Goal: Transaction & Acquisition: Purchase product/service

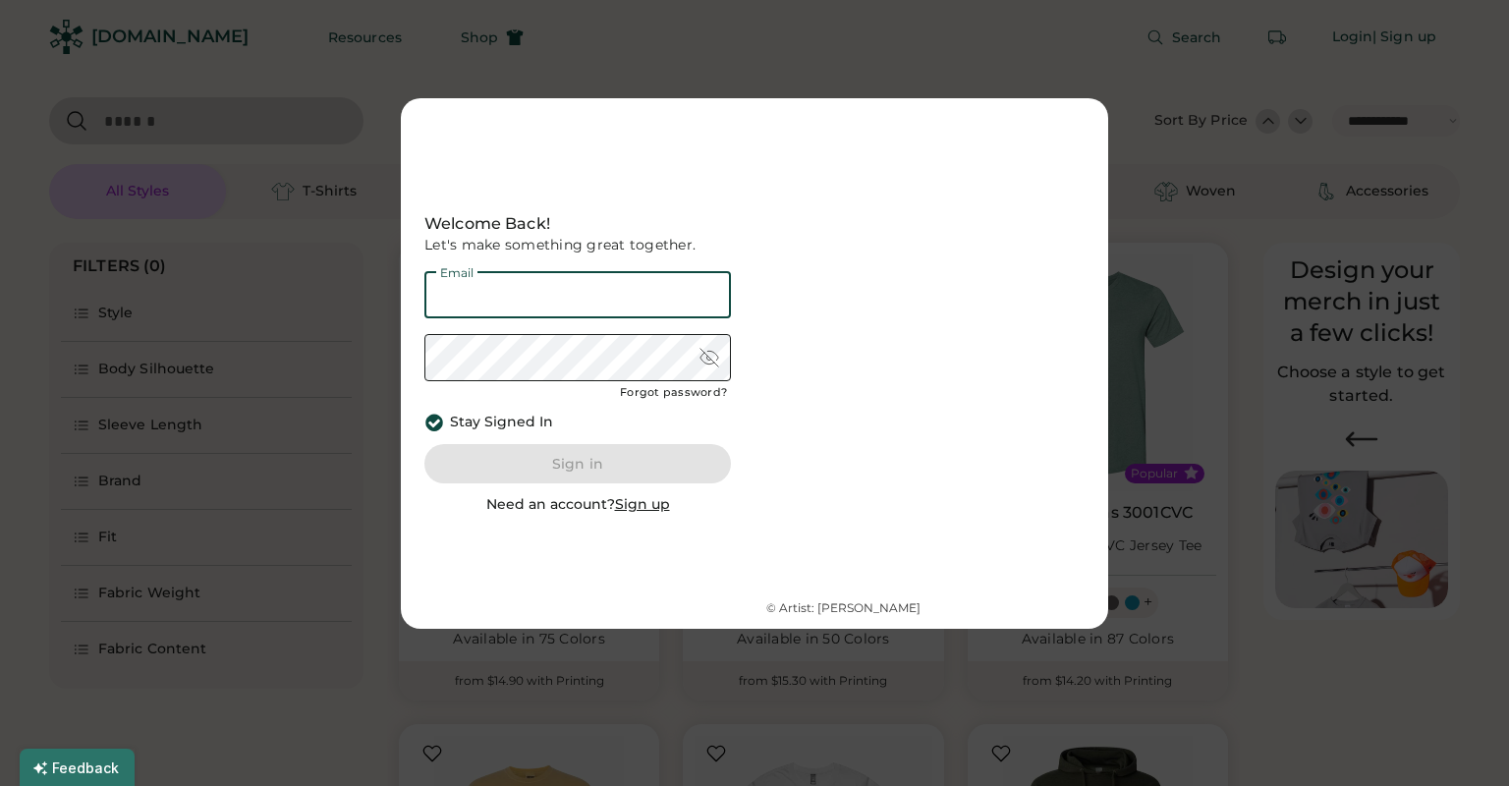
select select "*****"
select select "*"
click at [668, 289] on input "email" at bounding box center [577, 294] width 307 height 47
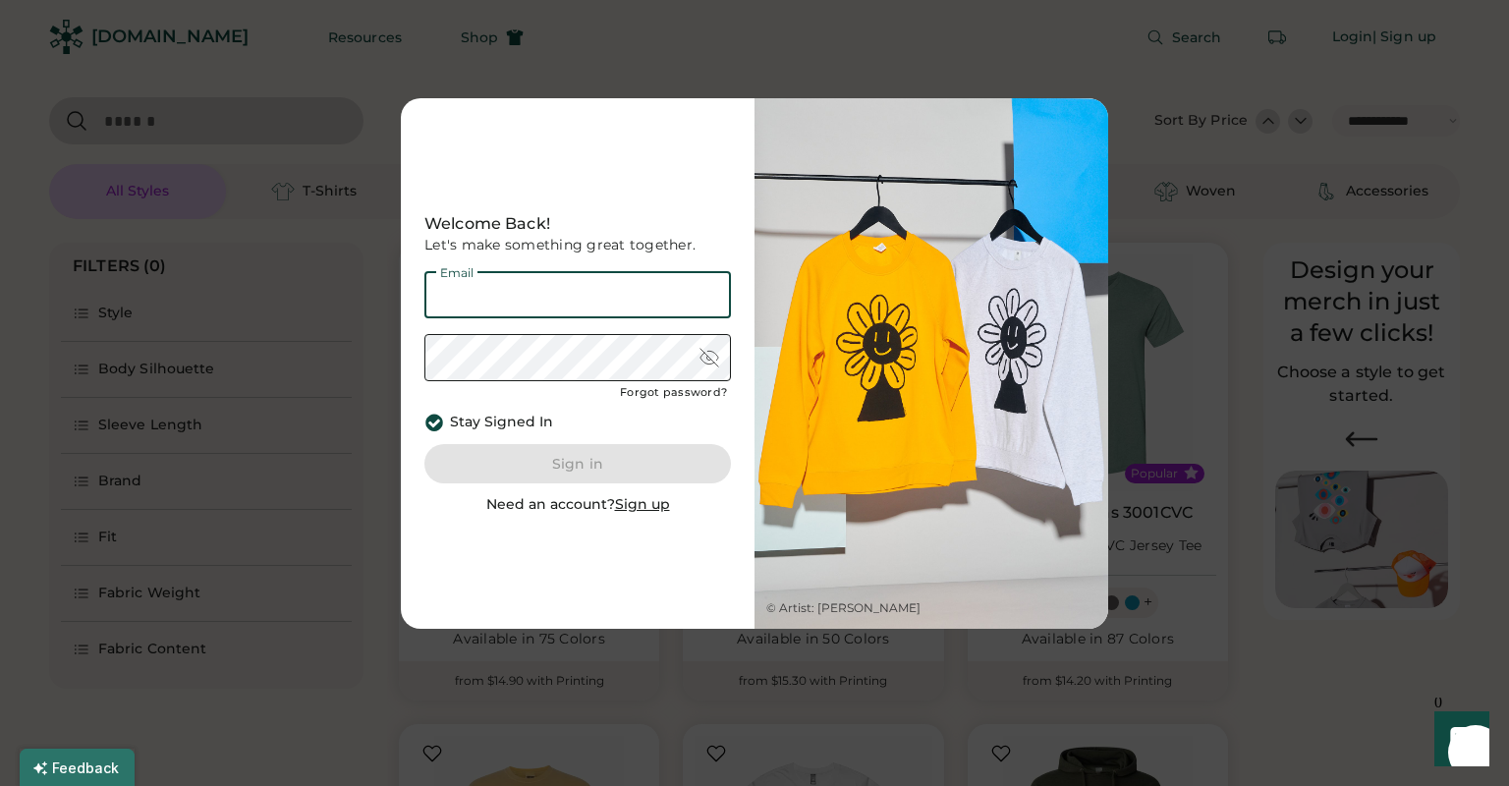
click at [652, 507] on u "Sign up" at bounding box center [642, 504] width 55 height 18
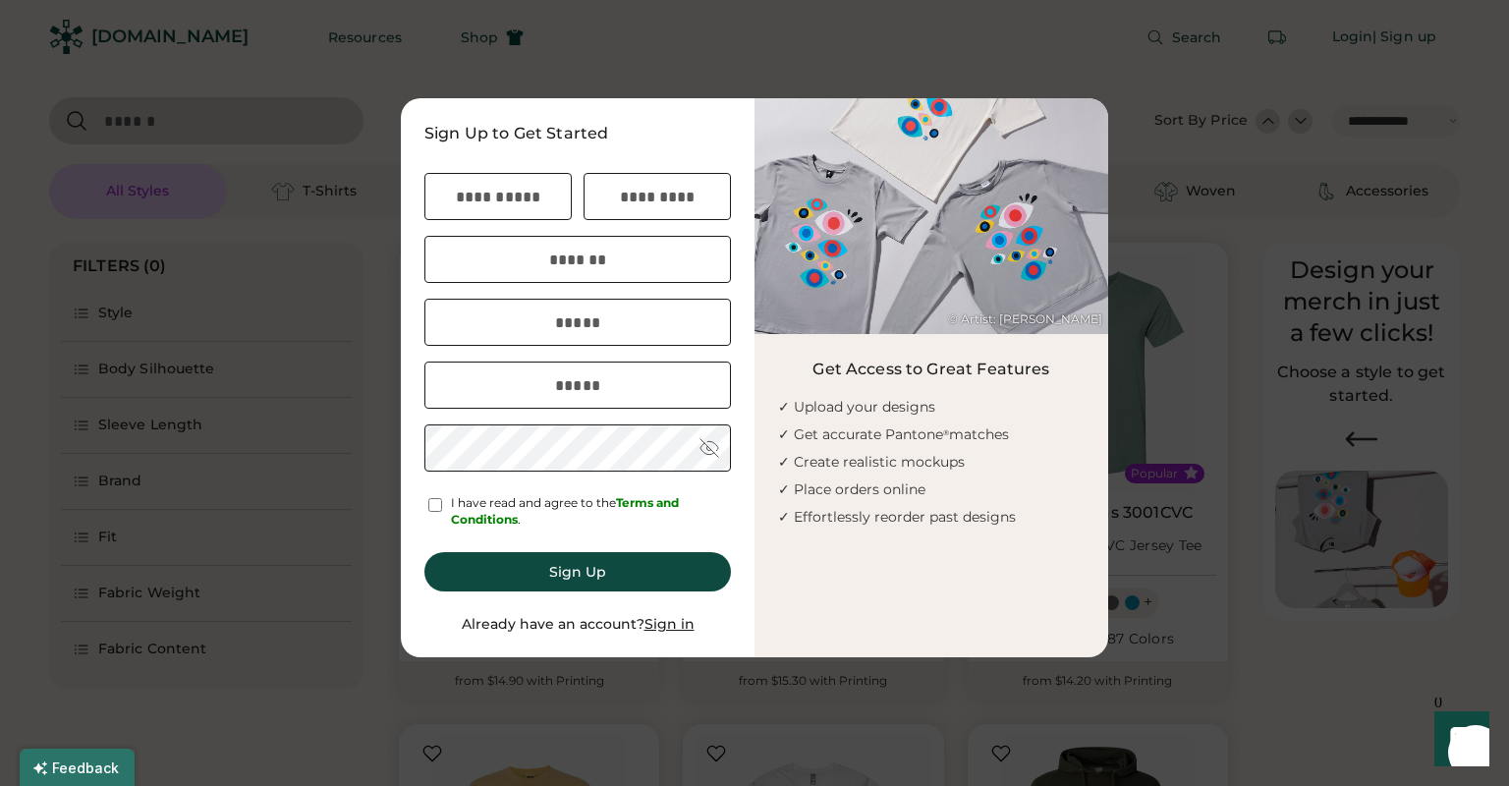
click at [529, 206] on input "input" at bounding box center [497, 196] width 147 height 47
type input "******"
type input "*"
type input "*********"
type input "**********"
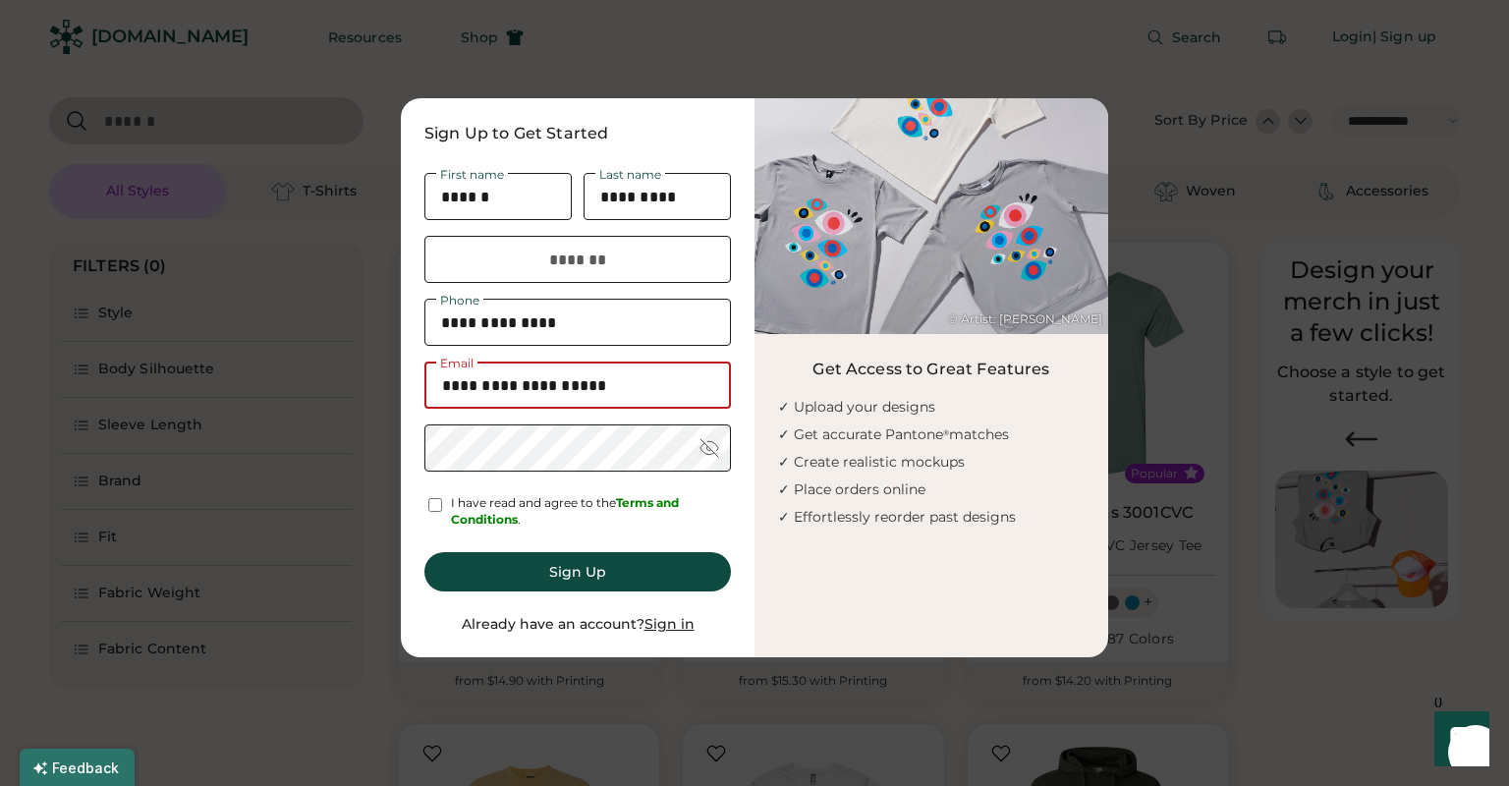
type input "**********"
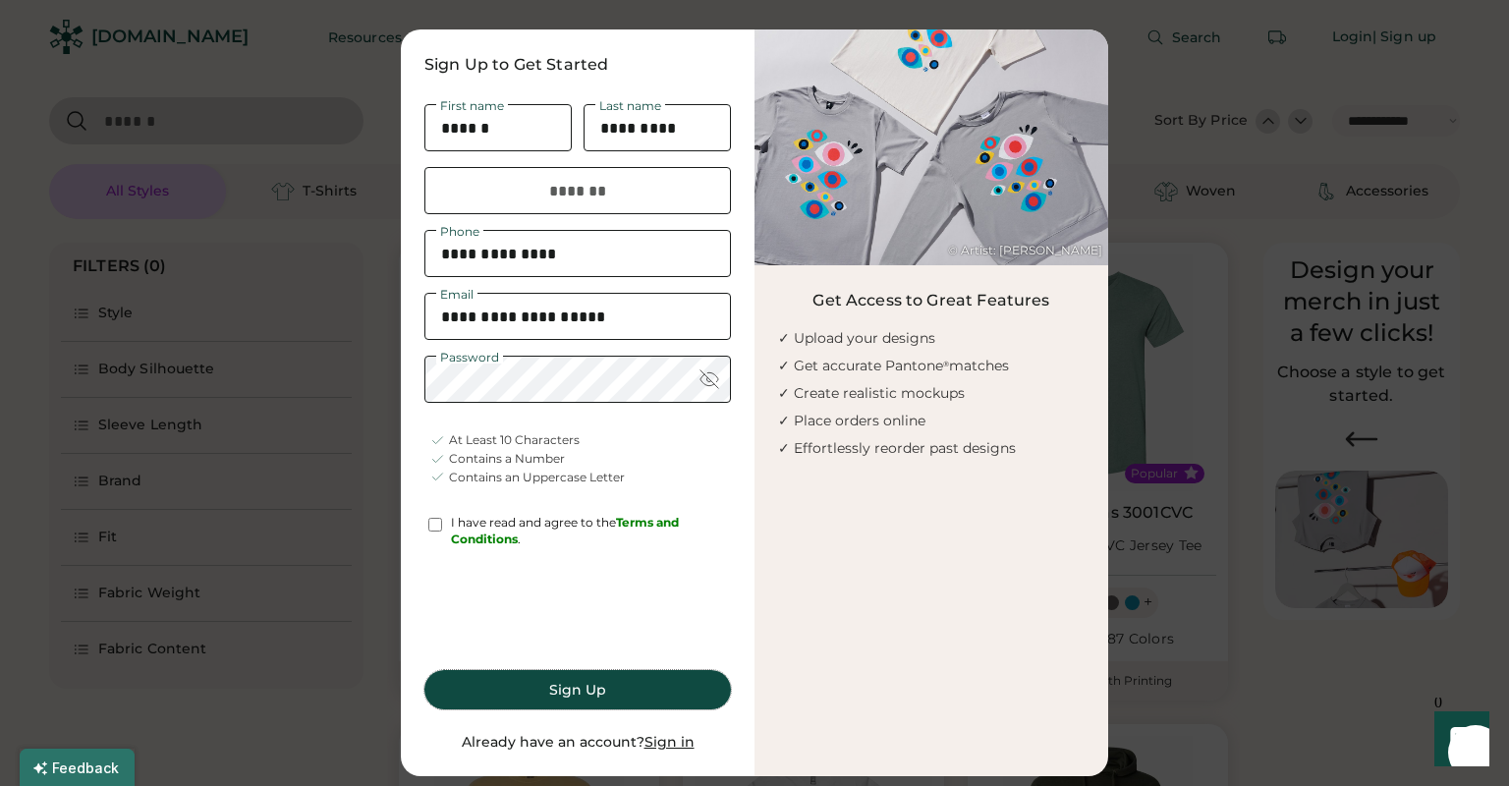
click at [530, 694] on button "Sign Up" at bounding box center [577, 689] width 307 height 39
click at [583, 695] on button "Sign Up" at bounding box center [577, 689] width 307 height 39
click at [585, 690] on button "Sign Up" at bounding box center [577, 689] width 307 height 39
click at [585, 689] on button "Sign Up" at bounding box center [577, 689] width 307 height 39
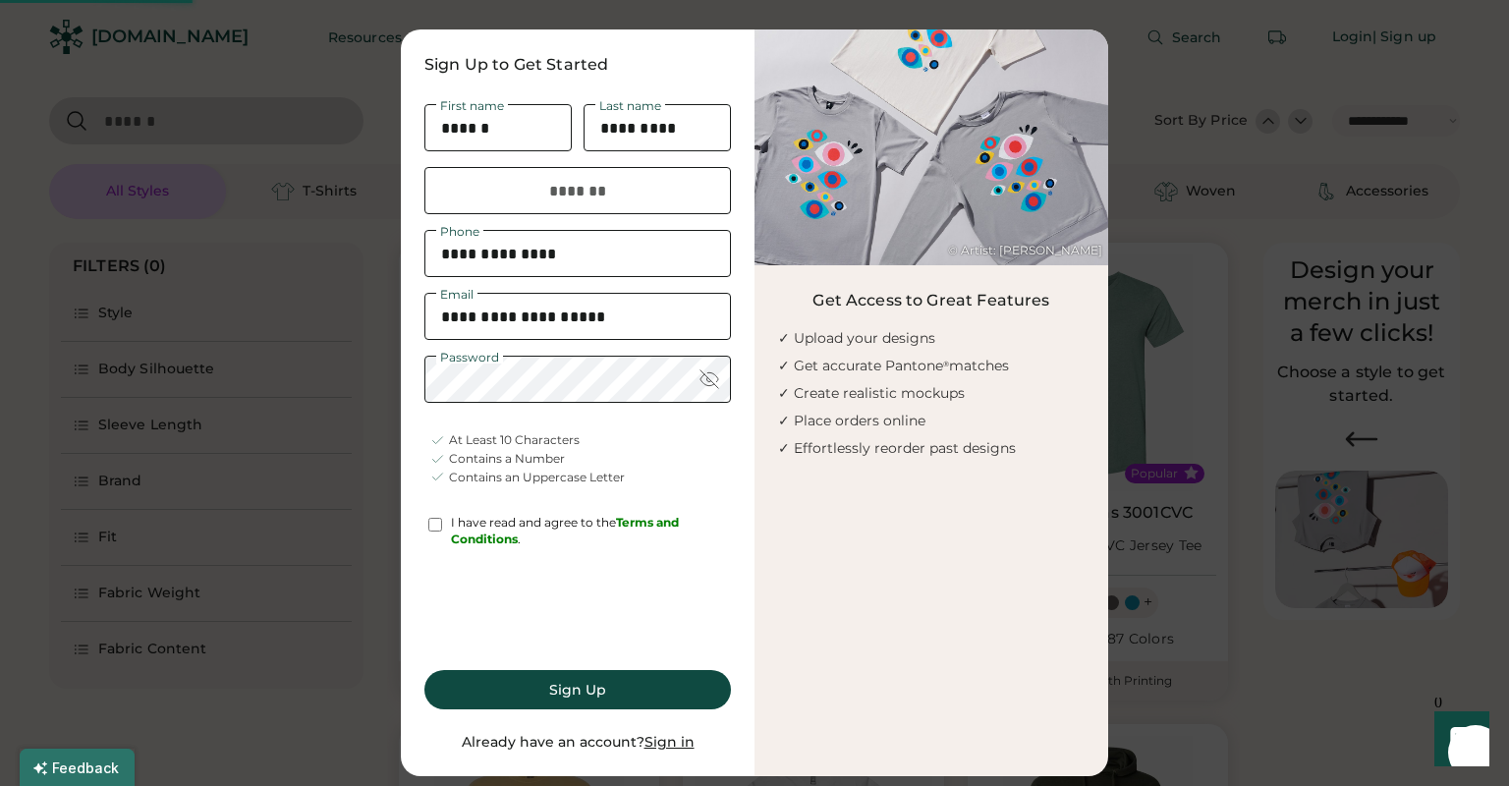
click at [585, 689] on button "Sign Up" at bounding box center [577, 689] width 307 height 39
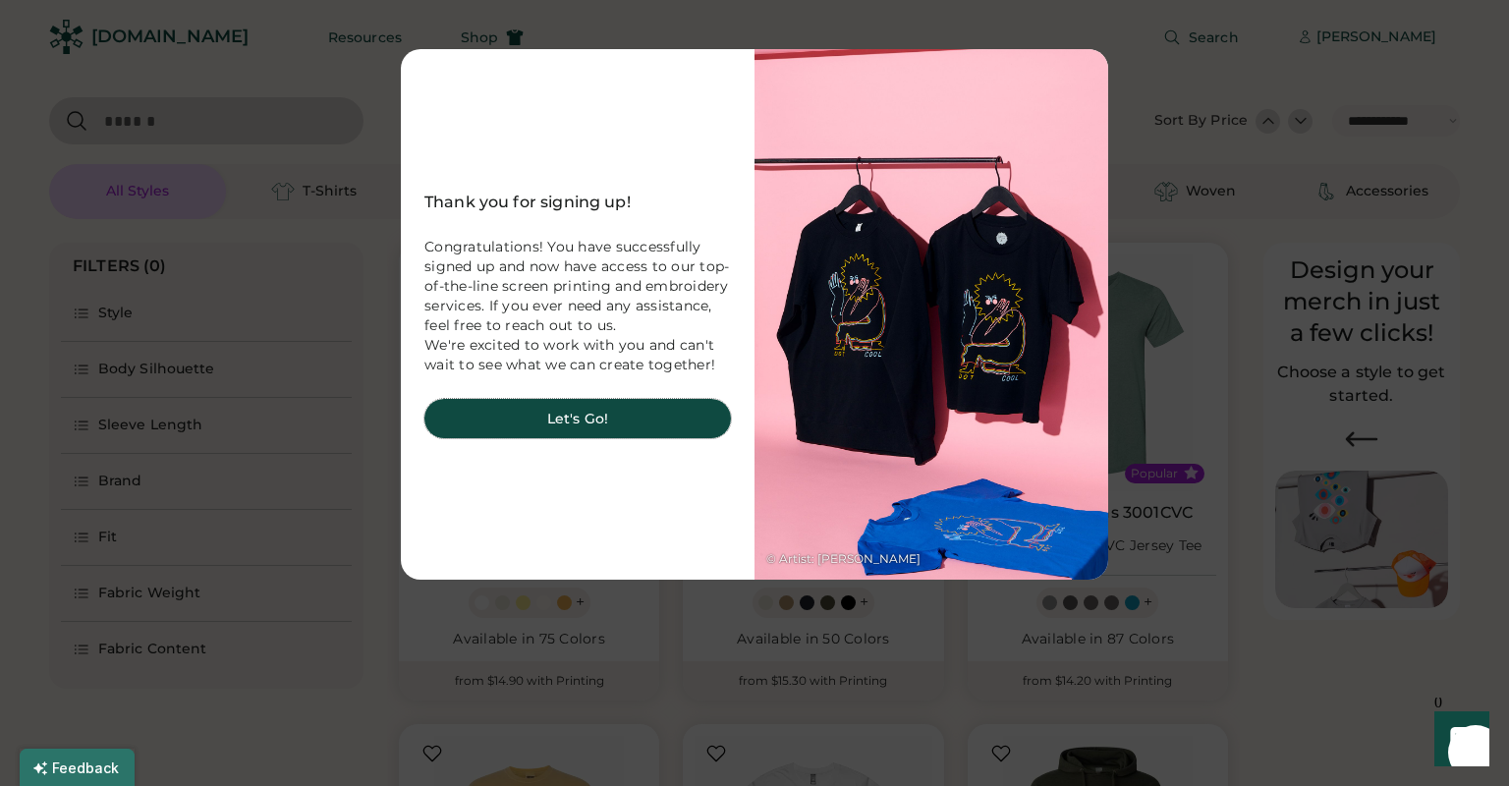
click at [621, 413] on button "Let's Go!" at bounding box center [577, 418] width 307 height 39
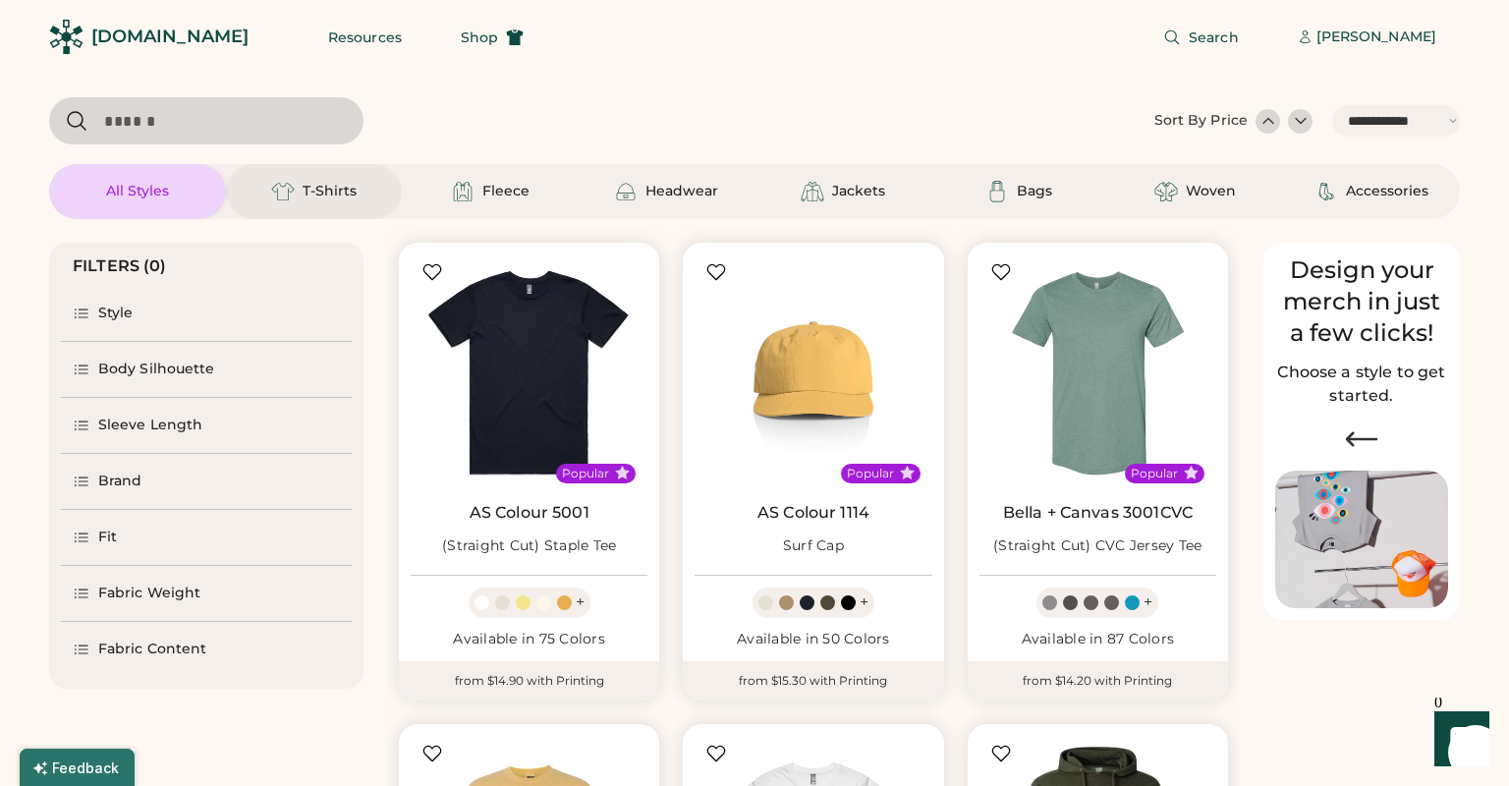
click at [360, 197] on div "T-Shirts" at bounding box center [314, 191] width 177 height 55
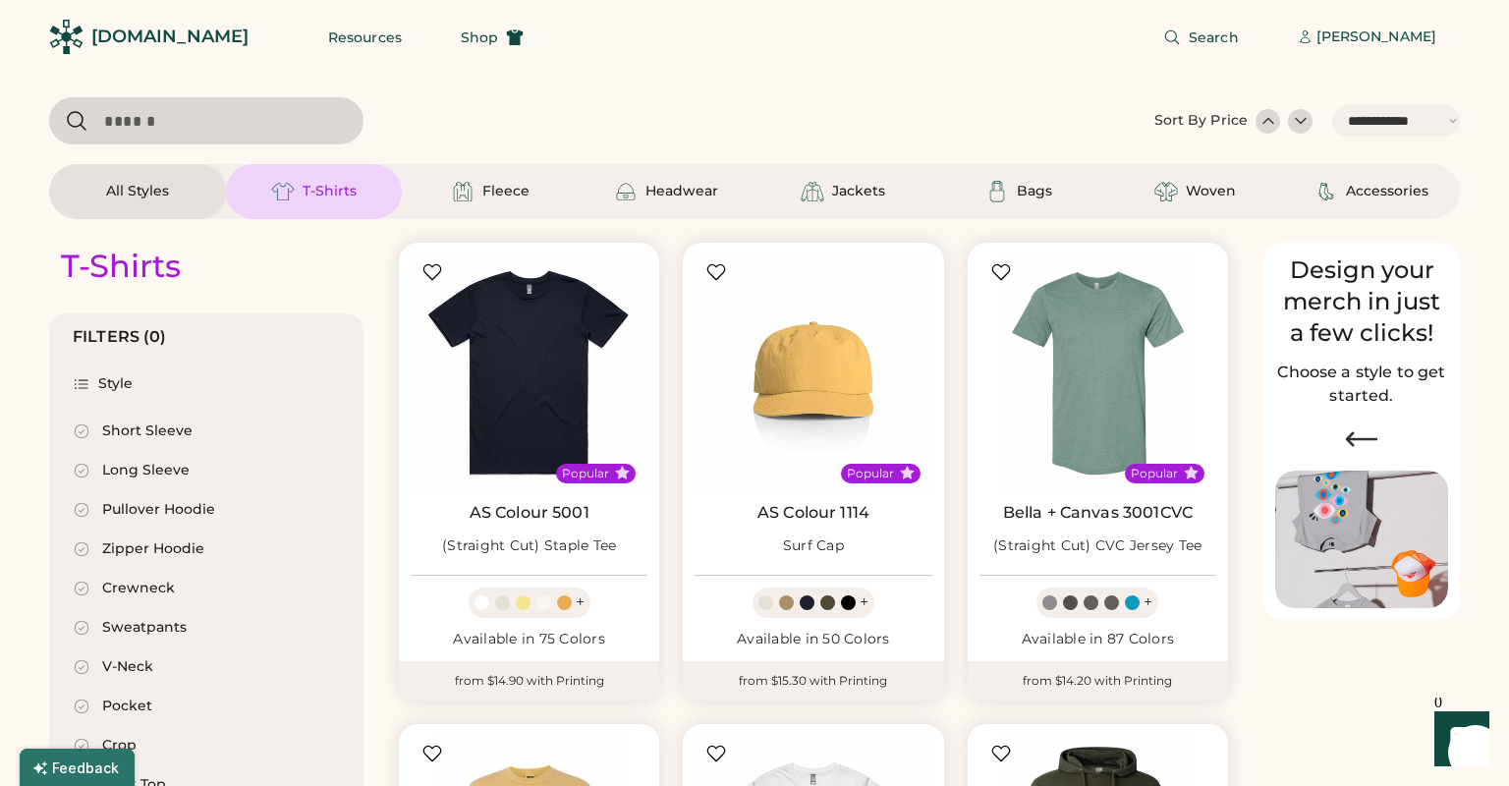
select select "*"
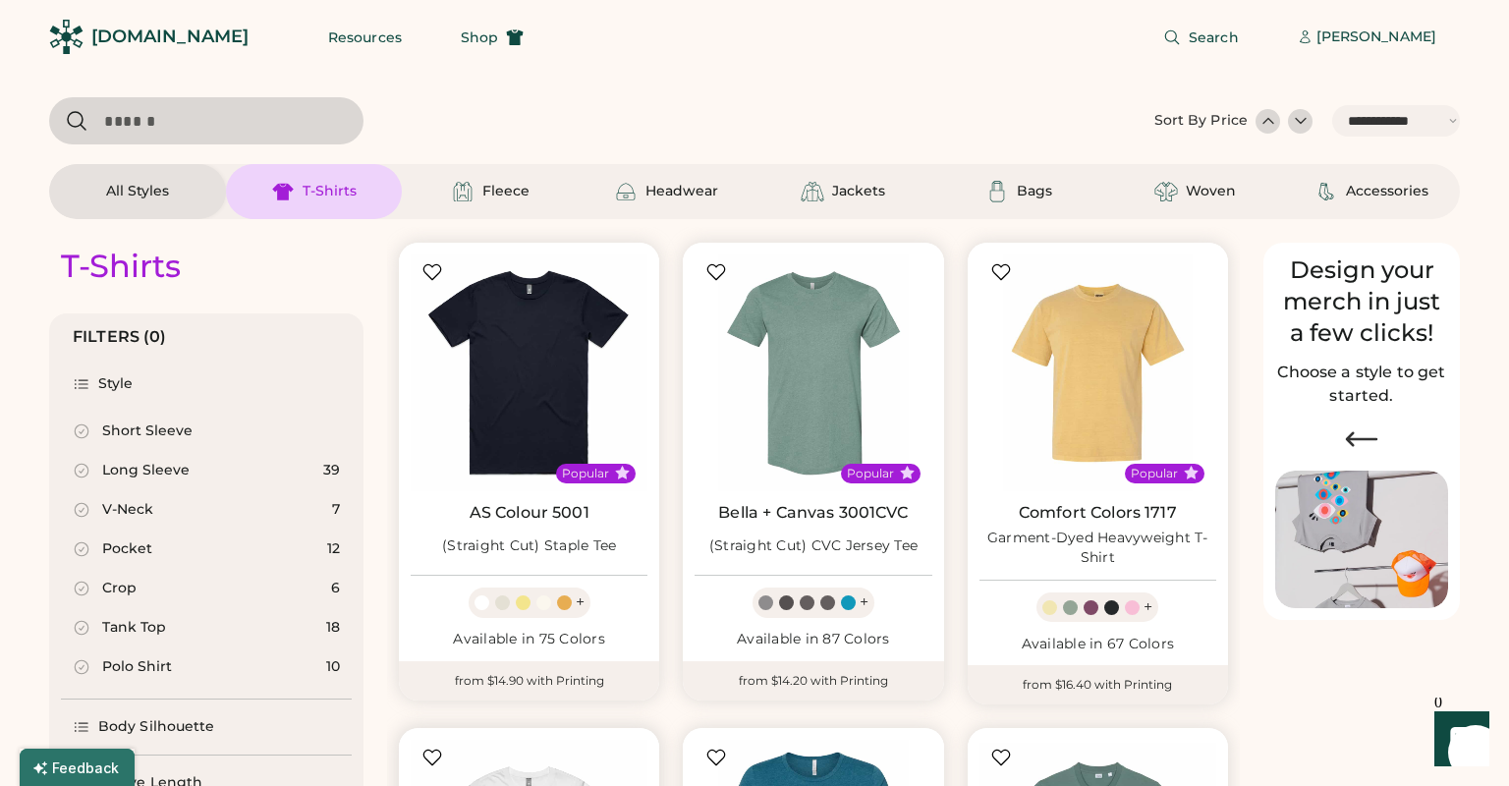
scroll to position [318, 0]
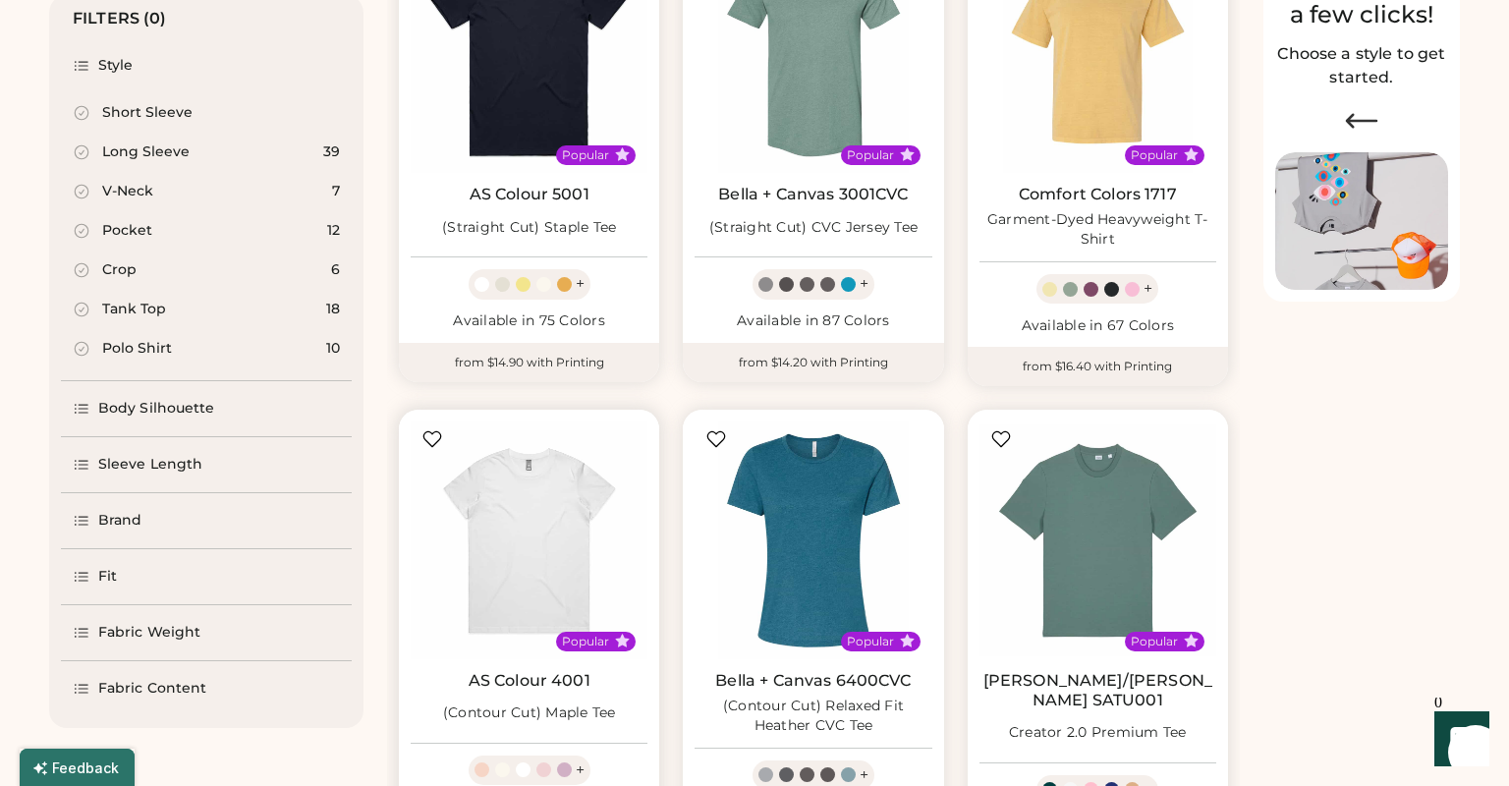
select select "*****"
select select "*"
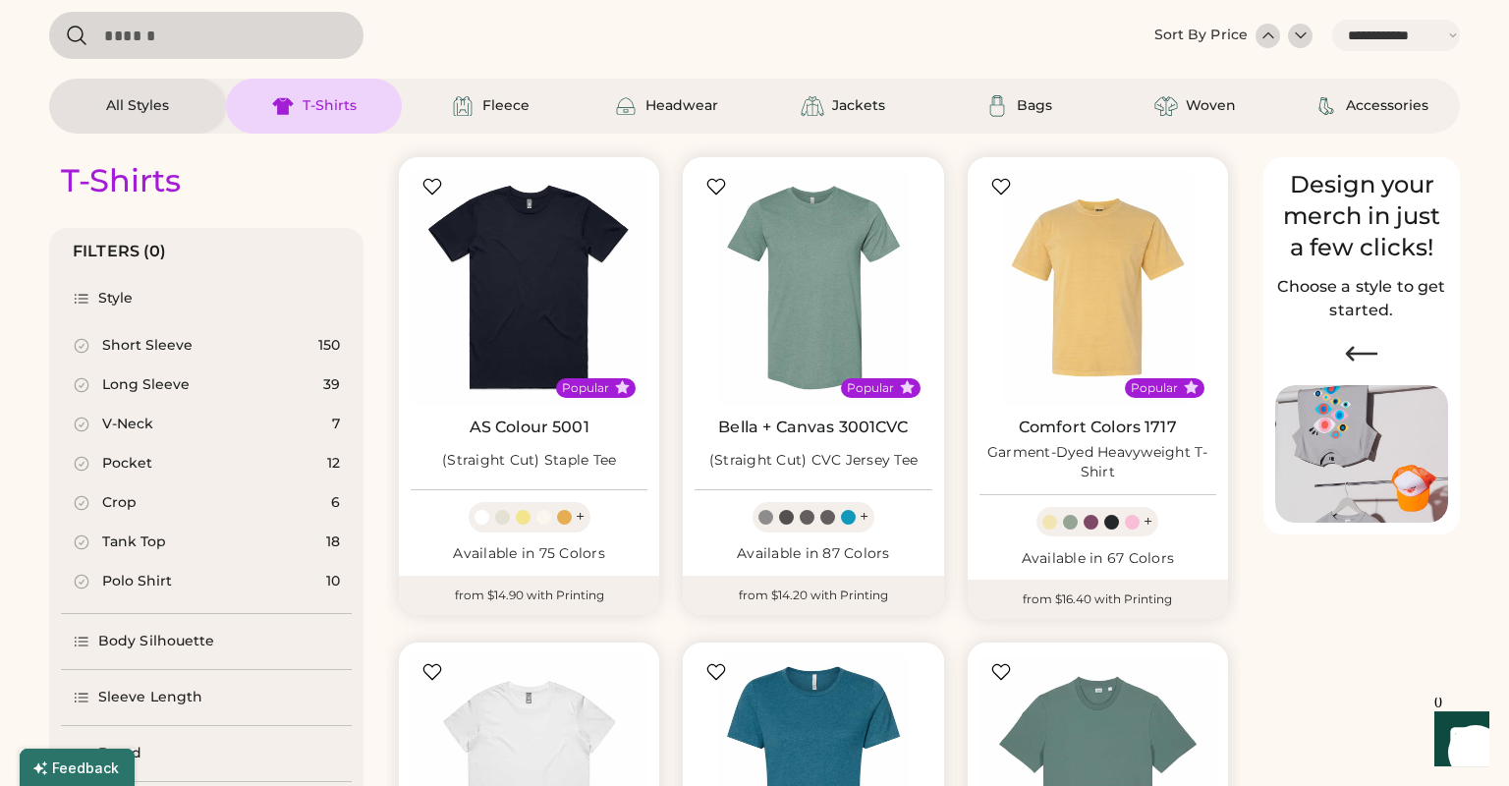
scroll to position [0, 0]
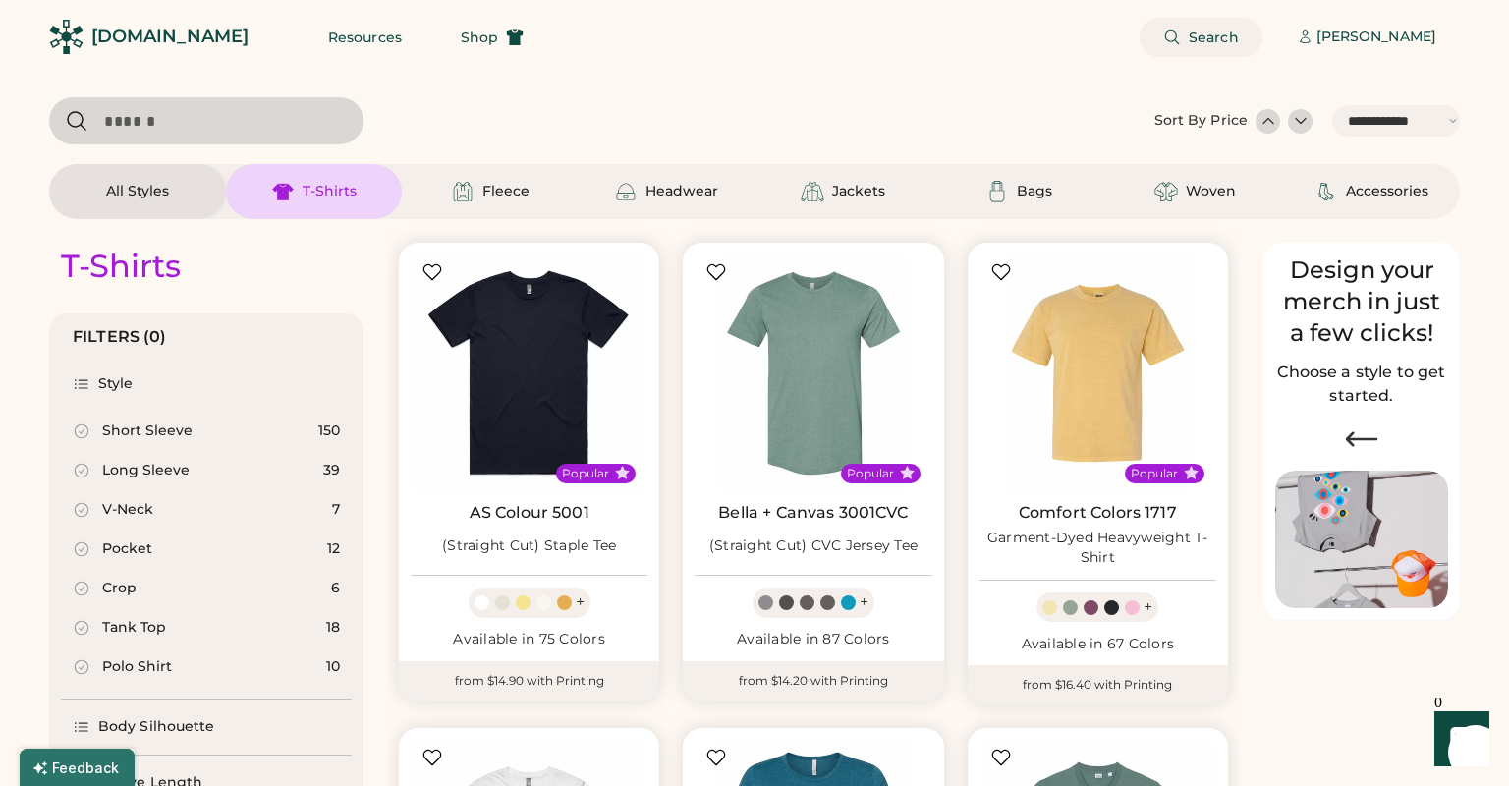
click at [1204, 44] on span "Search" at bounding box center [1214, 37] width 50 height 14
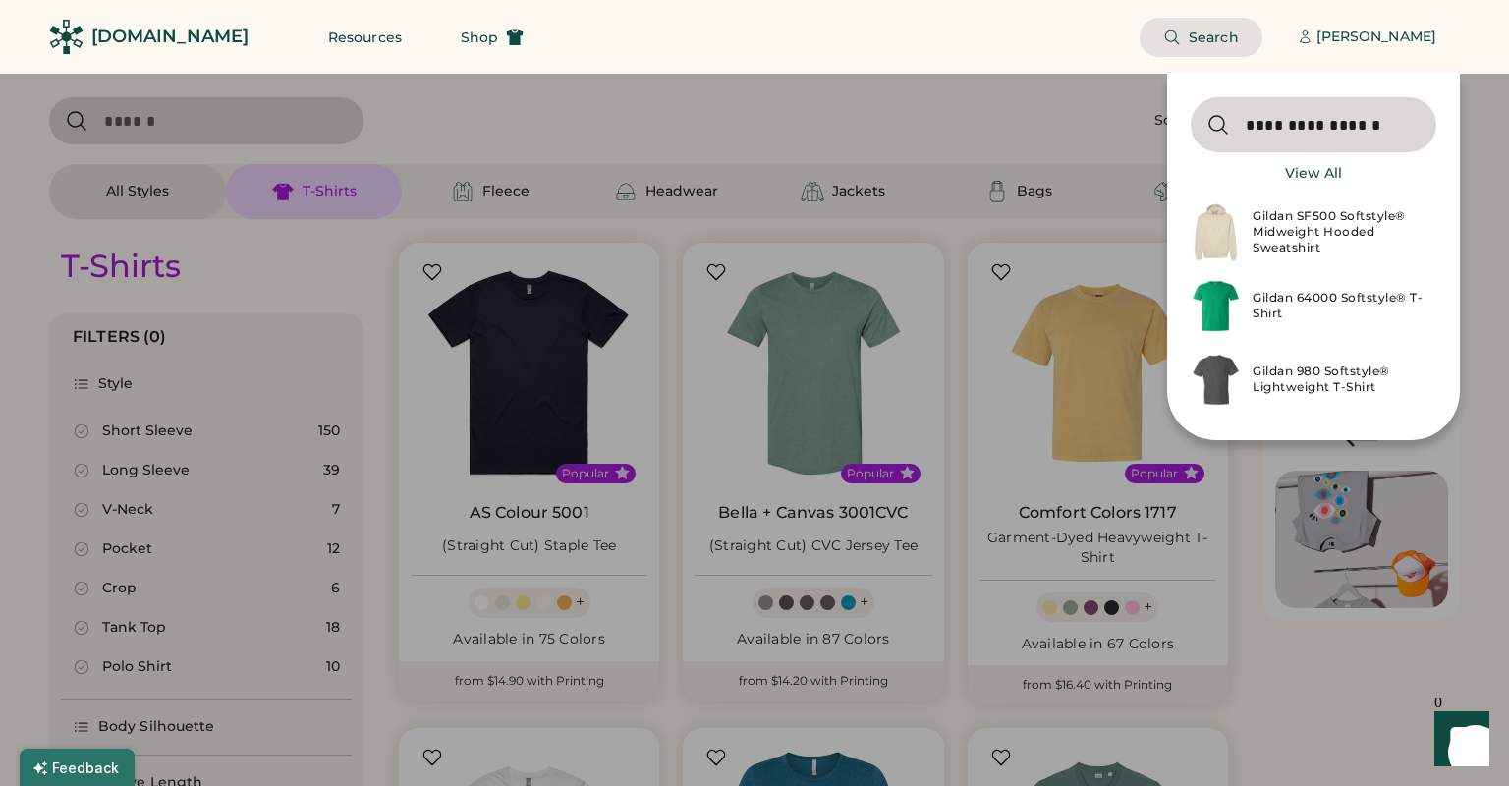
type input "**********"
click at [1310, 300] on div "Gildan 64000 Softstyle® T-Shirt" at bounding box center [1339, 305] width 172 height 31
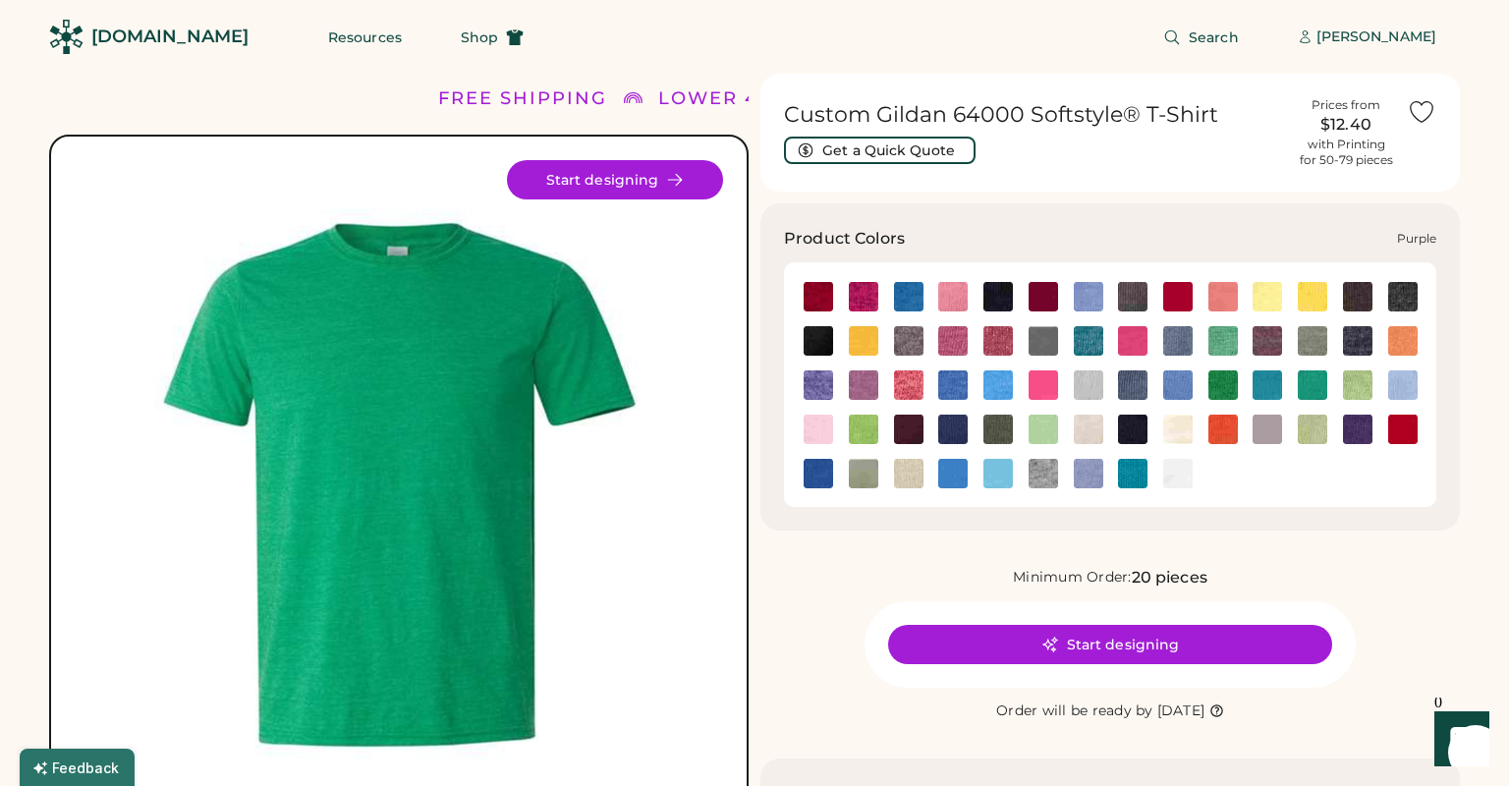
click at [1363, 440] on img at bounding box center [1357, 429] width 29 height 29
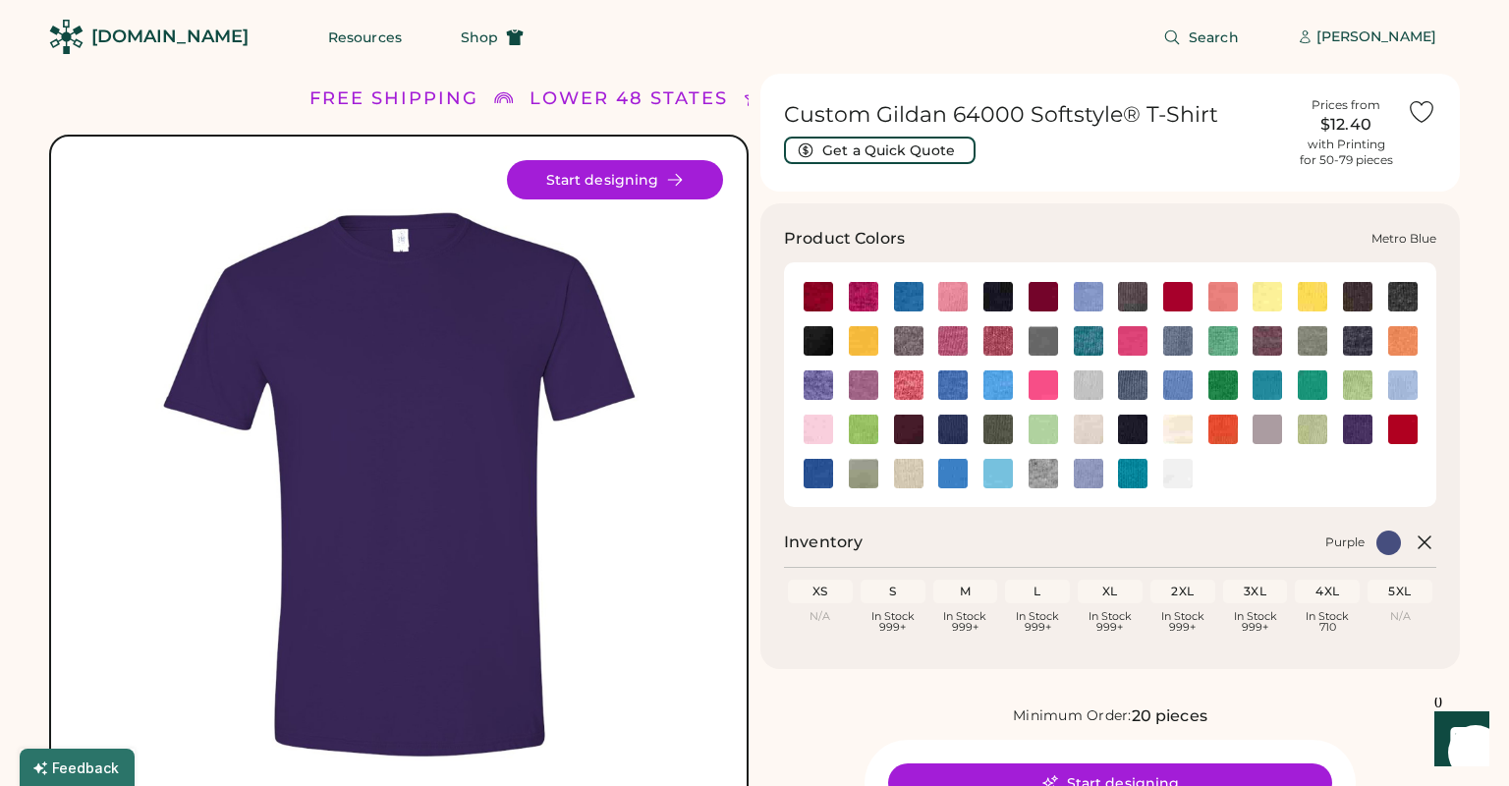
click at [953, 427] on img at bounding box center [952, 429] width 29 height 29
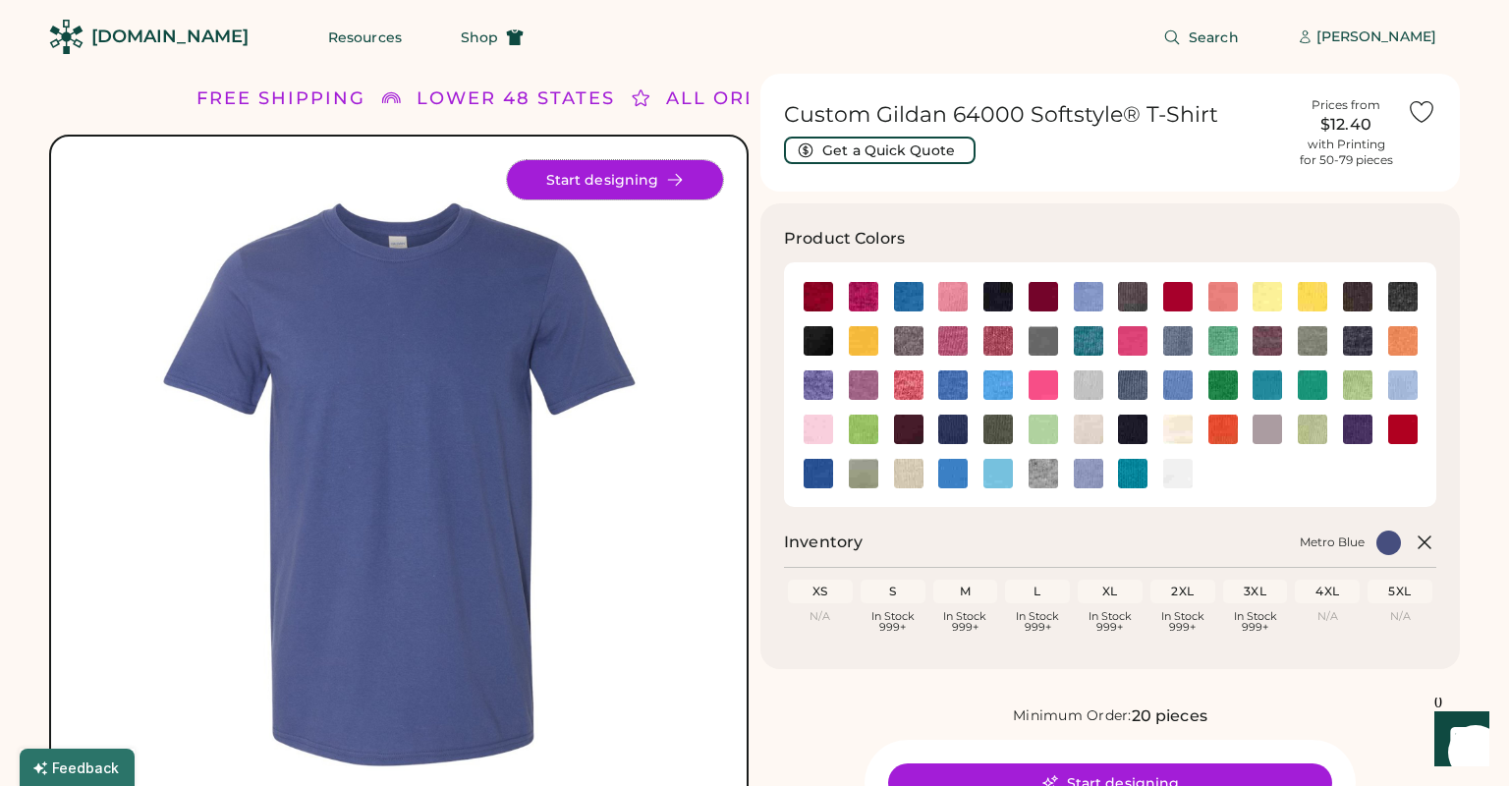
click at [645, 195] on button "Start designing" at bounding box center [615, 179] width 216 height 39
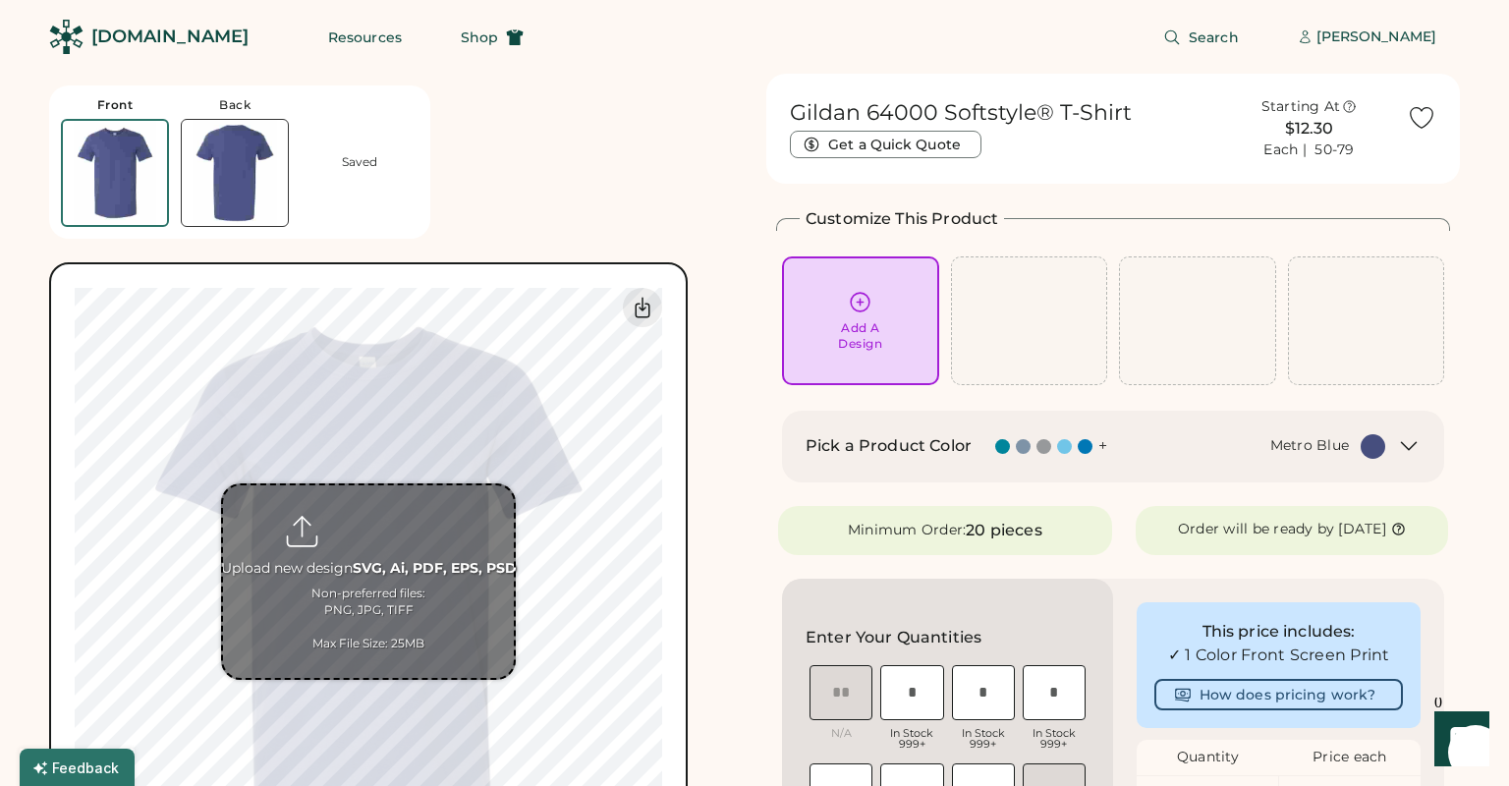
click at [373, 535] on input "file" at bounding box center [368, 581] width 291 height 193
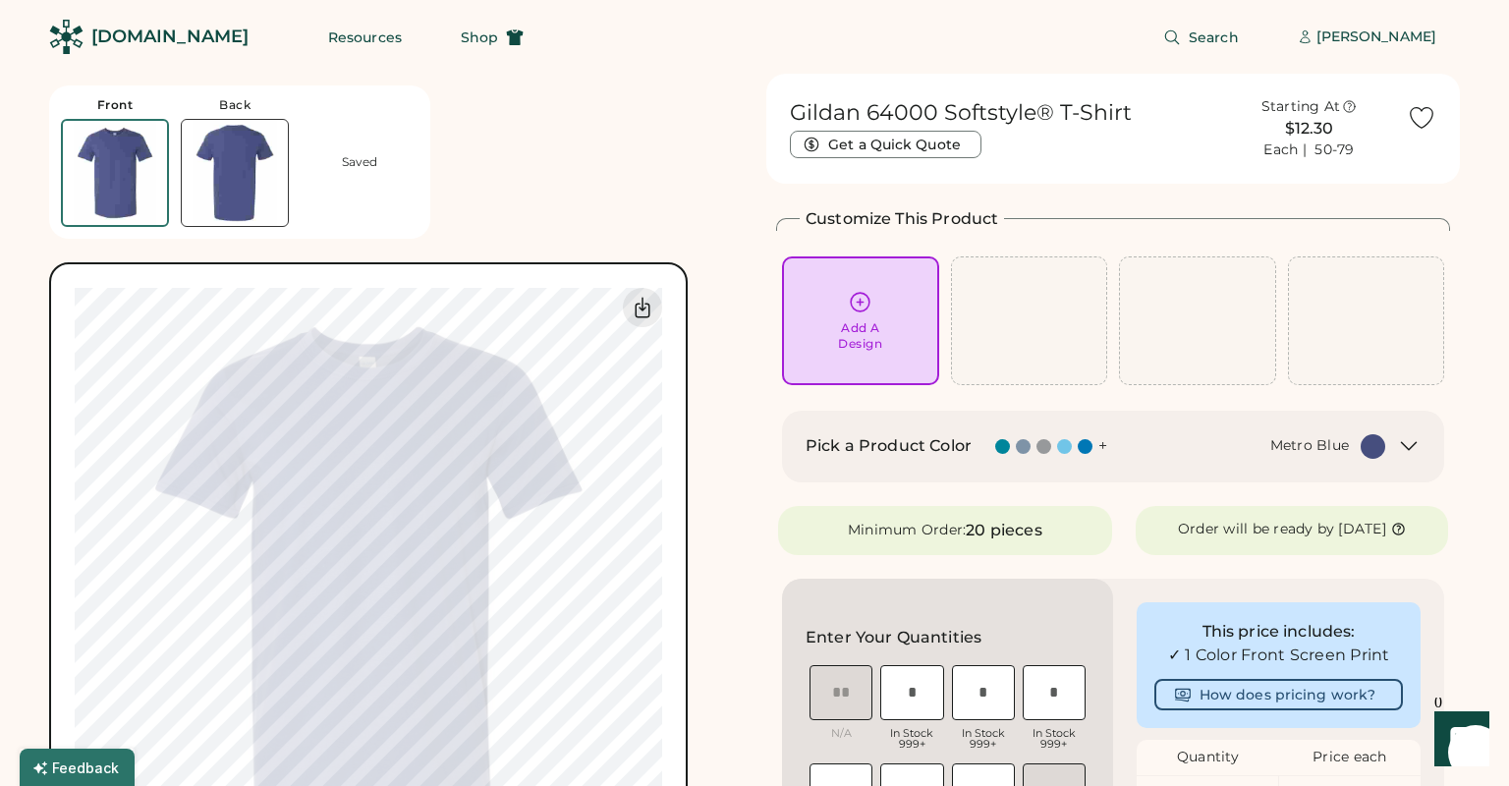
type input "**********"
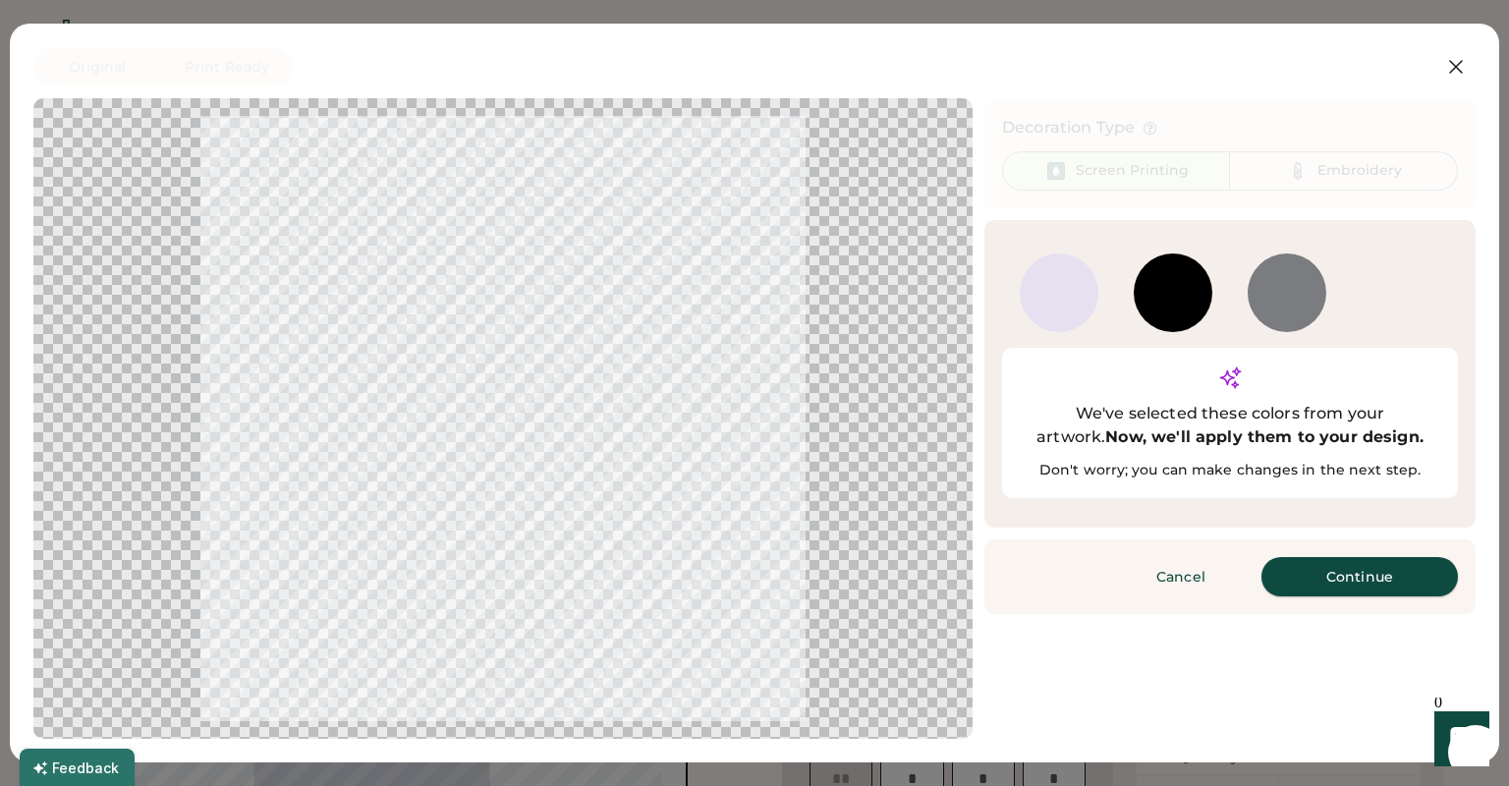
click at [1328, 557] on button "Continue" at bounding box center [1360, 576] width 197 height 39
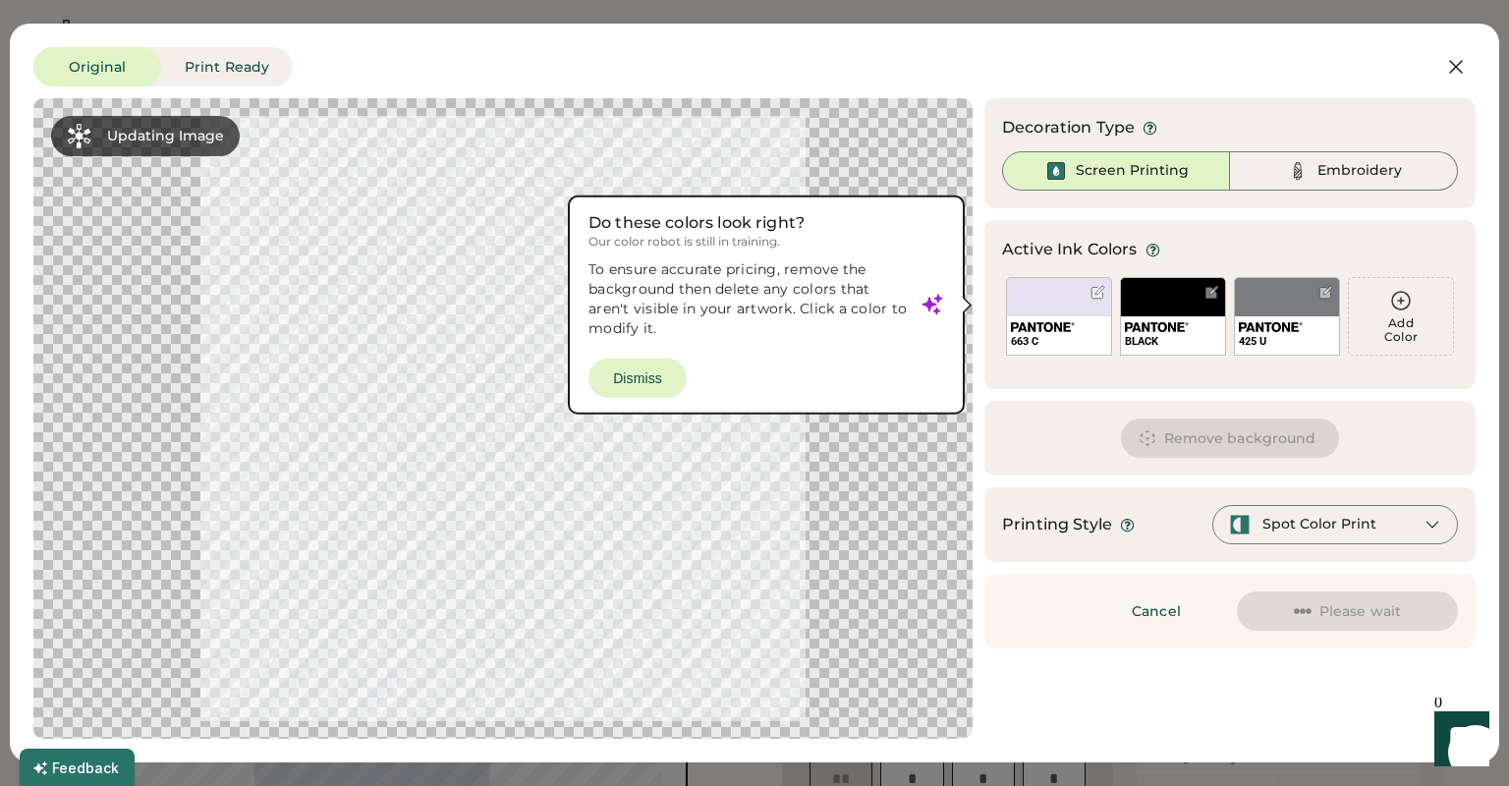
click at [647, 374] on div at bounding box center [503, 418] width 904 height 605
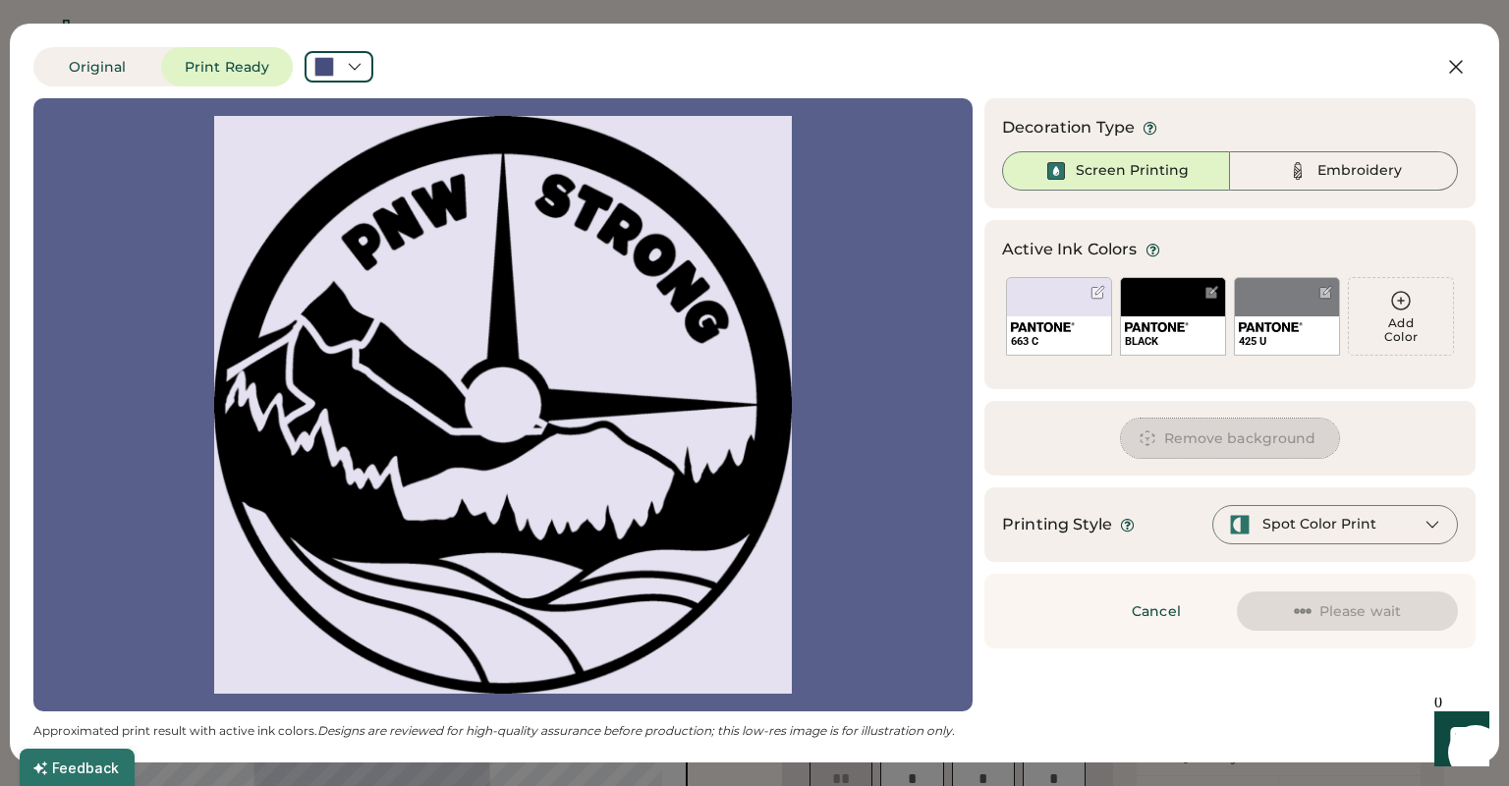
click at [1218, 432] on button "Remove background" at bounding box center [1230, 438] width 219 height 39
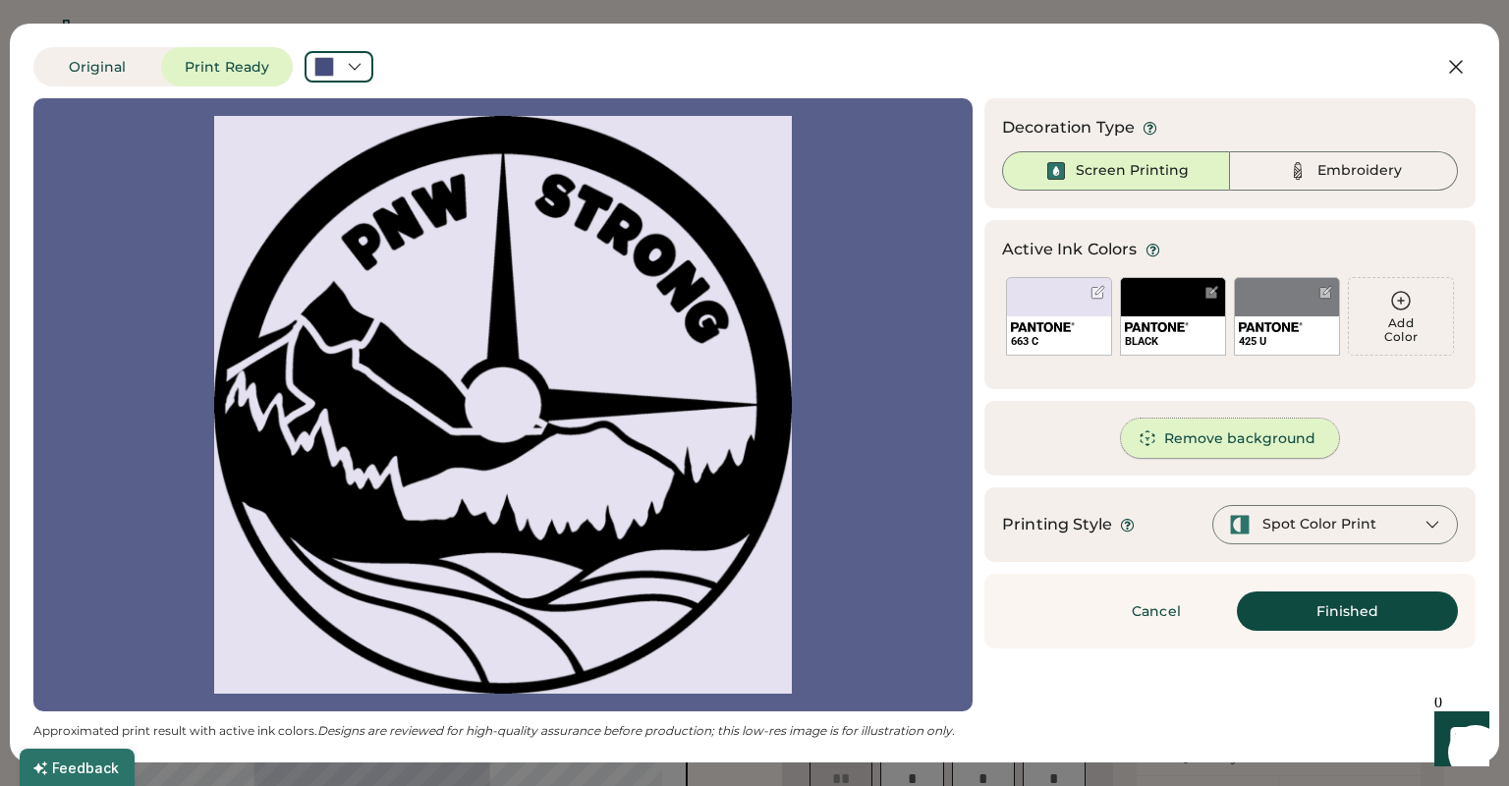
click at [1230, 437] on button "Remove background" at bounding box center [1230, 438] width 219 height 39
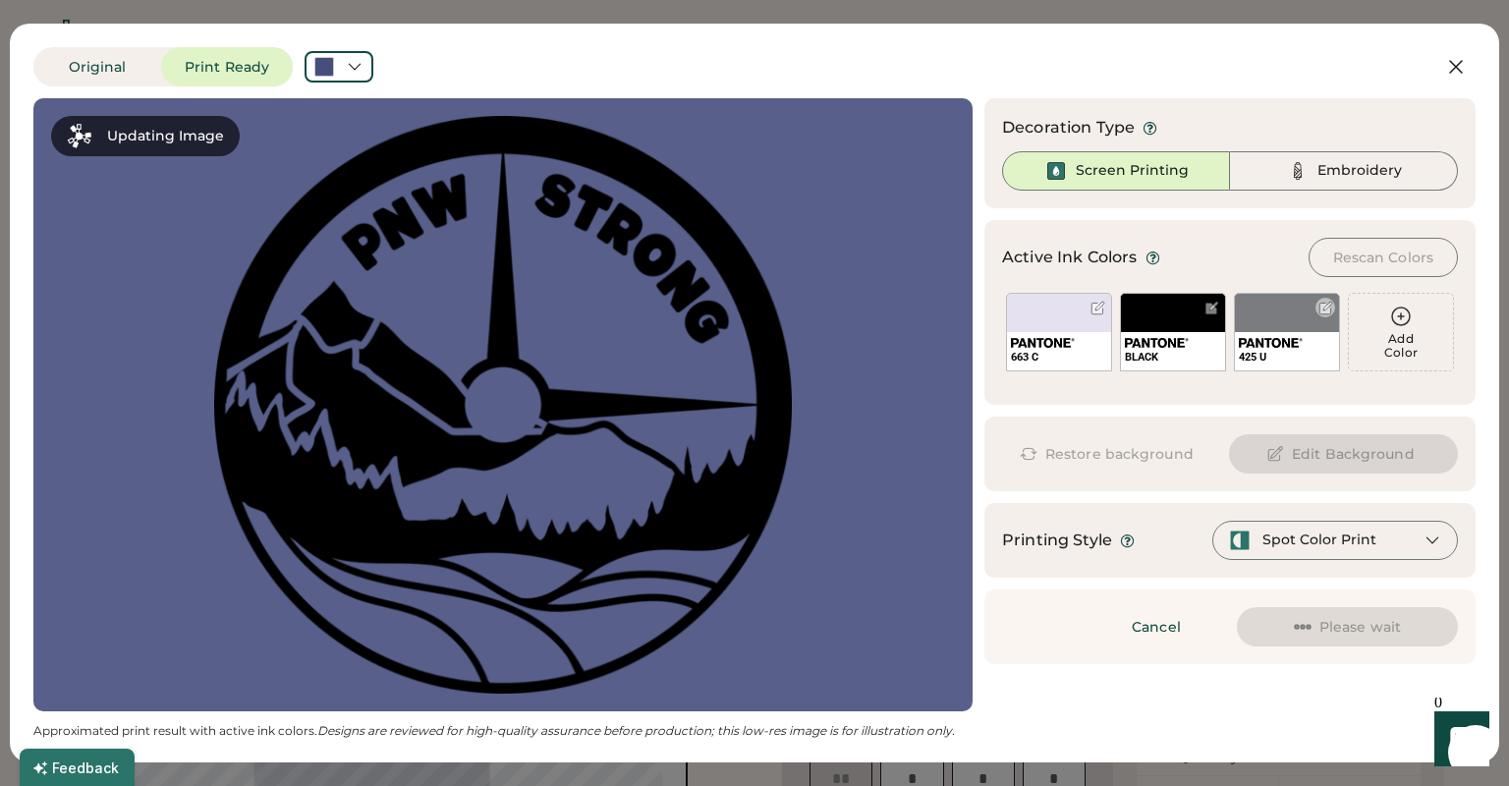
click at [1318, 309] on div at bounding box center [1326, 308] width 20 height 20
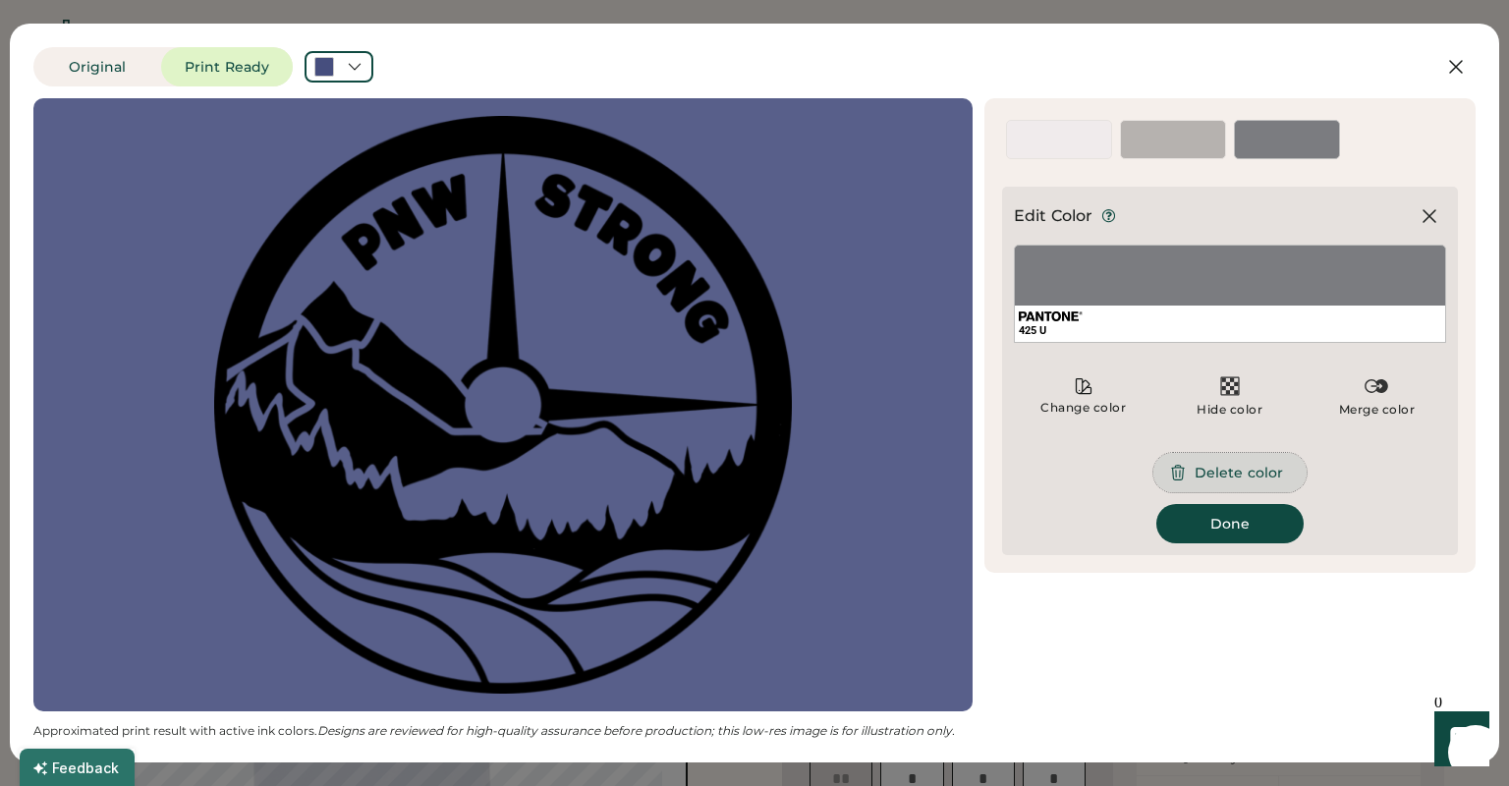
click at [1255, 472] on button "Delete color" at bounding box center [1230, 472] width 153 height 39
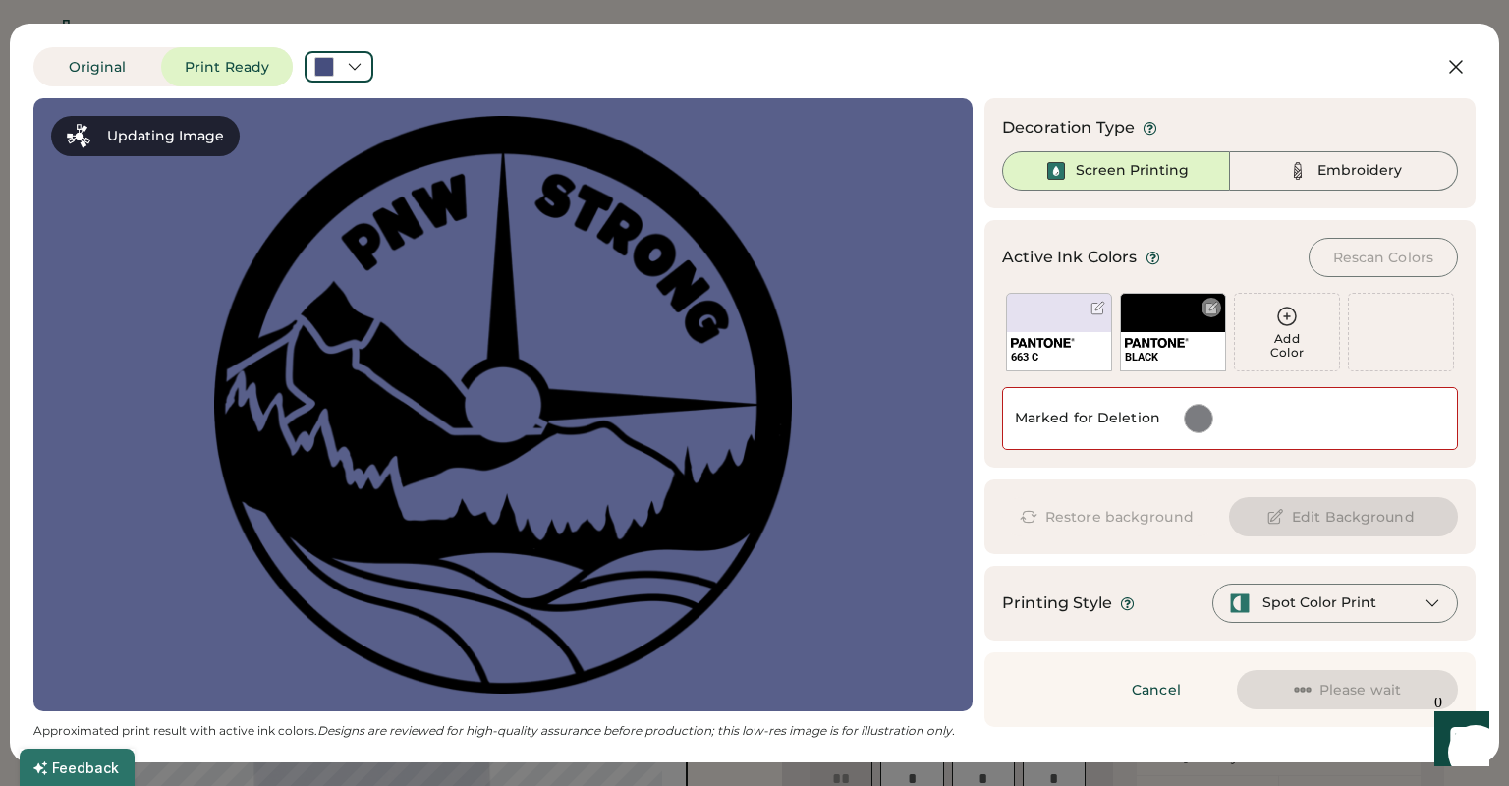
click at [1098, 308] on div at bounding box center [1098, 308] width 15 height 15
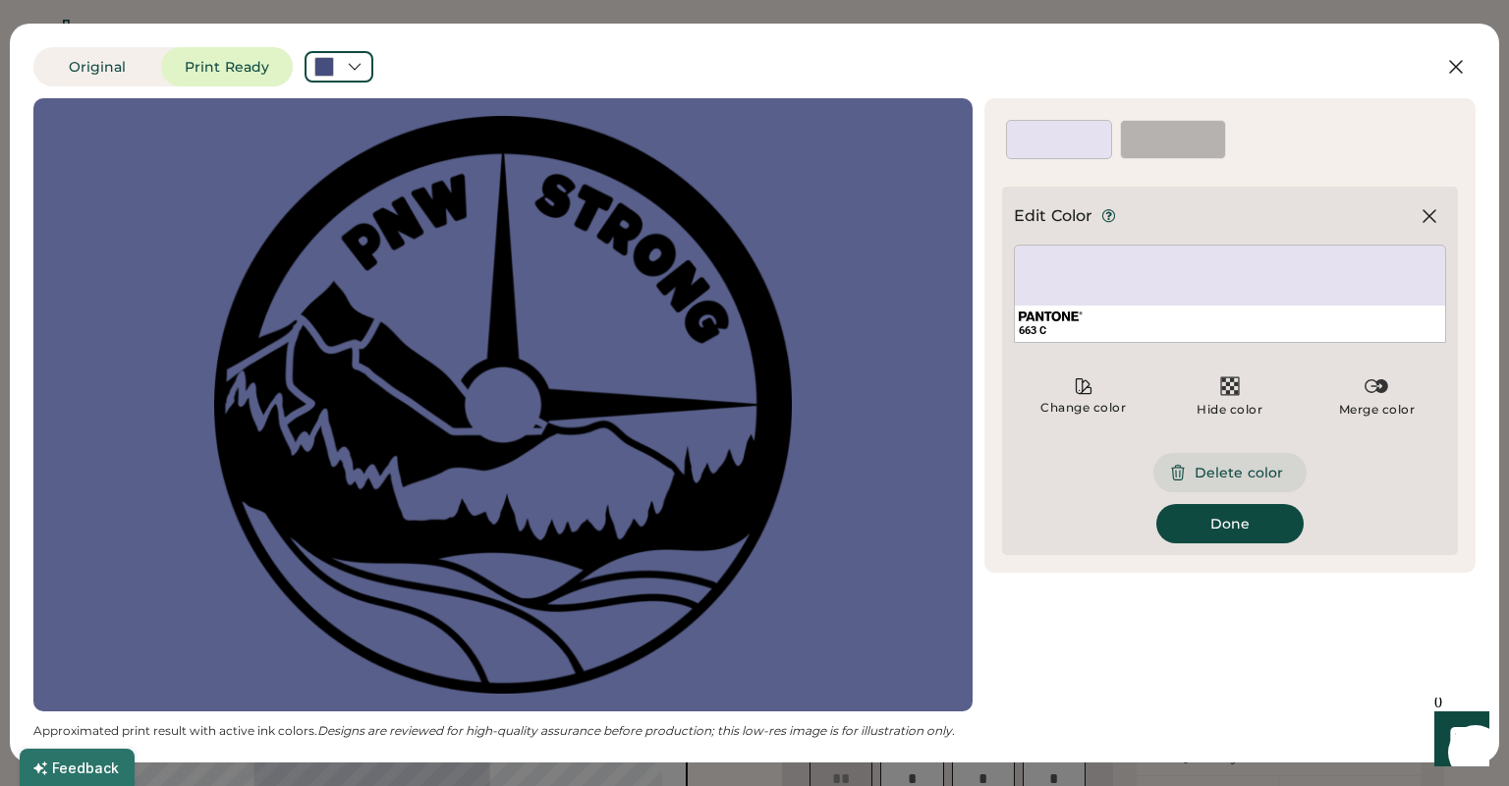
click at [1196, 472] on button "Delete color" at bounding box center [1230, 472] width 153 height 39
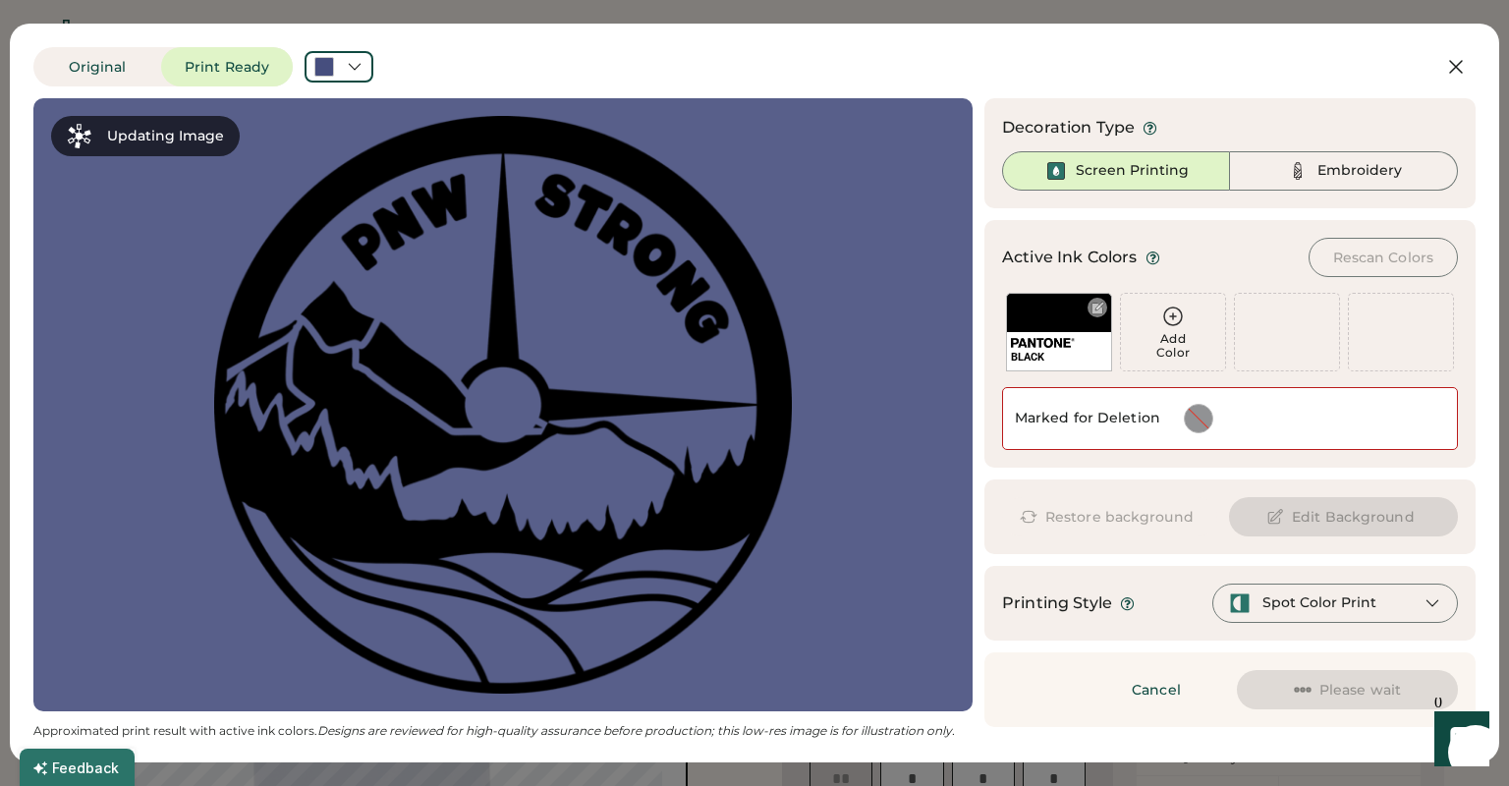
click at [1080, 304] on div "BLACK" at bounding box center [1059, 332] width 106 height 79
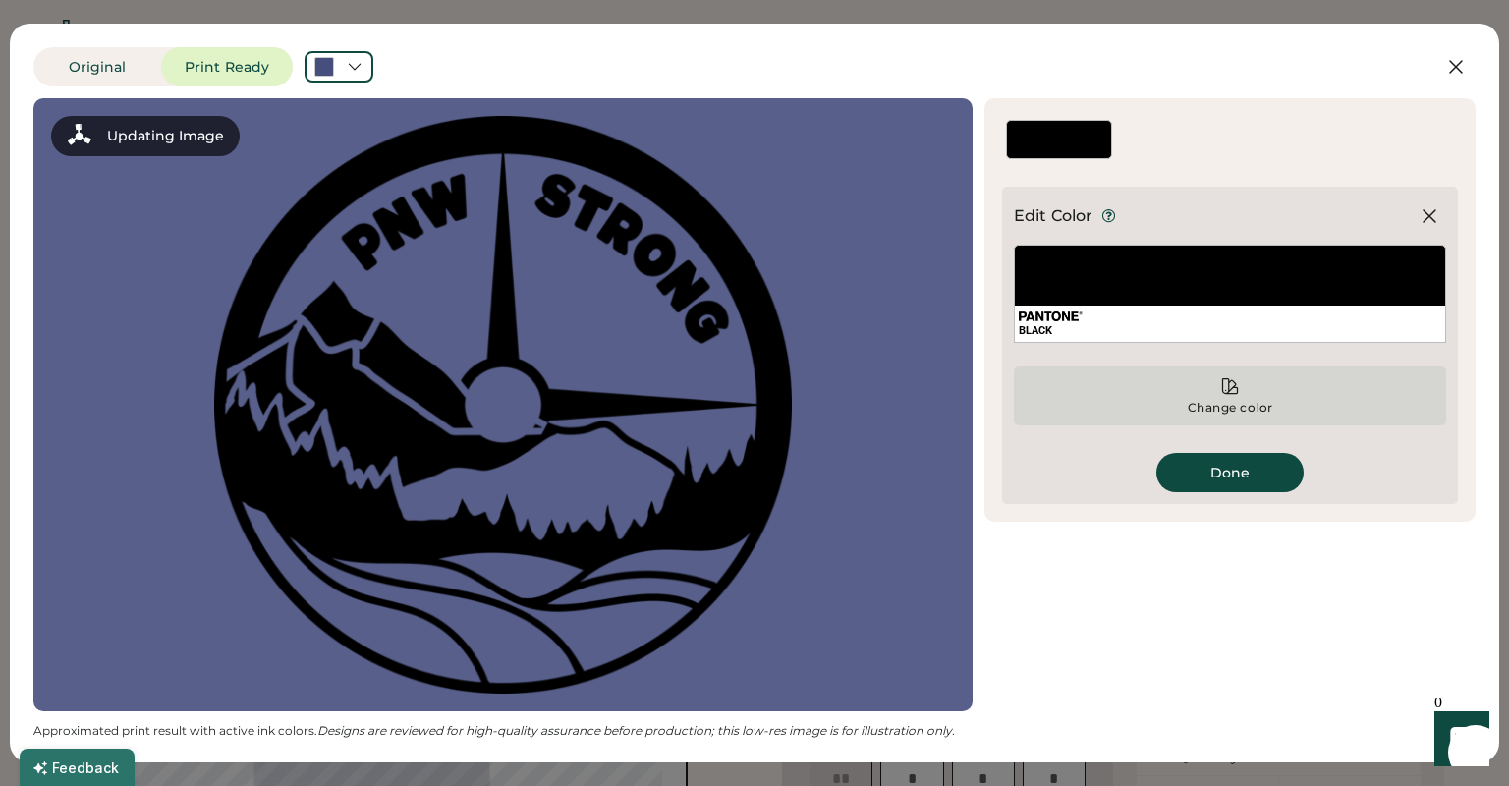
click at [1224, 389] on icon at bounding box center [1230, 386] width 20 height 20
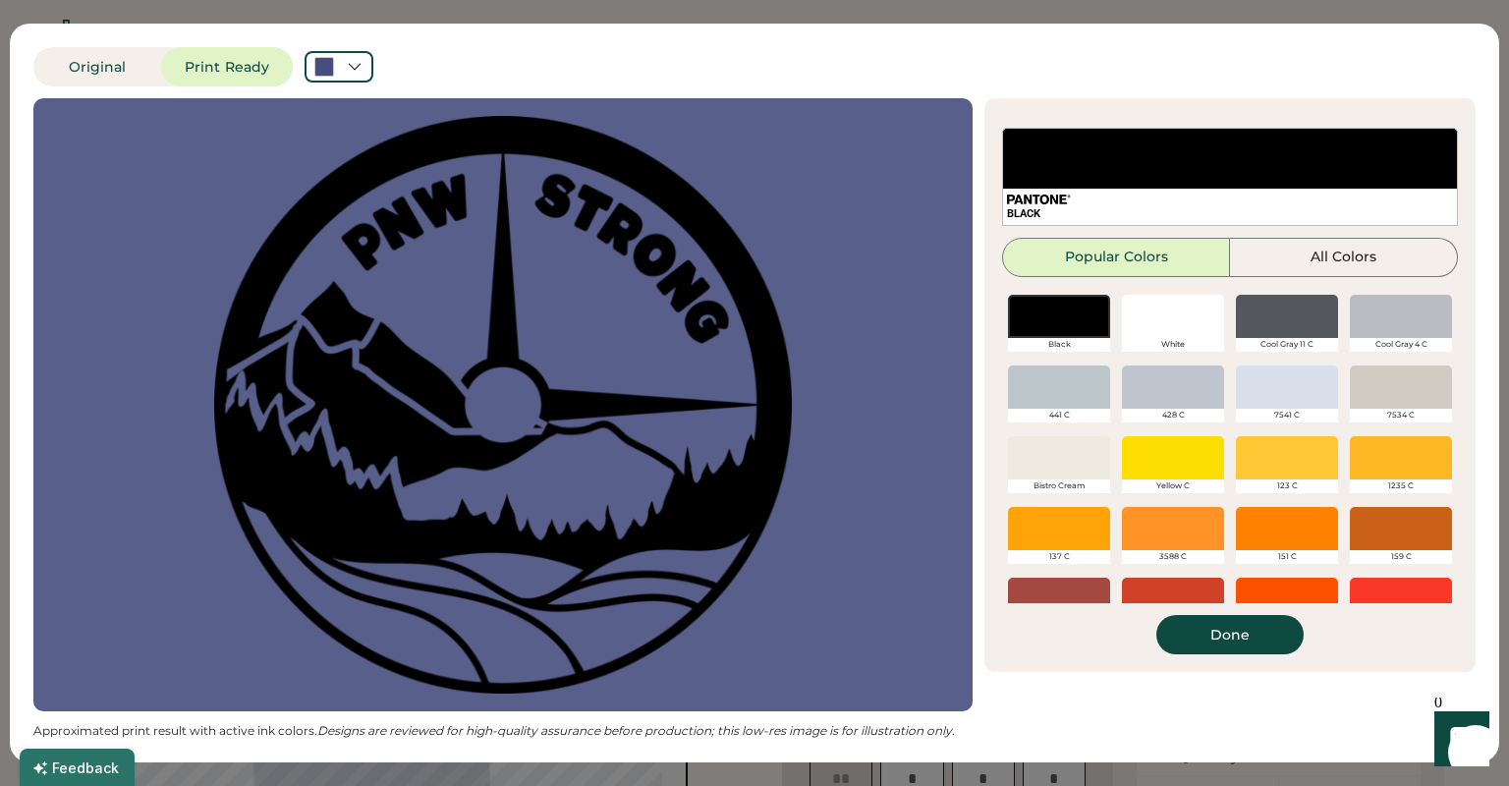
click at [1206, 340] on div "White" at bounding box center [1173, 345] width 102 height 14
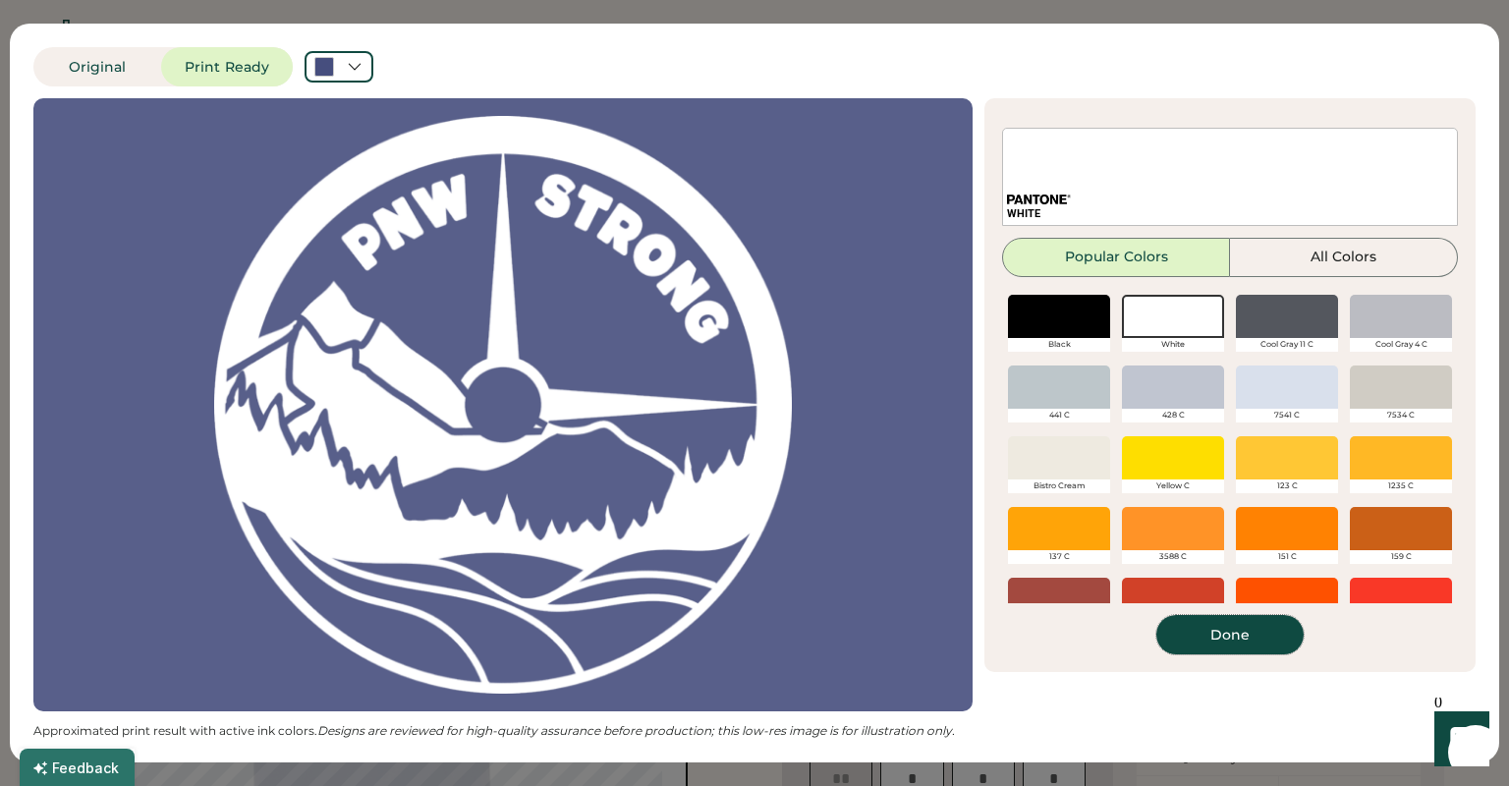
click at [1238, 640] on button "Done" at bounding box center [1229, 634] width 147 height 39
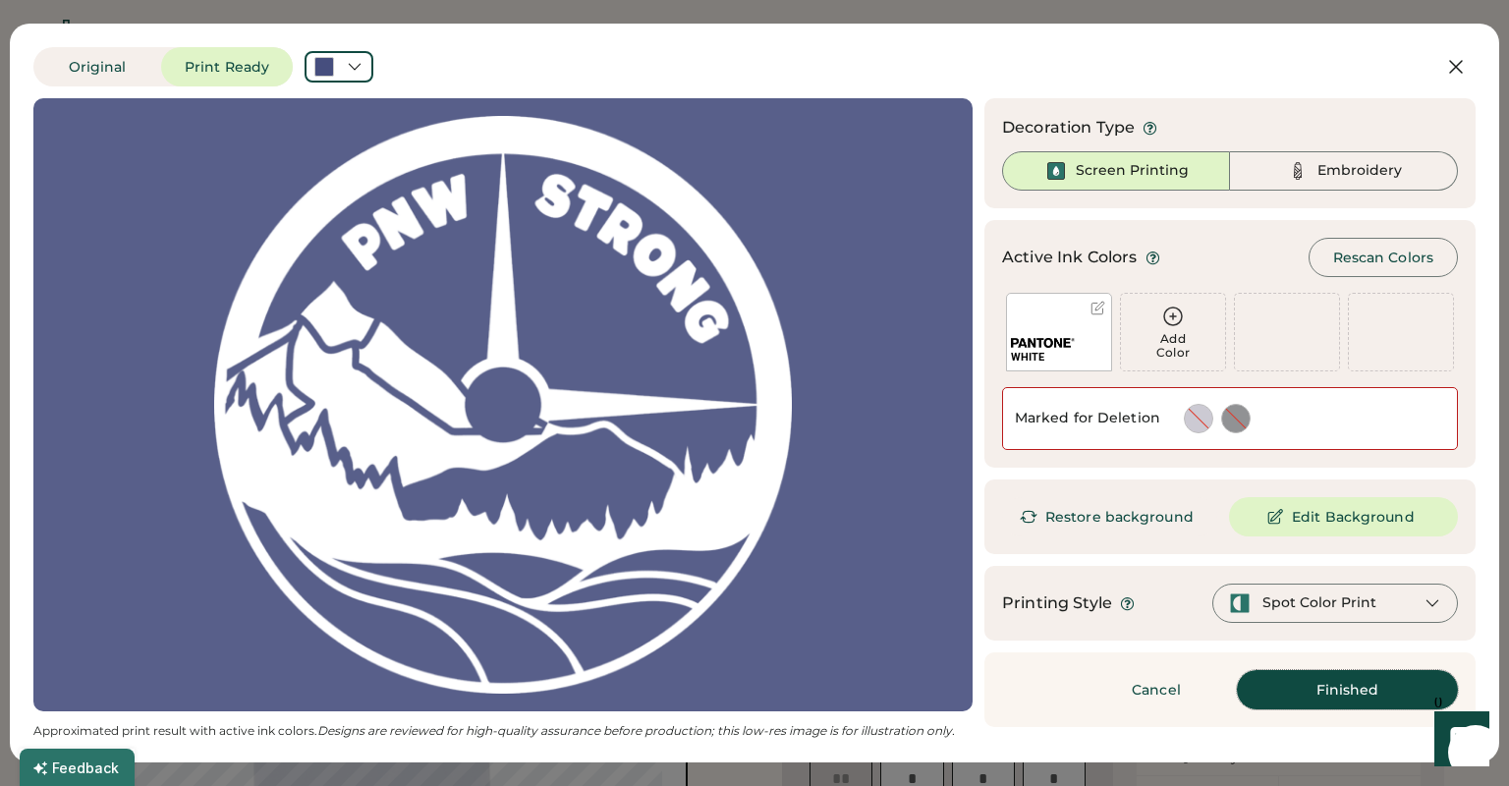
click at [1296, 697] on button "Finished" at bounding box center [1347, 689] width 221 height 39
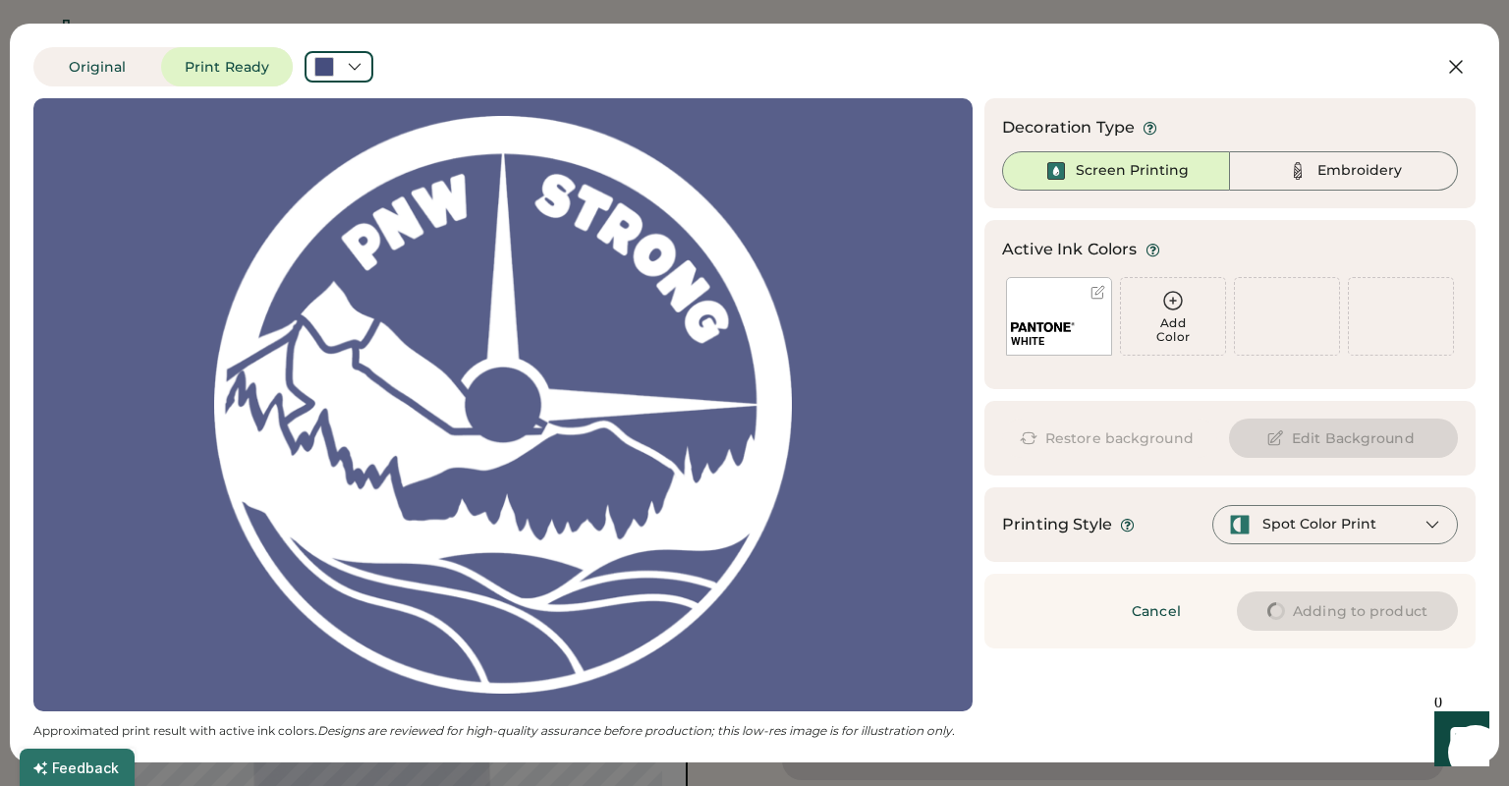
type input "****"
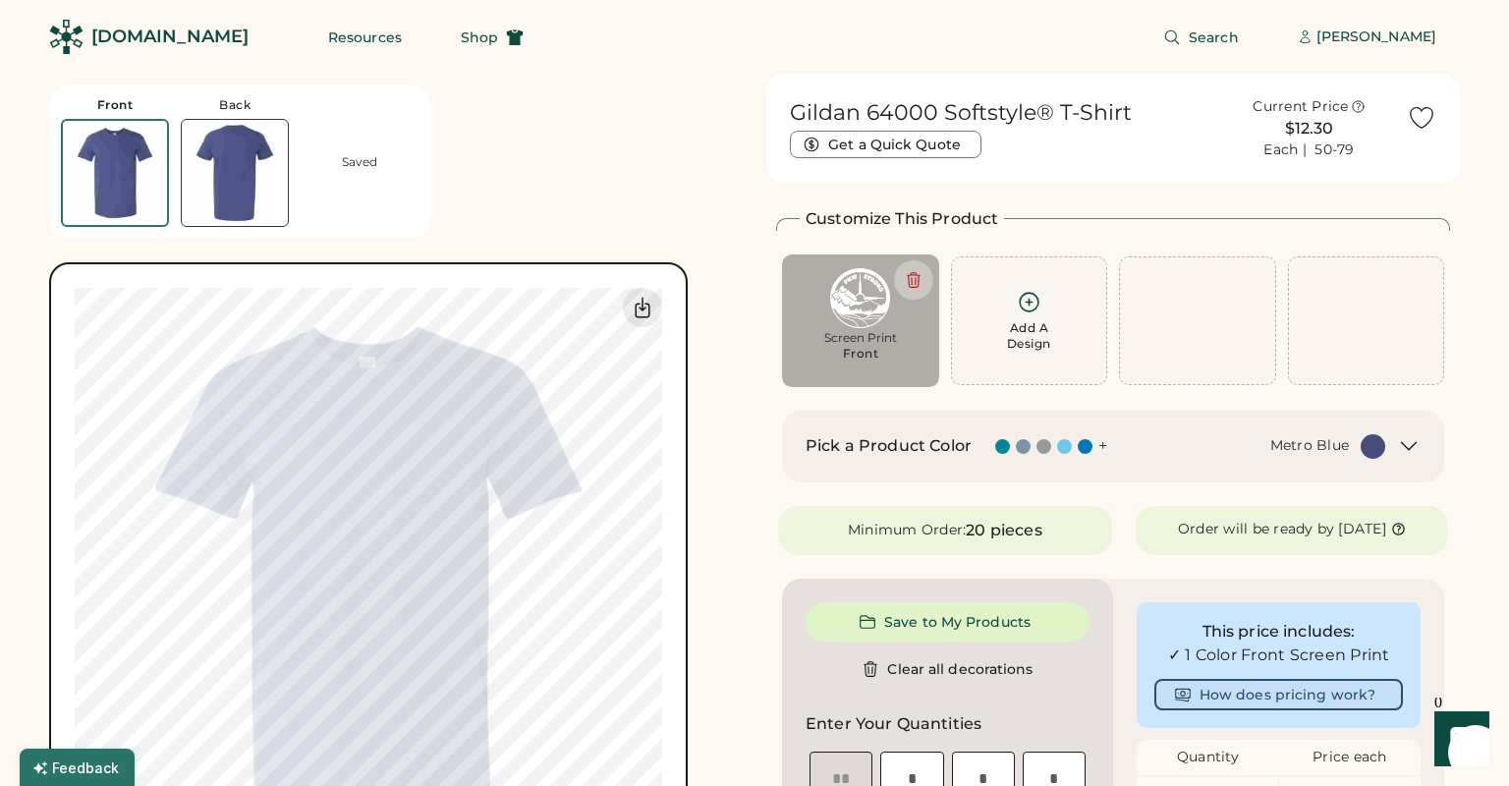
type input "****"
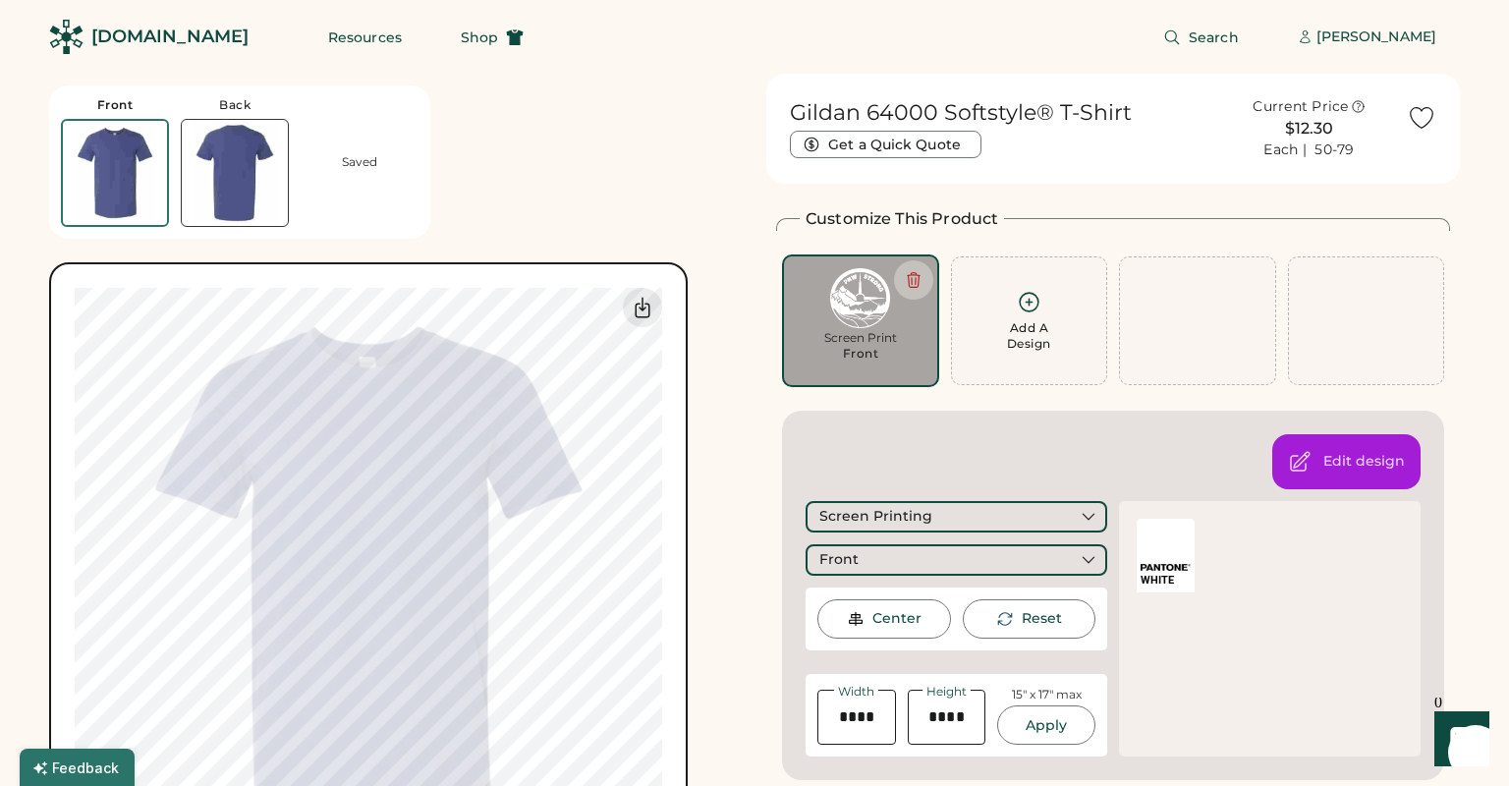
type input "****"
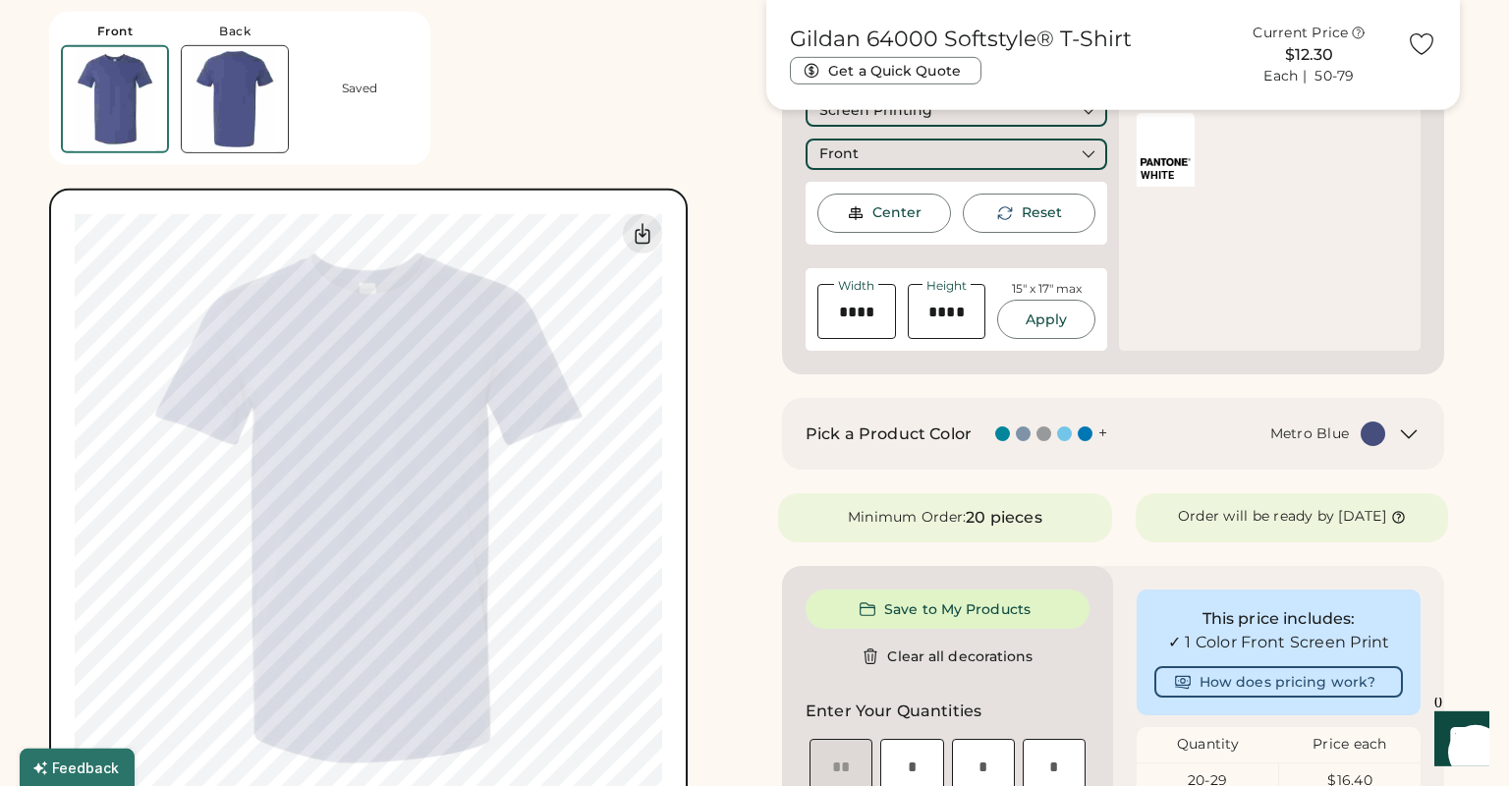
scroll to position [424, 0]
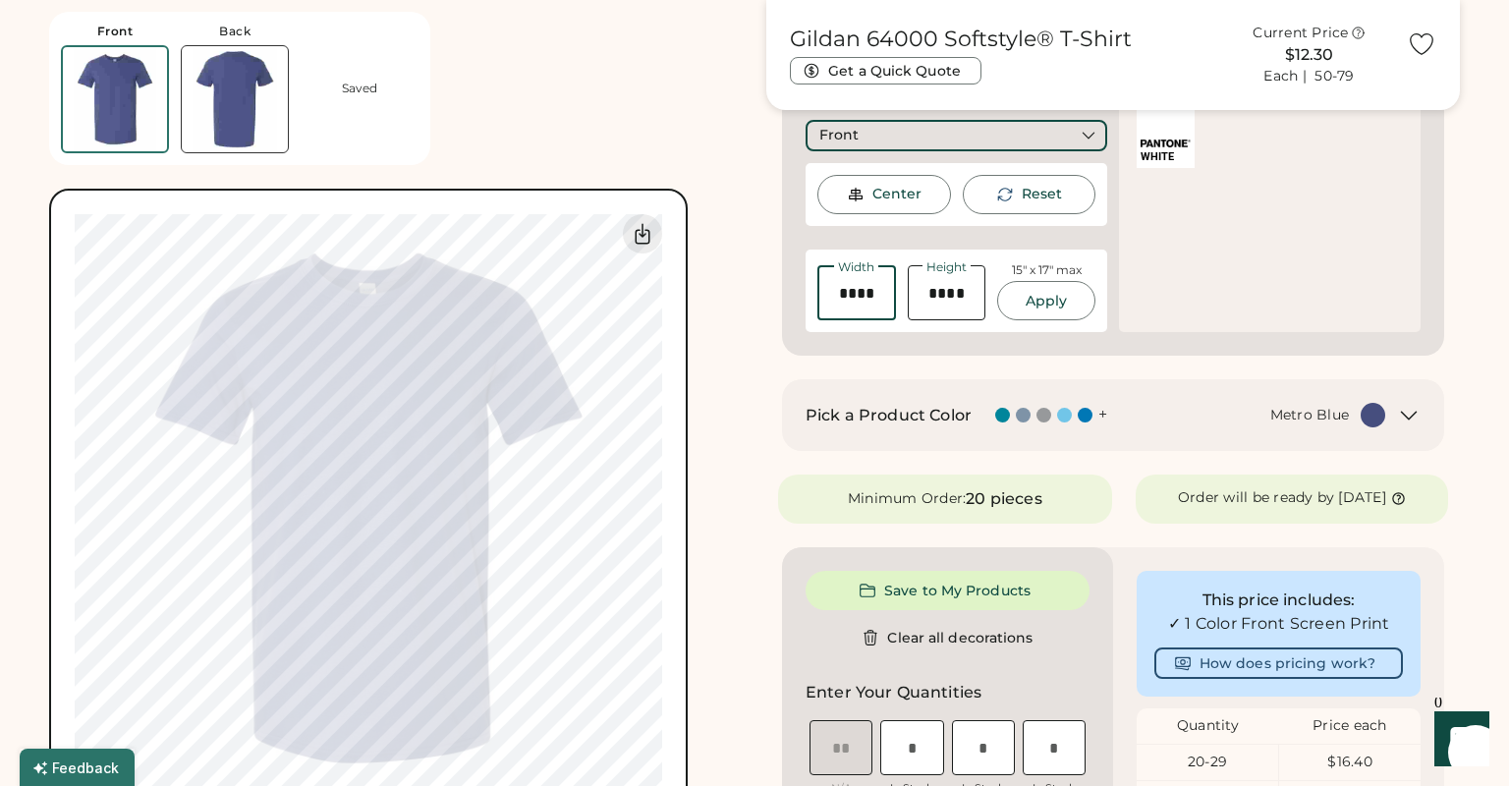
drag, startPoint x: 874, startPoint y: 289, endPoint x: 752, endPoint y: 287, distance: 122.8
click at [817, 287] on input "input" at bounding box center [856, 292] width 79 height 55
type input "****"
click at [1050, 290] on button "Apply" at bounding box center [1046, 300] width 98 height 39
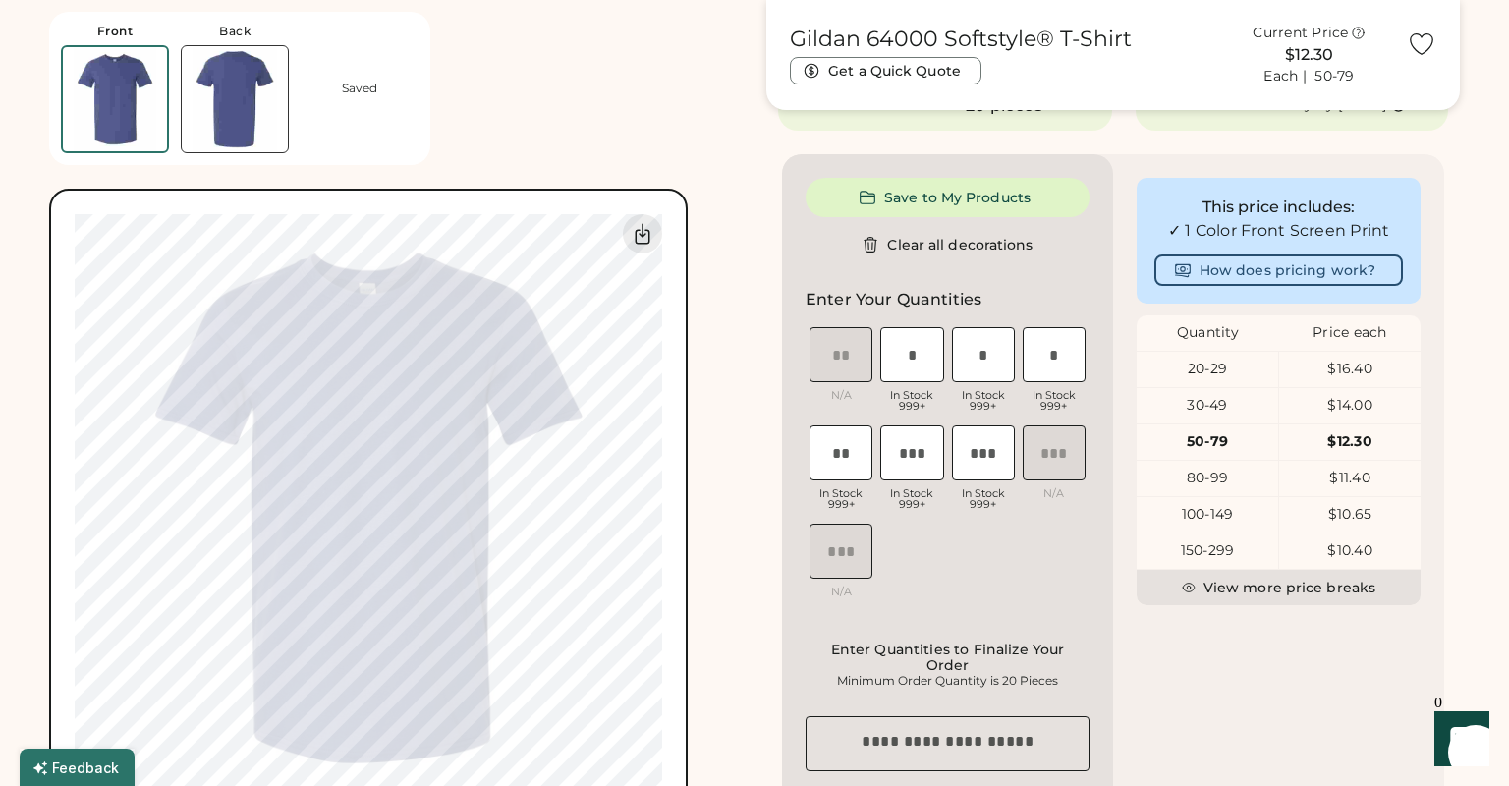
click at [267, 108] on img at bounding box center [235, 99] width 106 height 106
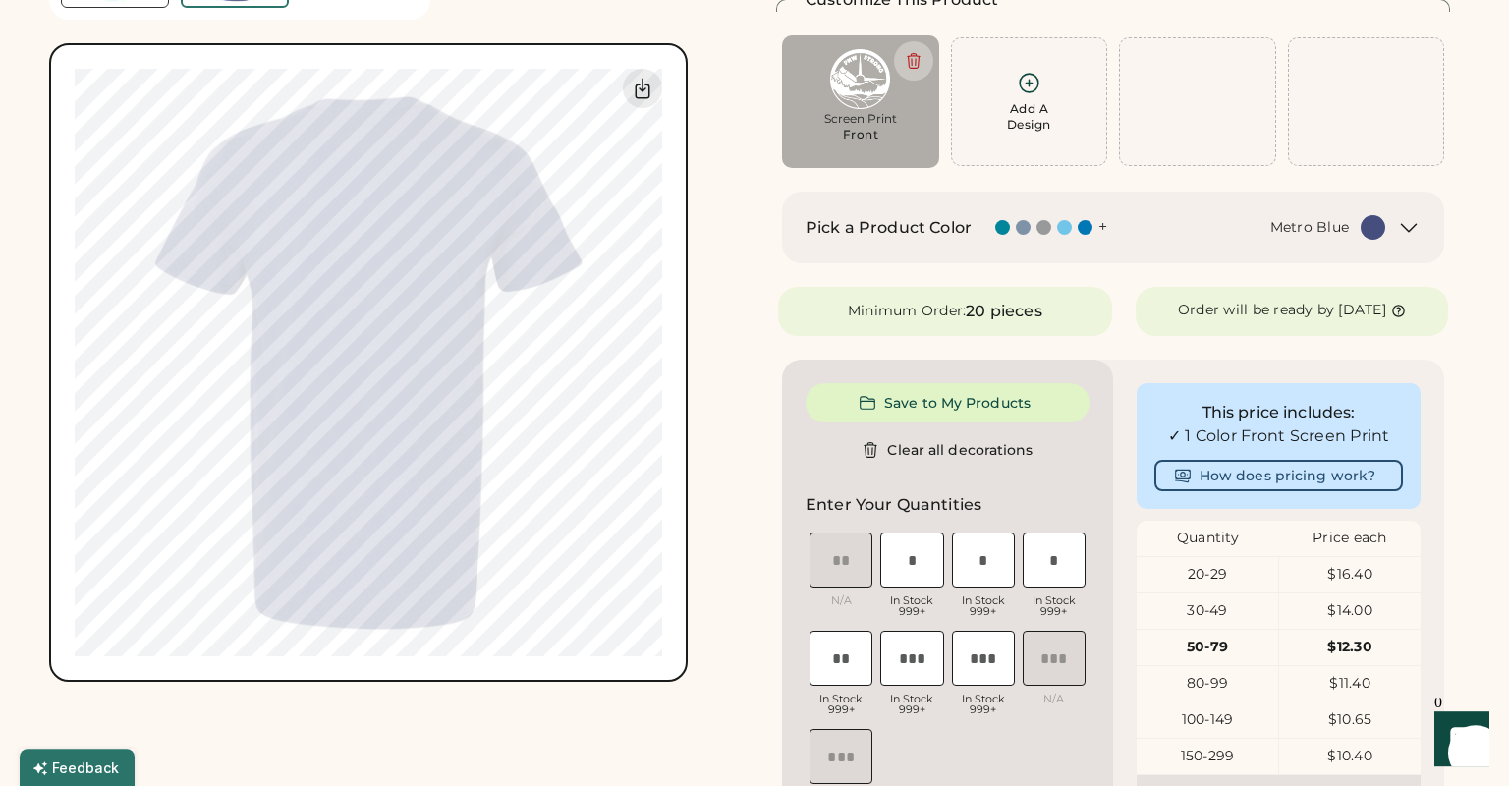
scroll to position [0, 0]
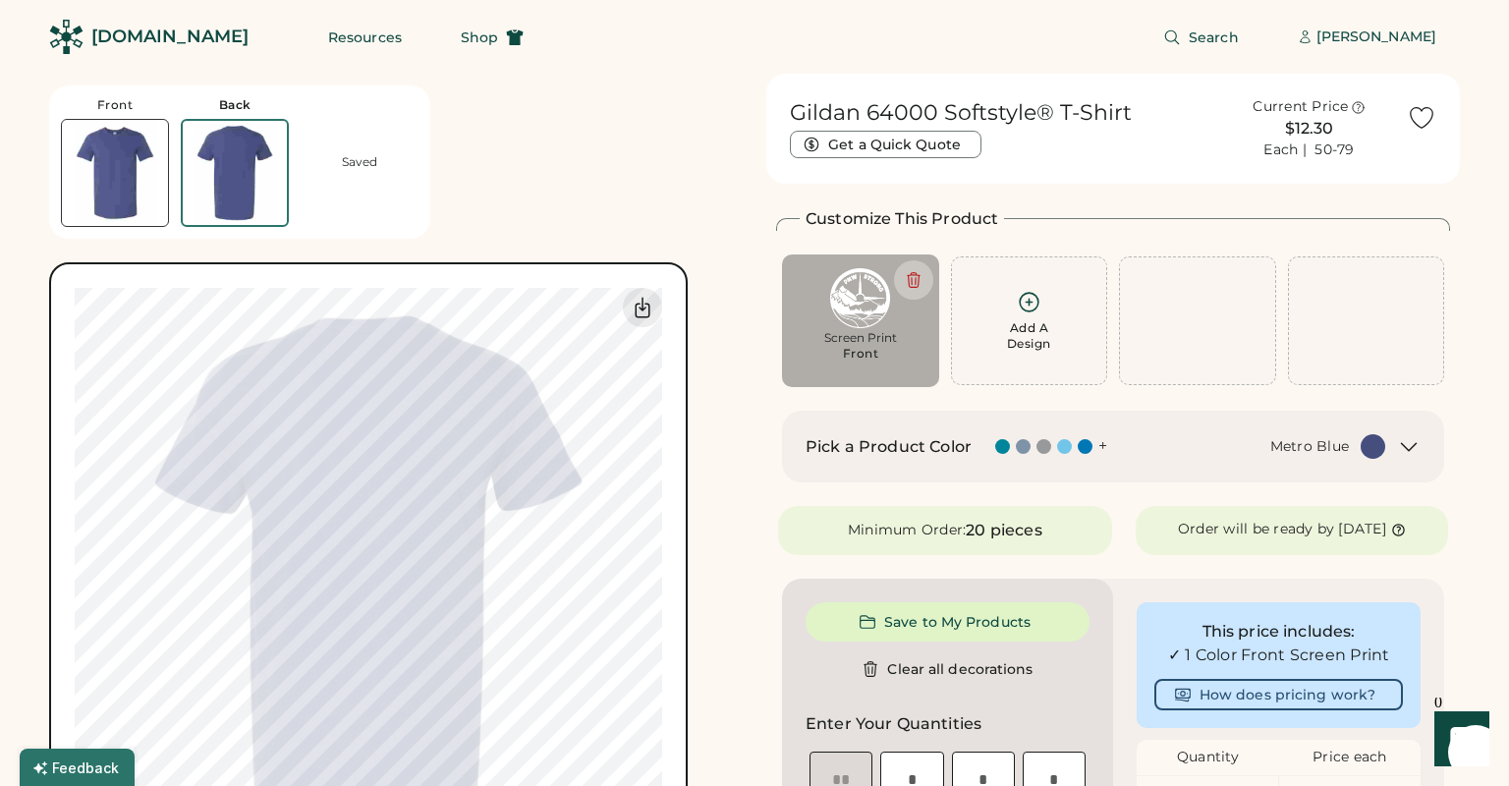
click at [1029, 326] on div "Add A Design" at bounding box center [1029, 335] width 44 height 31
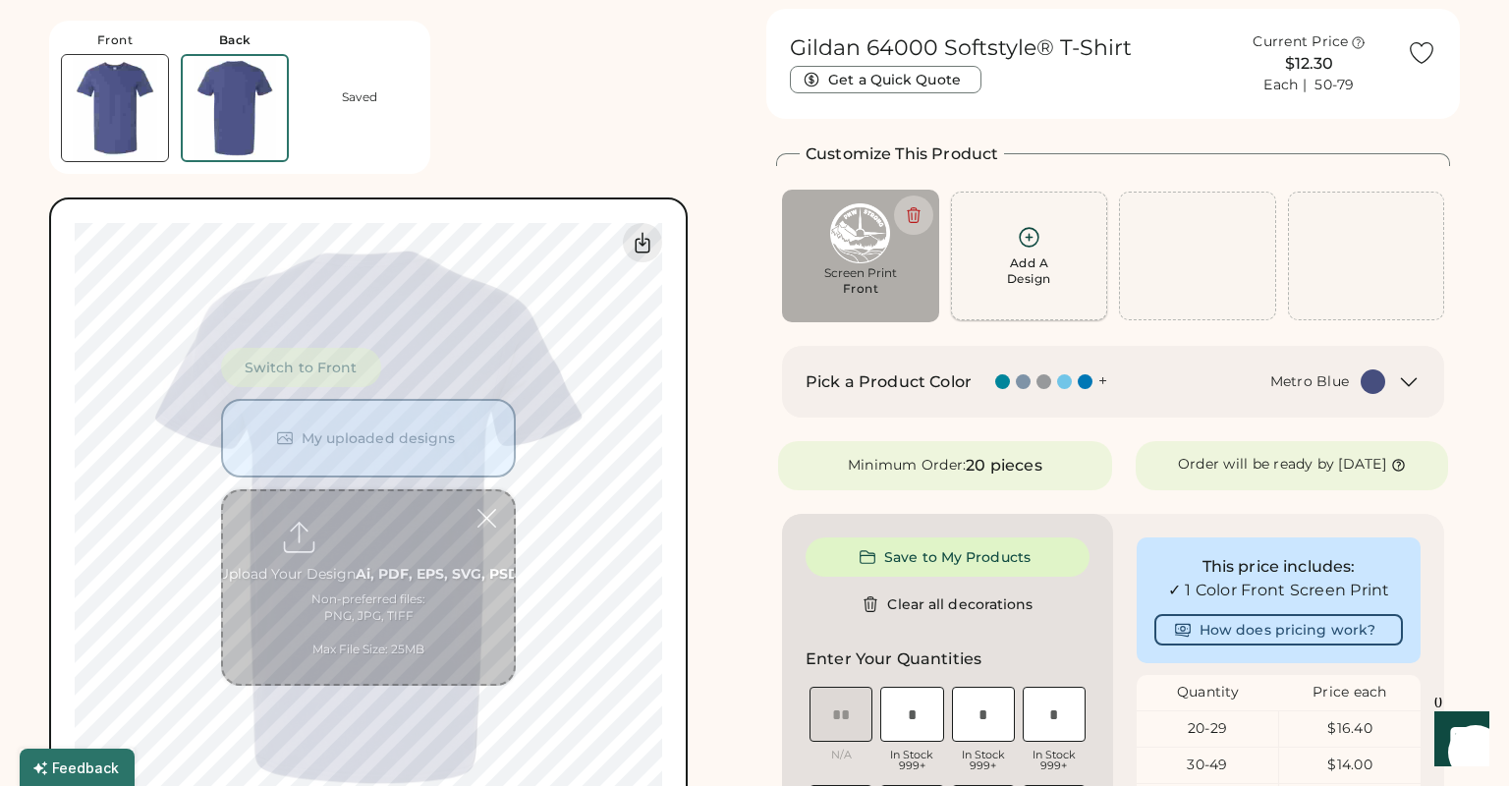
scroll to position [74, 0]
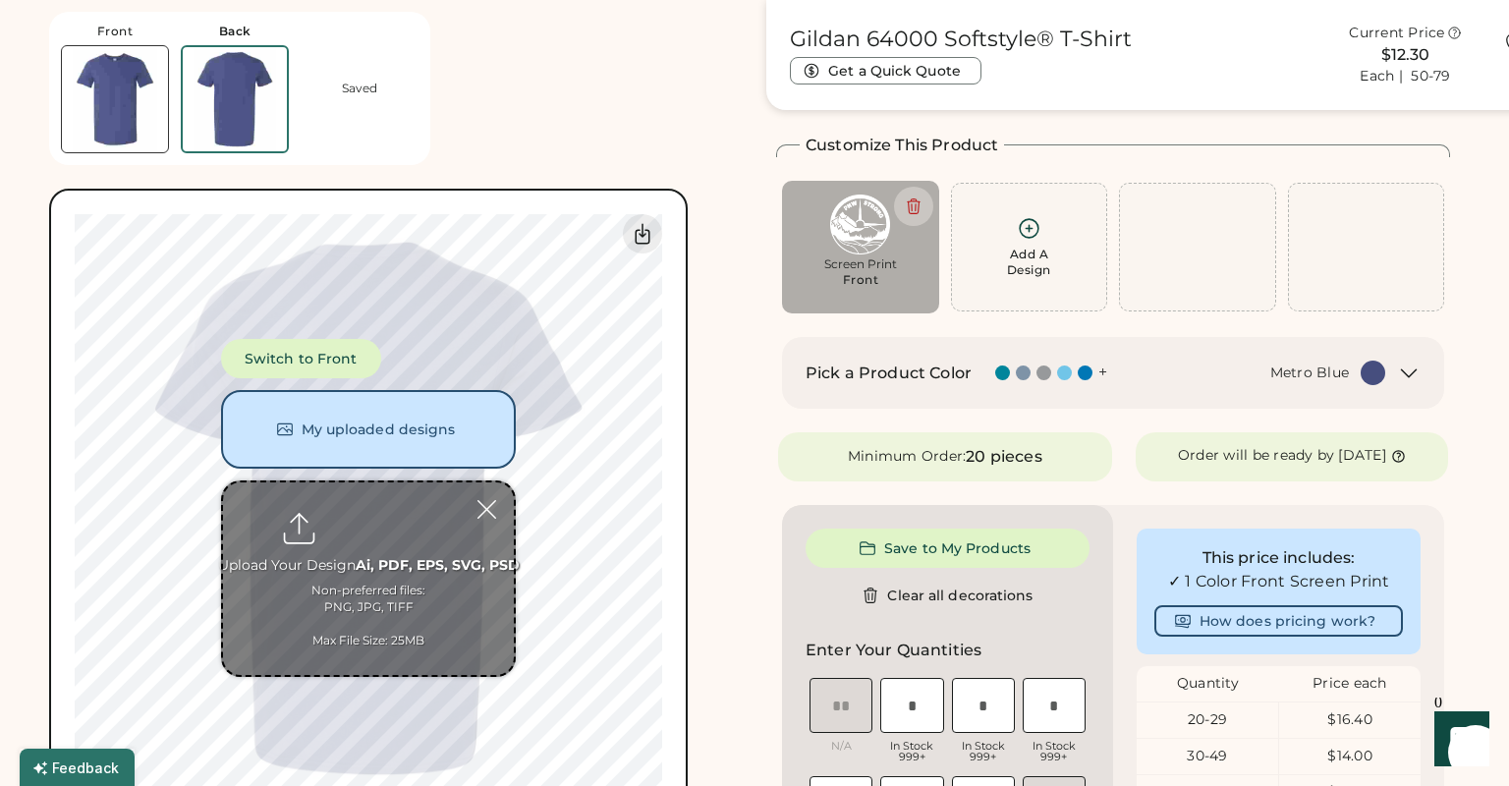
click at [355, 542] on input "file" at bounding box center [368, 578] width 291 height 193
type input "**********"
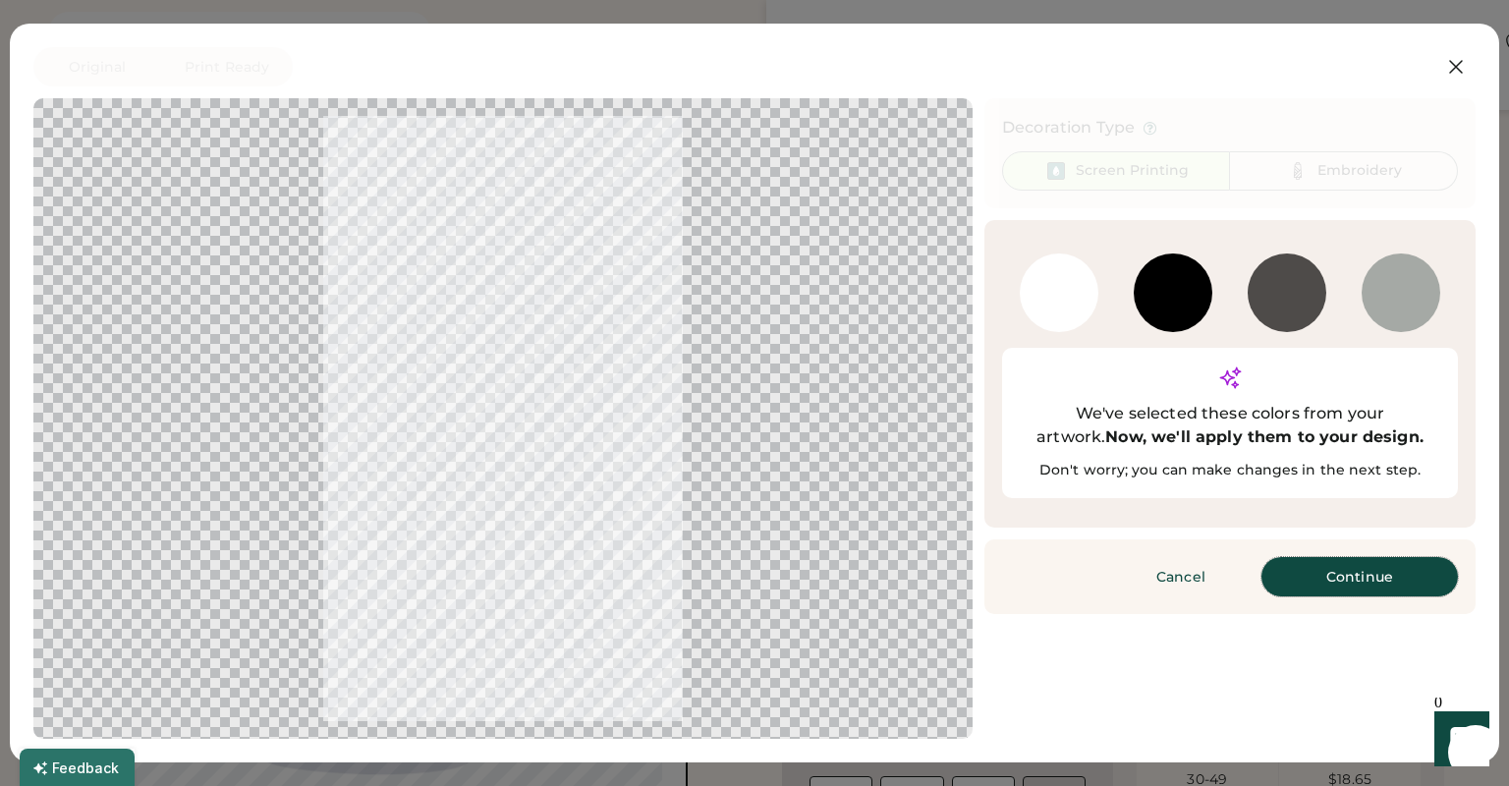
click at [1366, 557] on button "Continue" at bounding box center [1360, 576] width 197 height 39
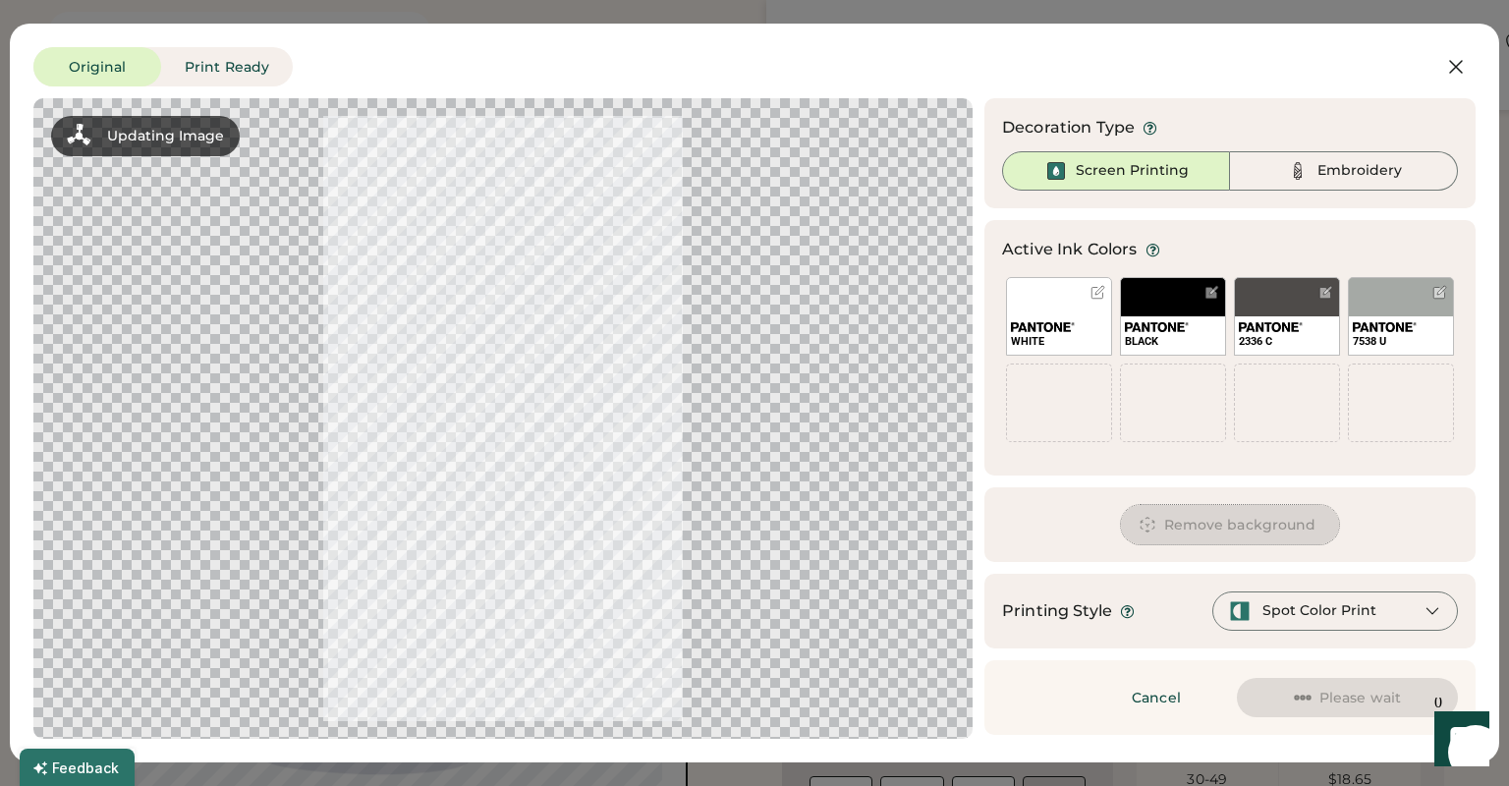
click at [1260, 527] on button "Remove background" at bounding box center [1230, 524] width 219 height 39
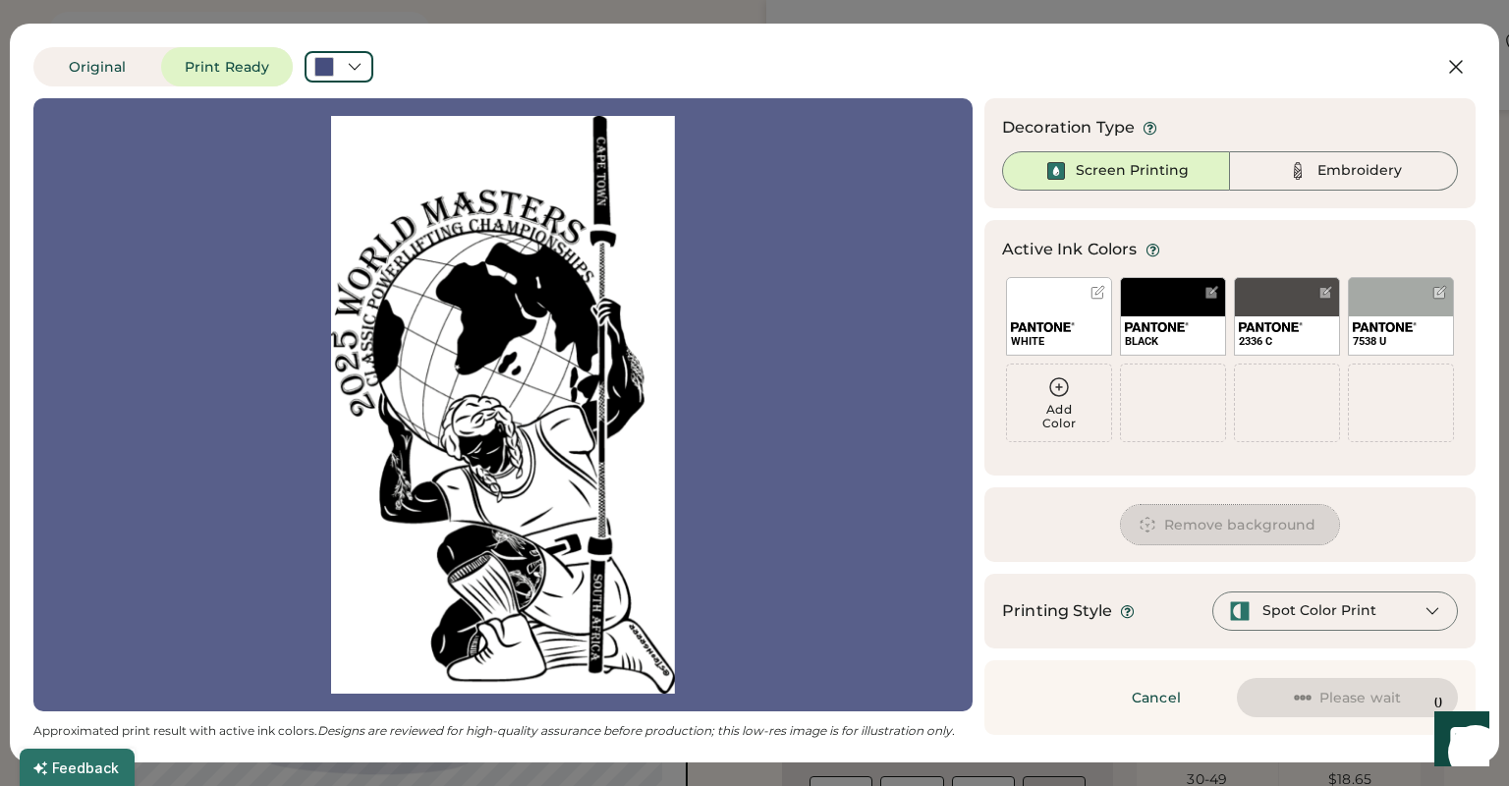
click at [1243, 526] on button "Remove background" at bounding box center [1230, 524] width 219 height 39
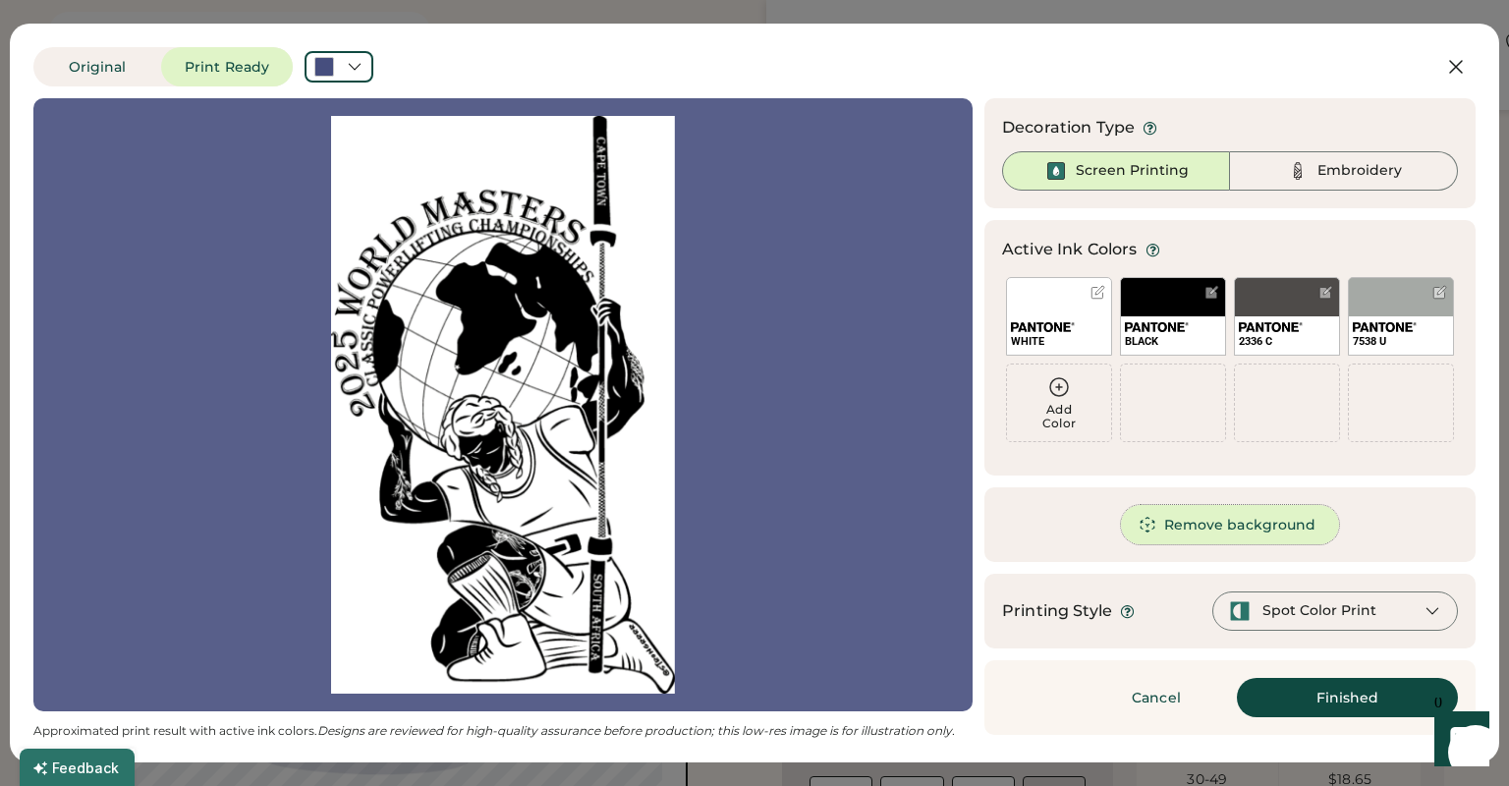
click at [1271, 521] on button "Remove background" at bounding box center [1230, 524] width 219 height 39
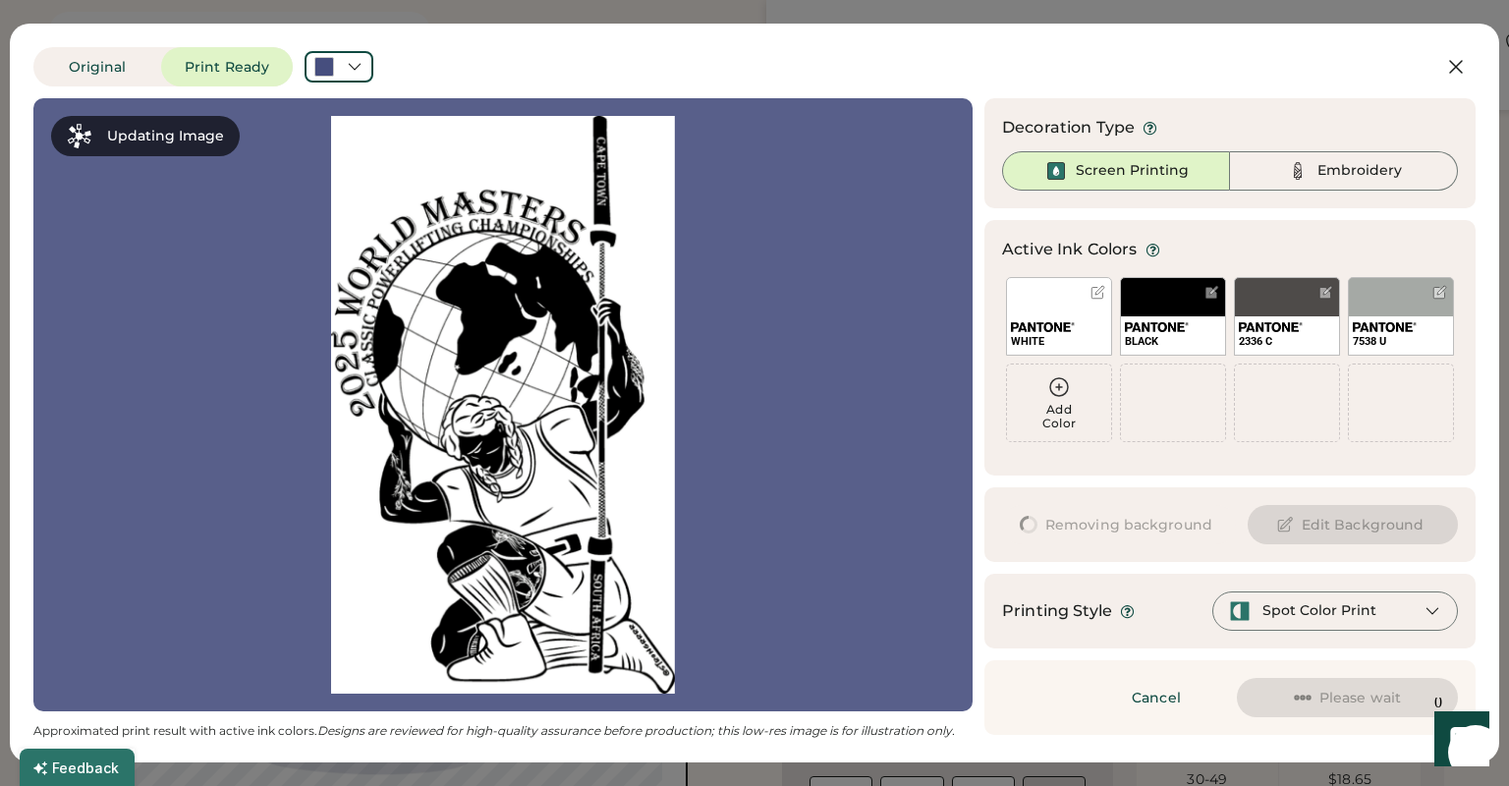
scroll to position [0, 0]
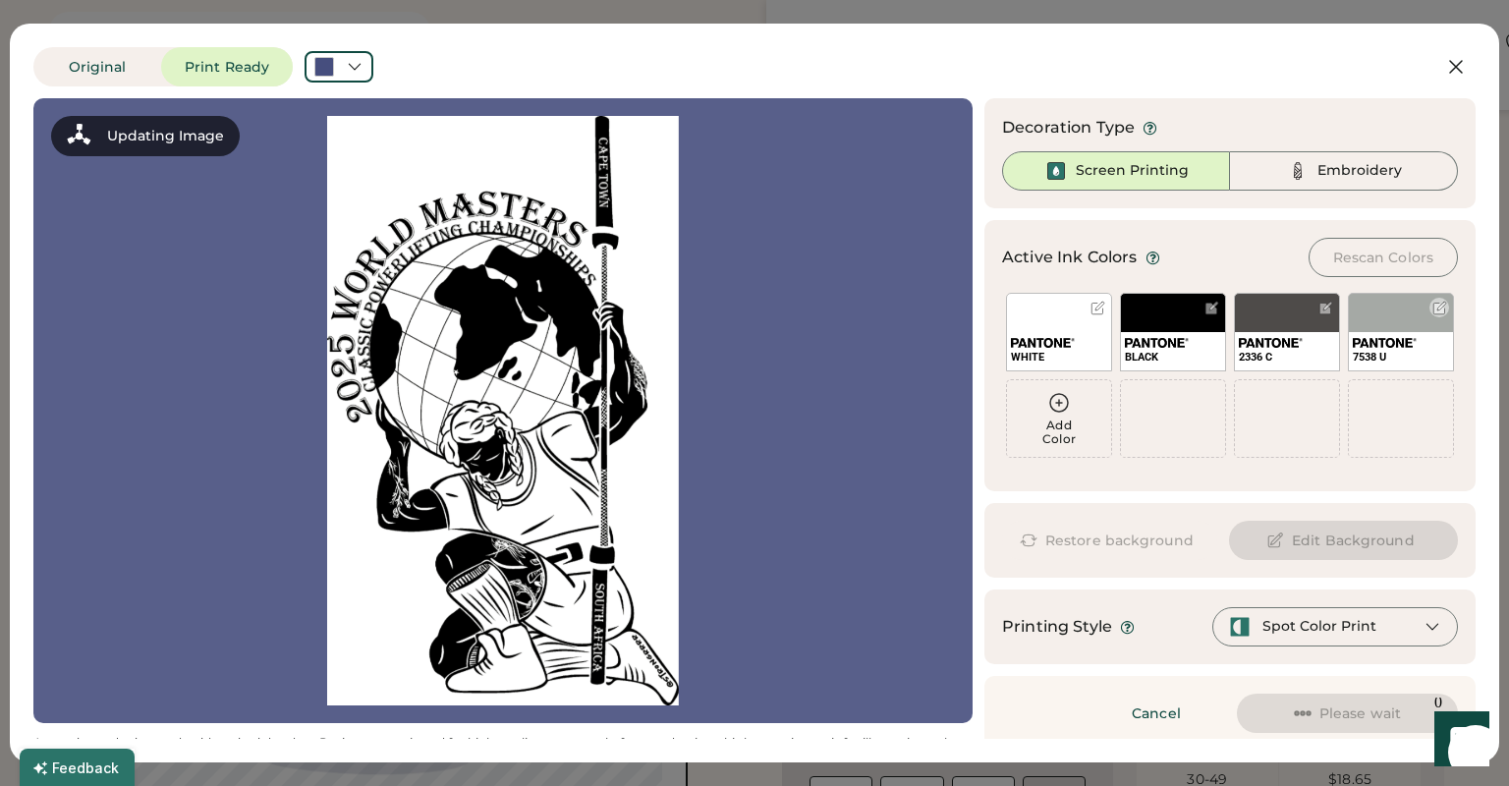
click at [1423, 327] on div "7538 U" at bounding box center [1401, 332] width 106 height 79
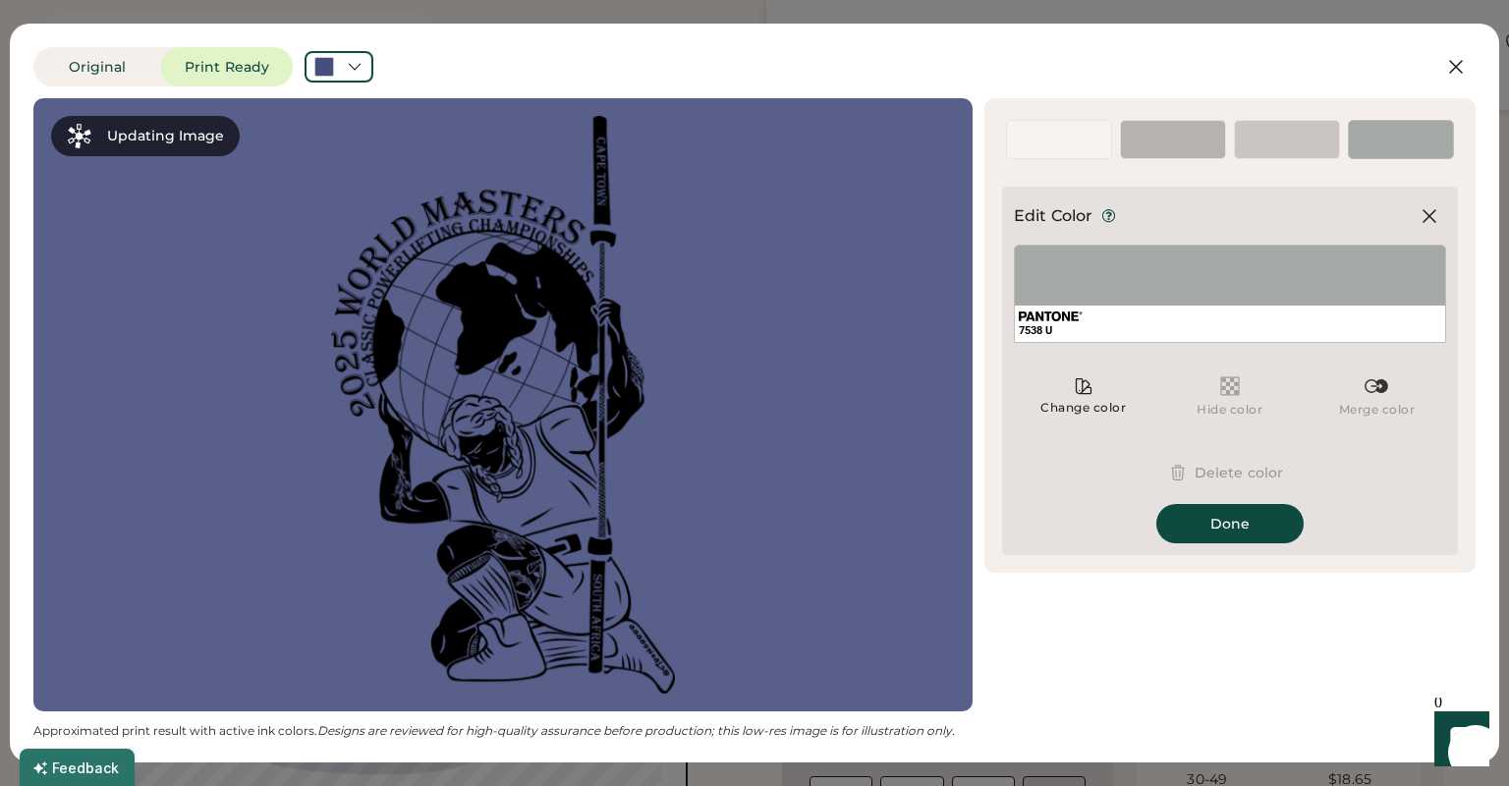
click at [1254, 474] on button "Delete color" at bounding box center [1230, 472] width 153 height 39
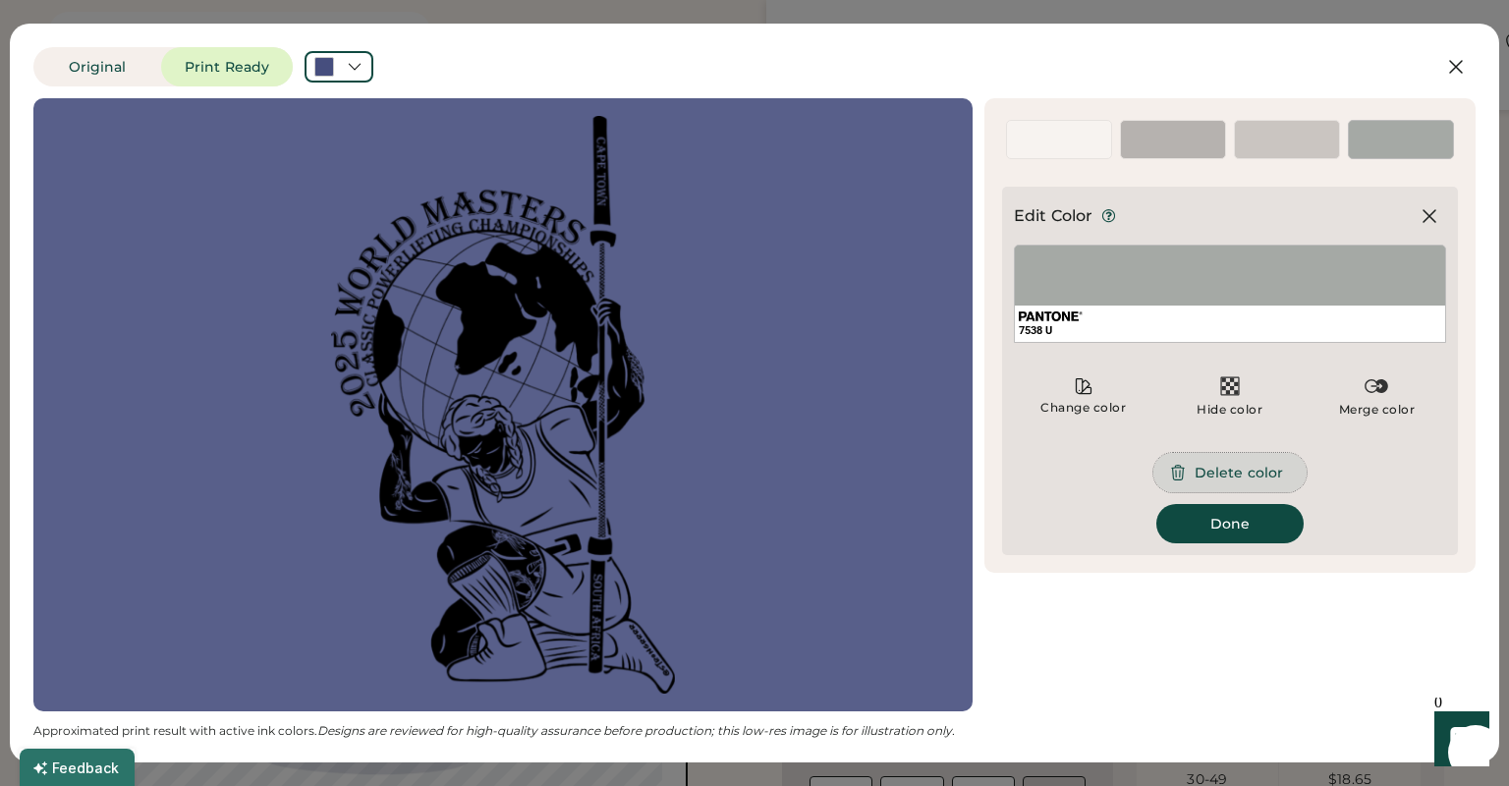
click at [1199, 473] on button "Delete color" at bounding box center [1230, 472] width 153 height 39
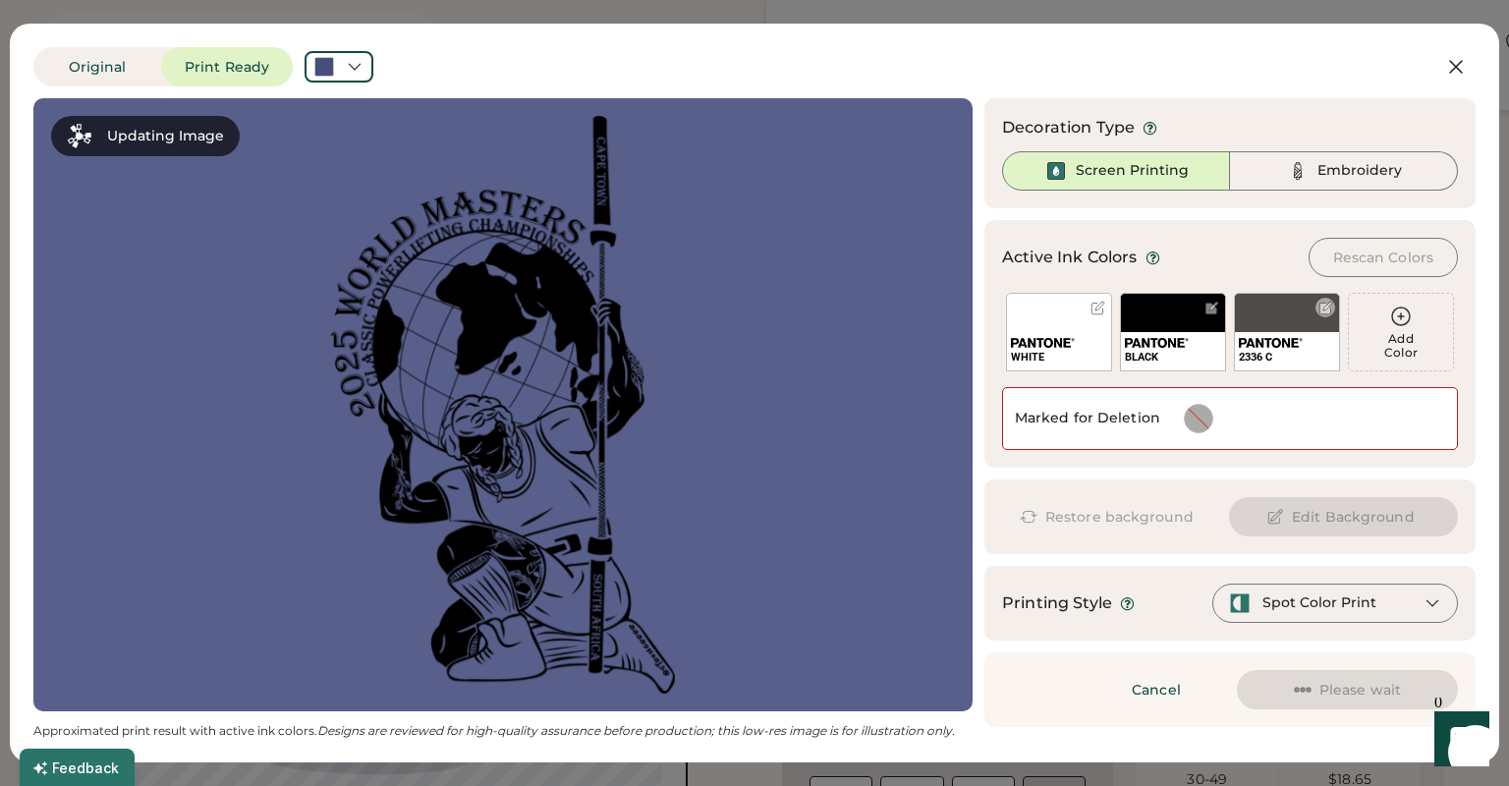
click at [1270, 330] on div "2336 C" at bounding box center [1287, 332] width 106 height 79
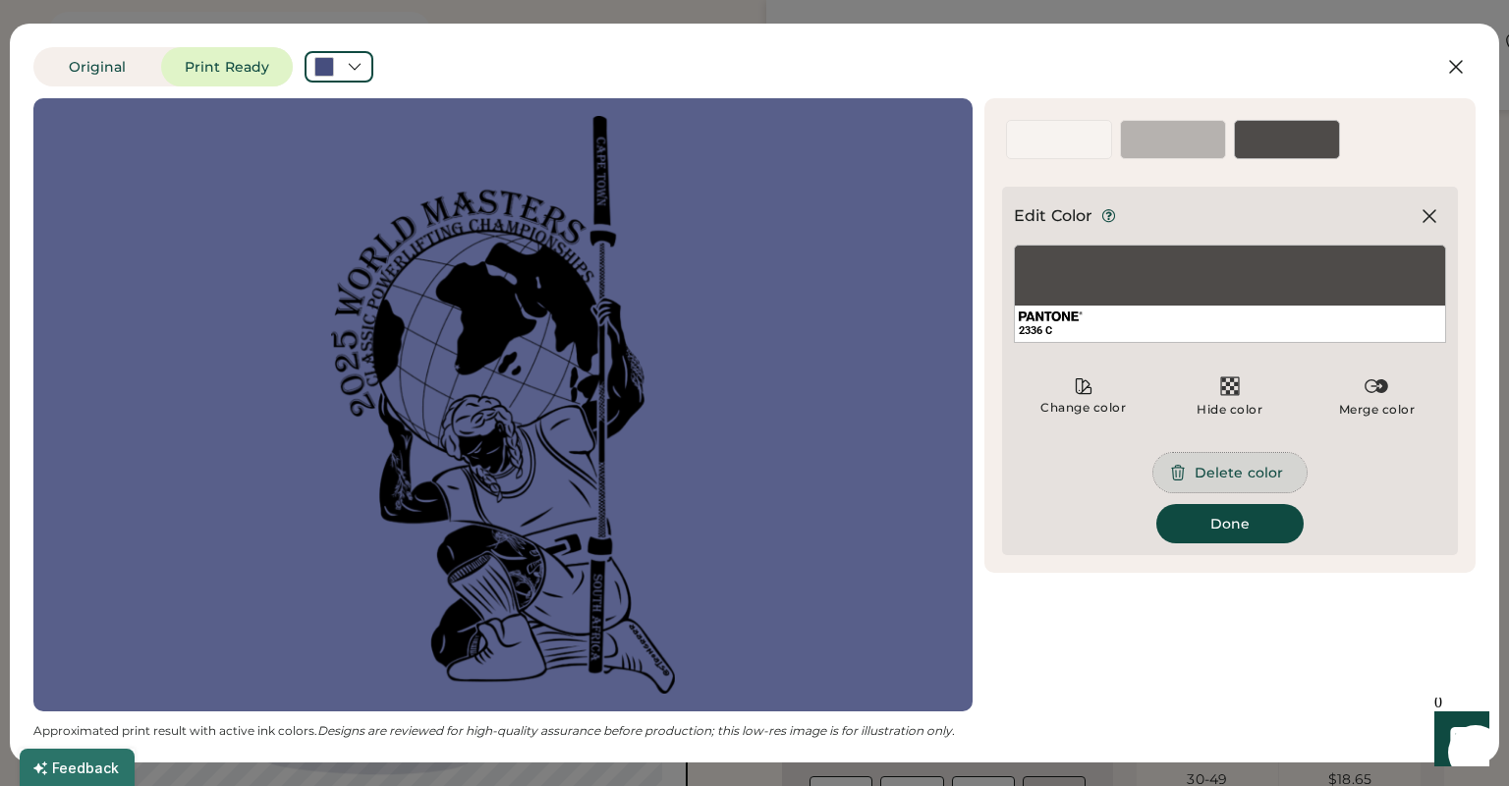
click at [1247, 476] on button "Delete color" at bounding box center [1230, 472] width 153 height 39
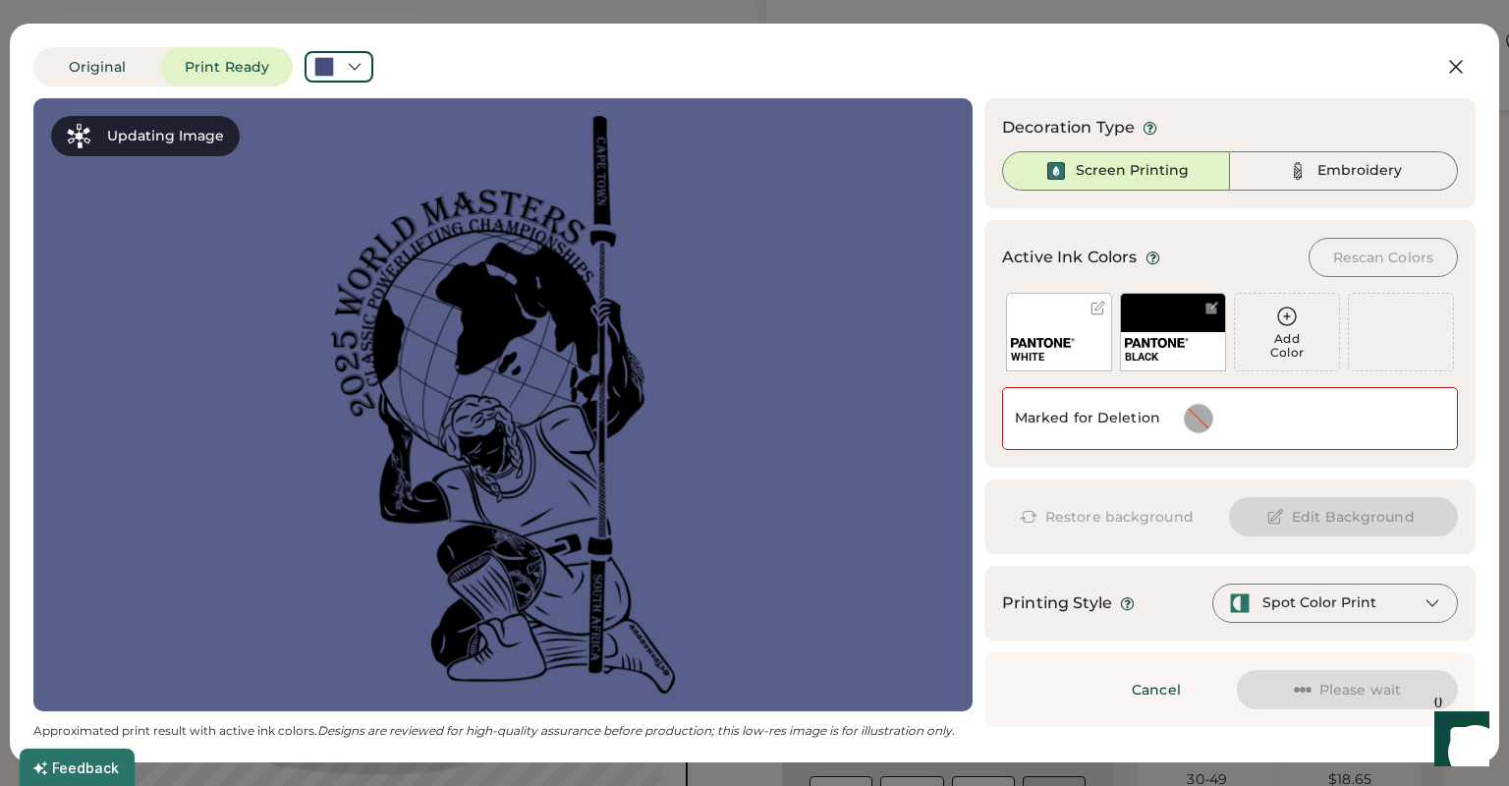
click at [1062, 342] on img at bounding box center [1043, 343] width 64 height 10
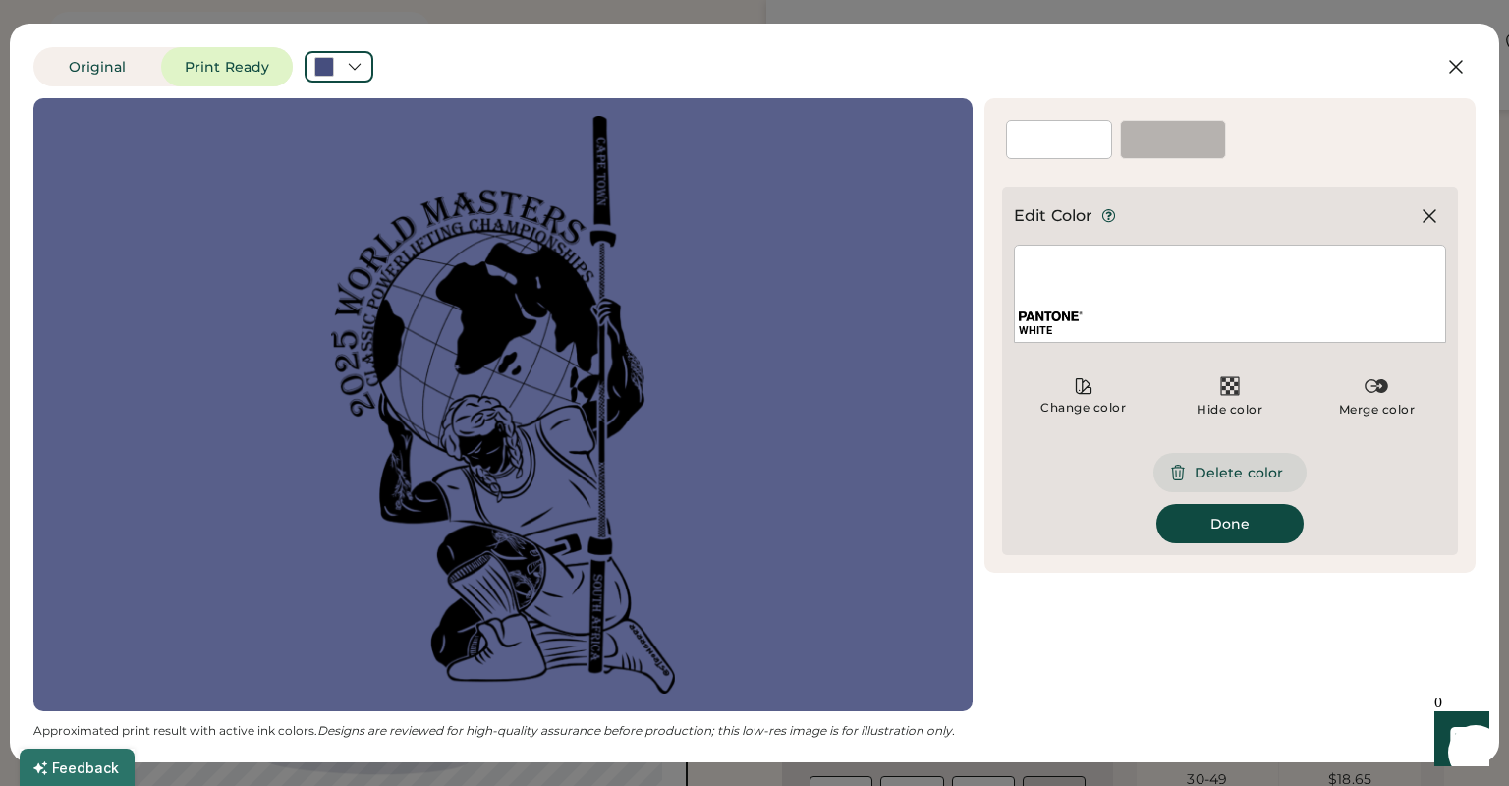
click at [1210, 464] on button "Delete color" at bounding box center [1230, 472] width 153 height 39
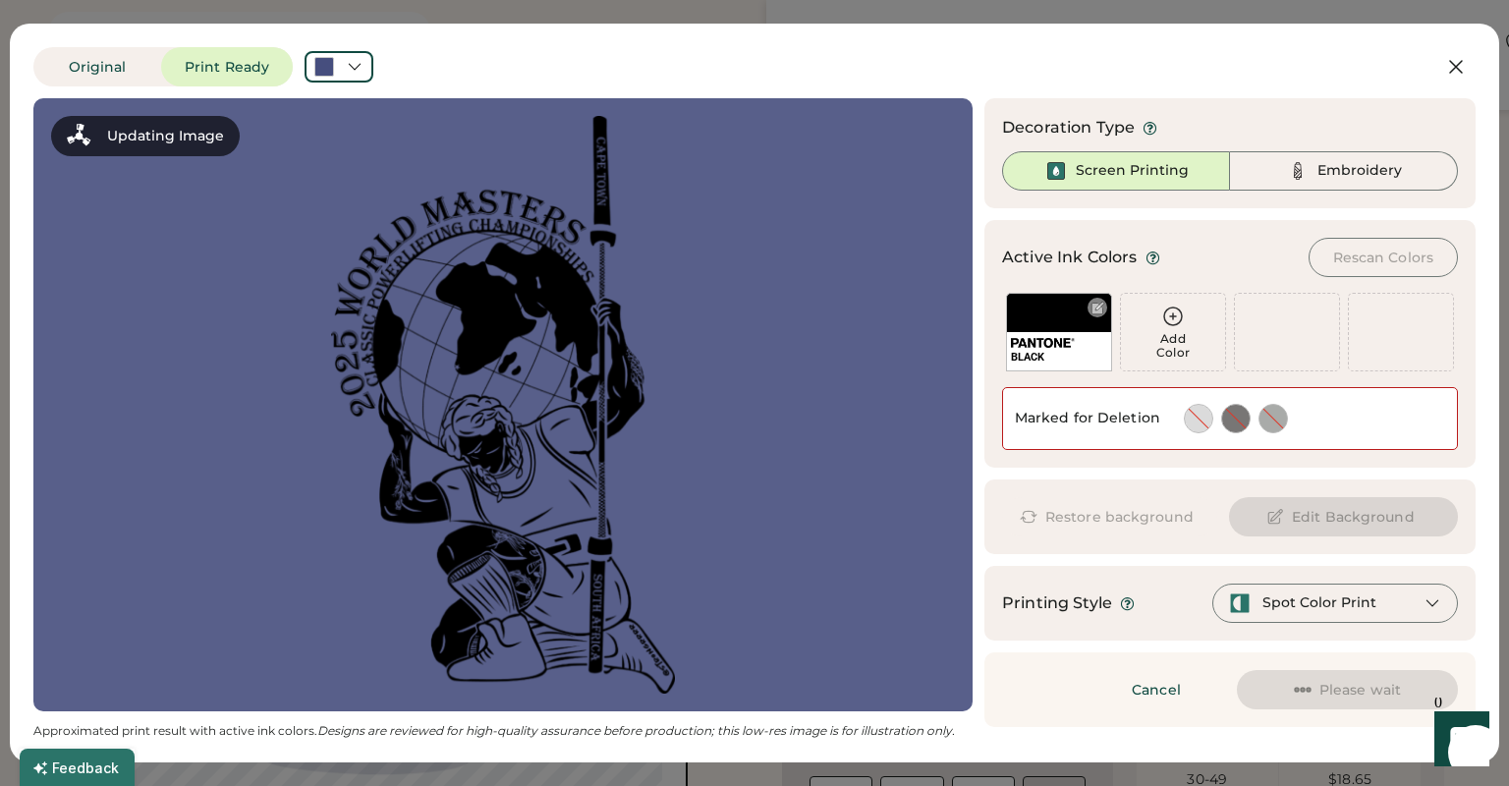
click at [1058, 325] on div "BLACK" at bounding box center [1059, 332] width 106 height 79
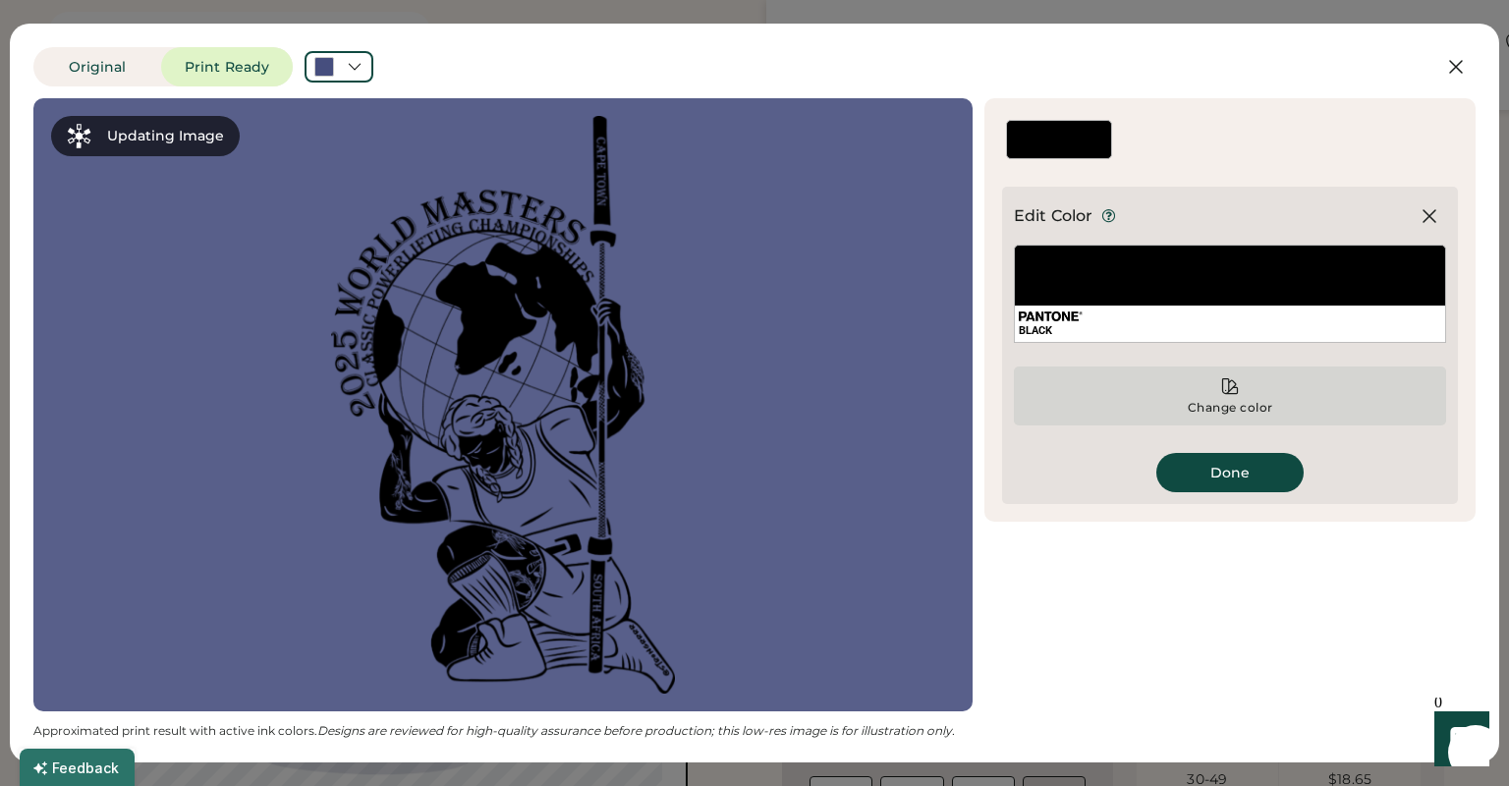
click at [1220, 396] on div "Change color" at bounding box center [1230, 395] width 432 height 59
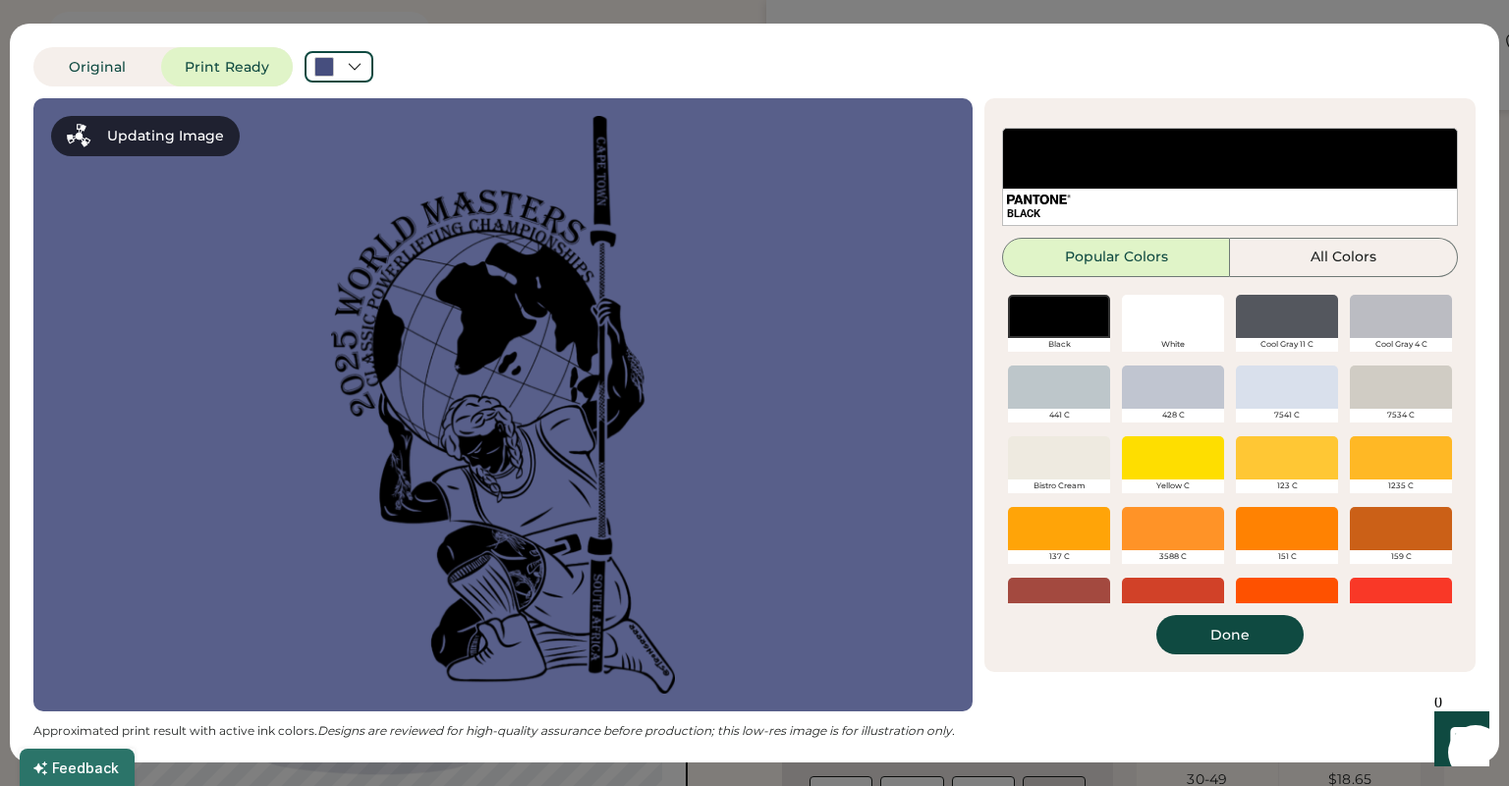
click at [1159, 321] on div at bounding box center [1173, 316] width 102 height 43
click at [1182, 335] on div at bounding box center [1173, 316] width 102 height 43
click at [1189, 328] on div at bounding box center [1173, 316] width 102 height 43
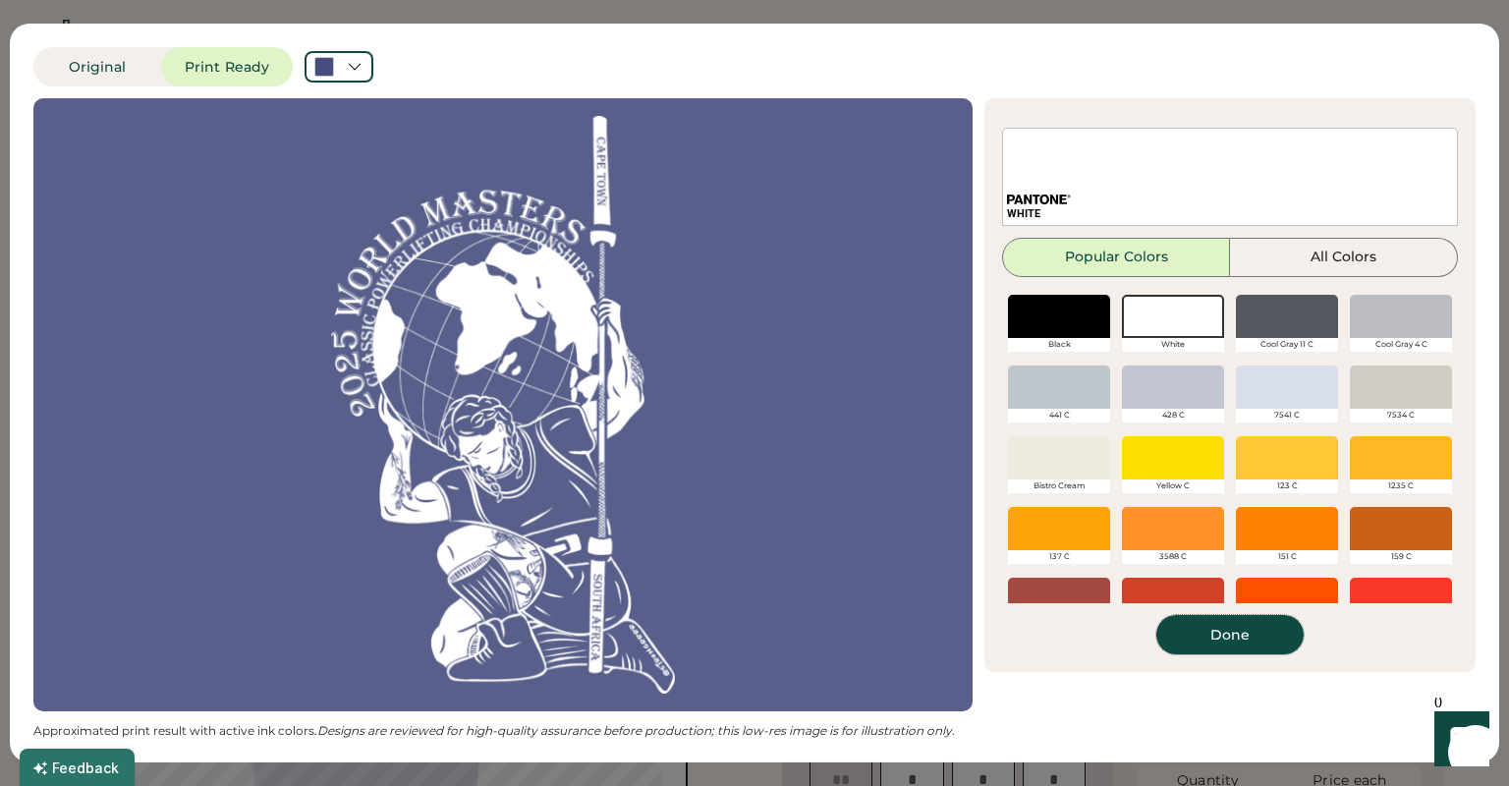
click at [1242, 646] on button "Done" at bounding box center [1229, 634] width 147 height 39
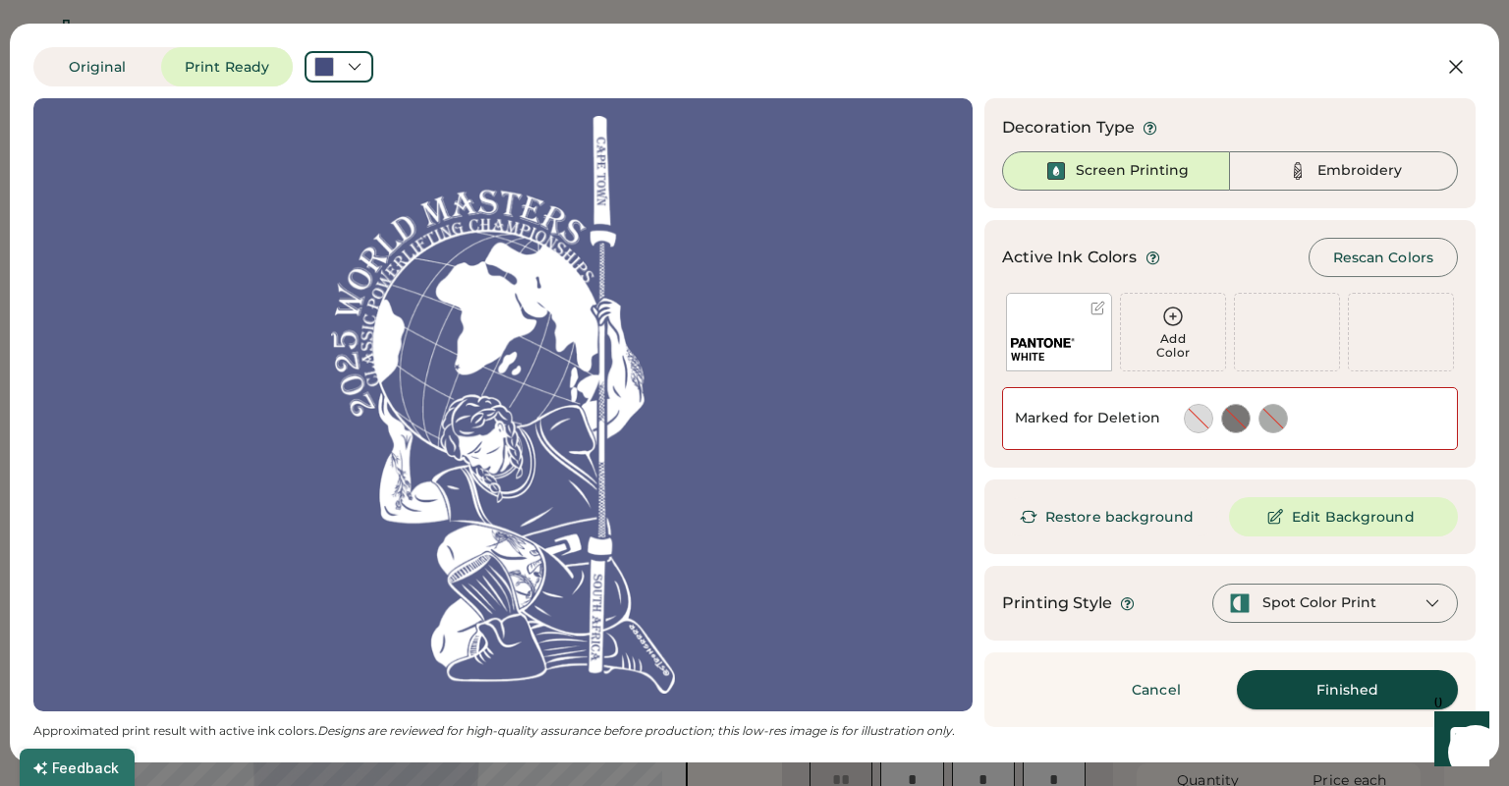
click at [1290, 684] on button "Finished" at bounding box center [1347, 689] width 221 height 39
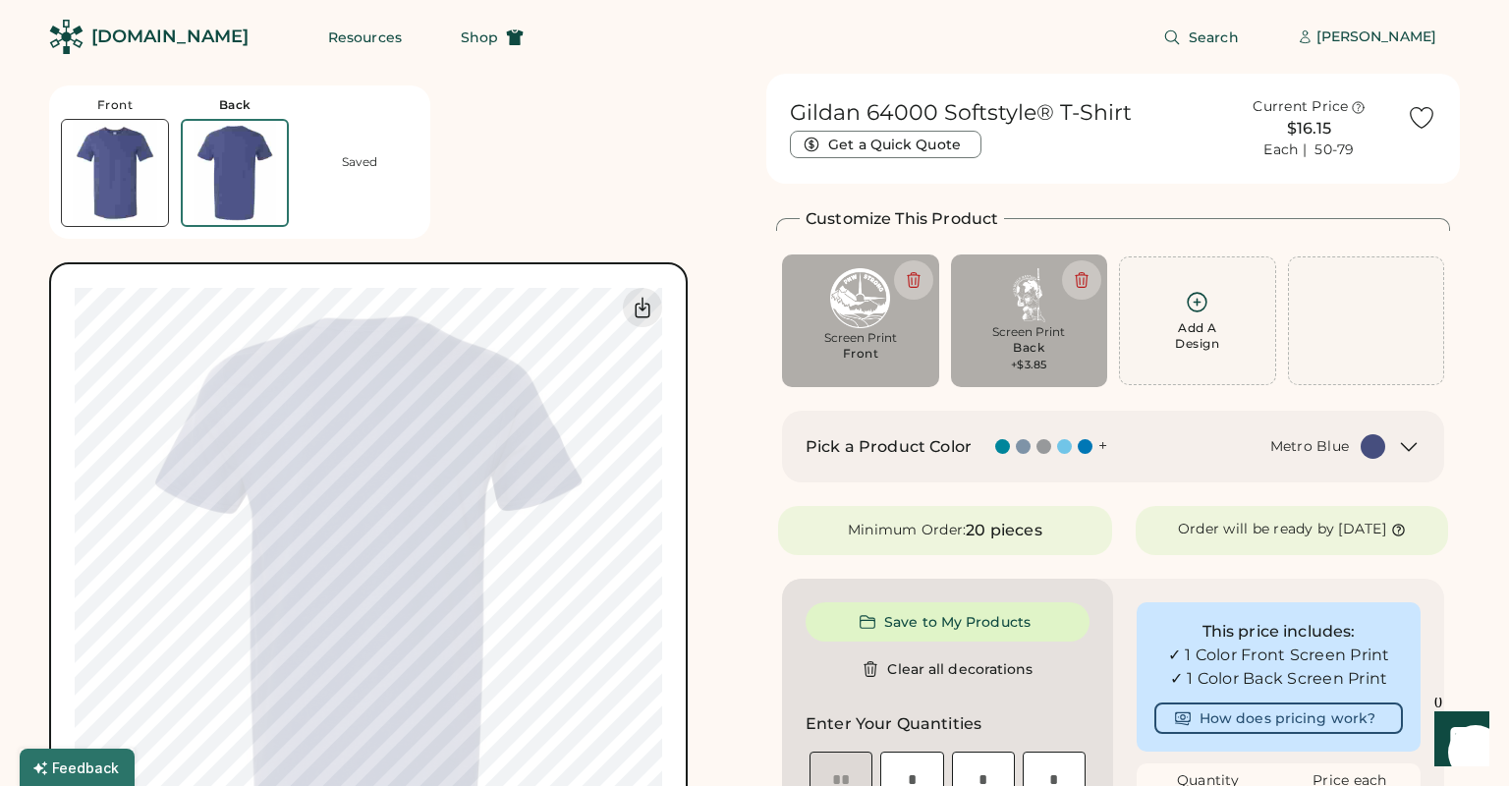
click at [126, 162] on img at bounding box center [115, 173] width 106 height 106
click at [1423, 122] on icon at bounding box center [1421, 117] width 29 height 29
click at [1404, 448] on icon at bounding box center [1409, 447] width 24 height 24
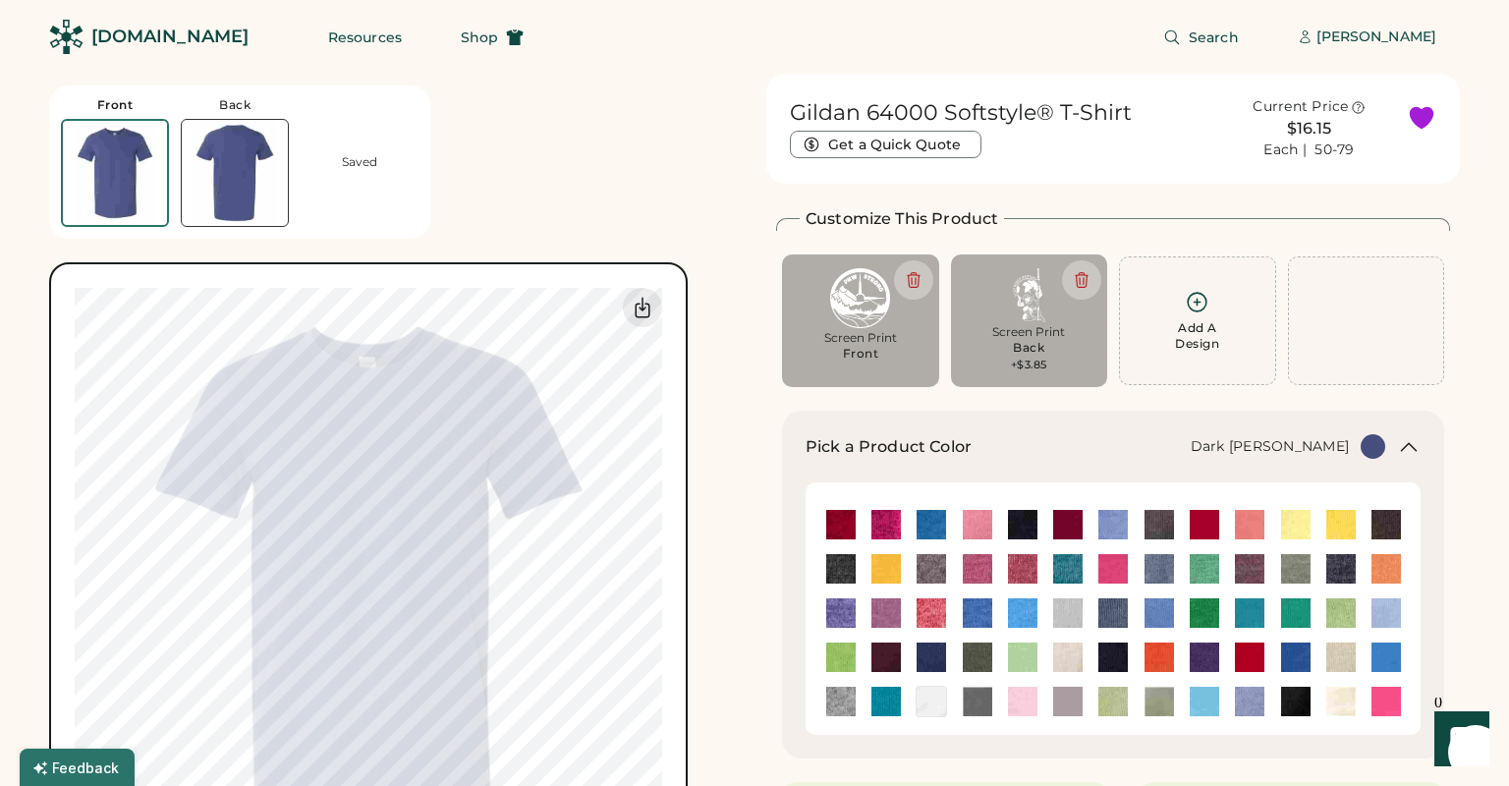
click at [847, 570] on img at bounding box center [840, 568] width 29 height 29
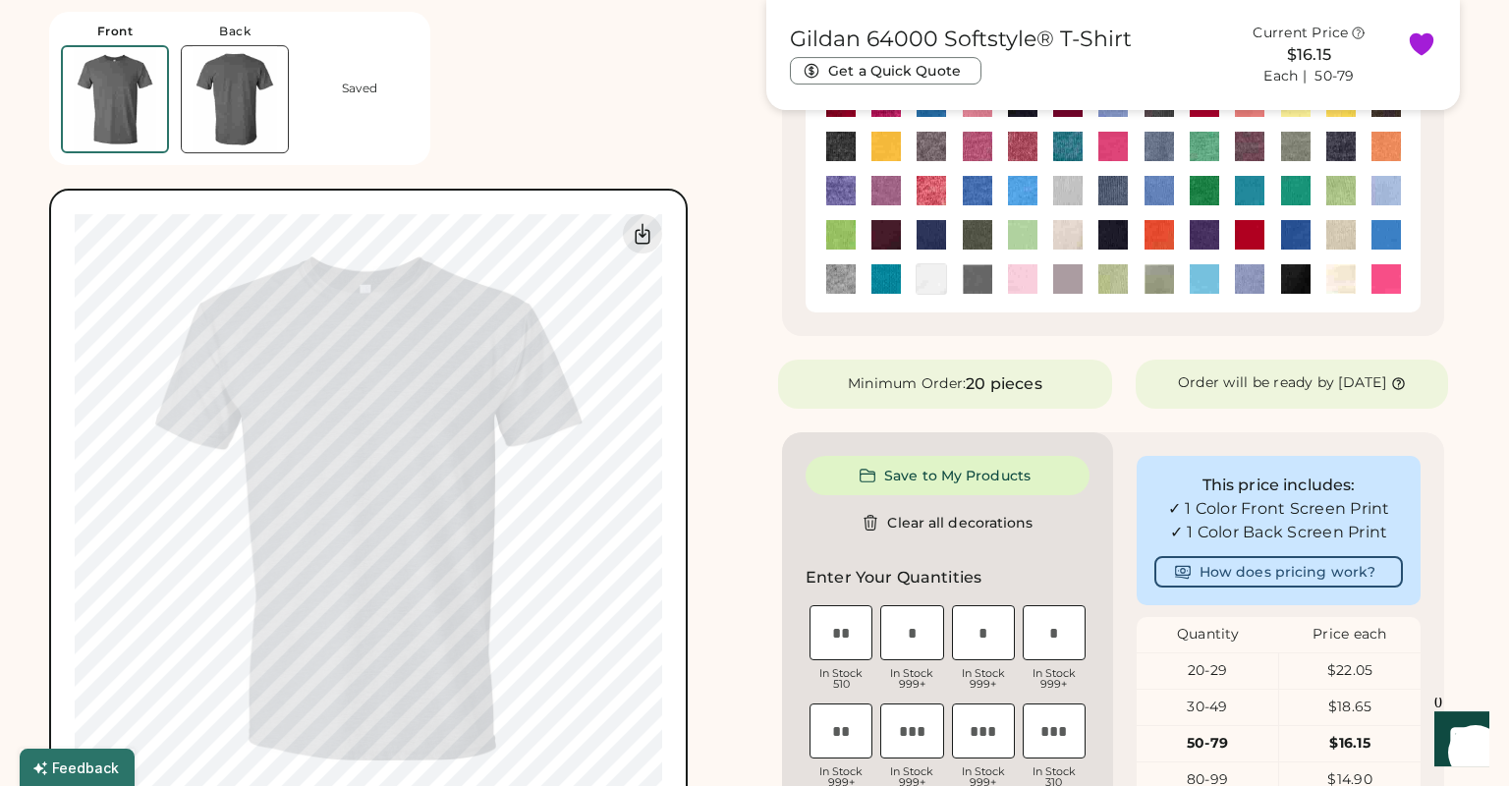
scroll to position [424, 0]
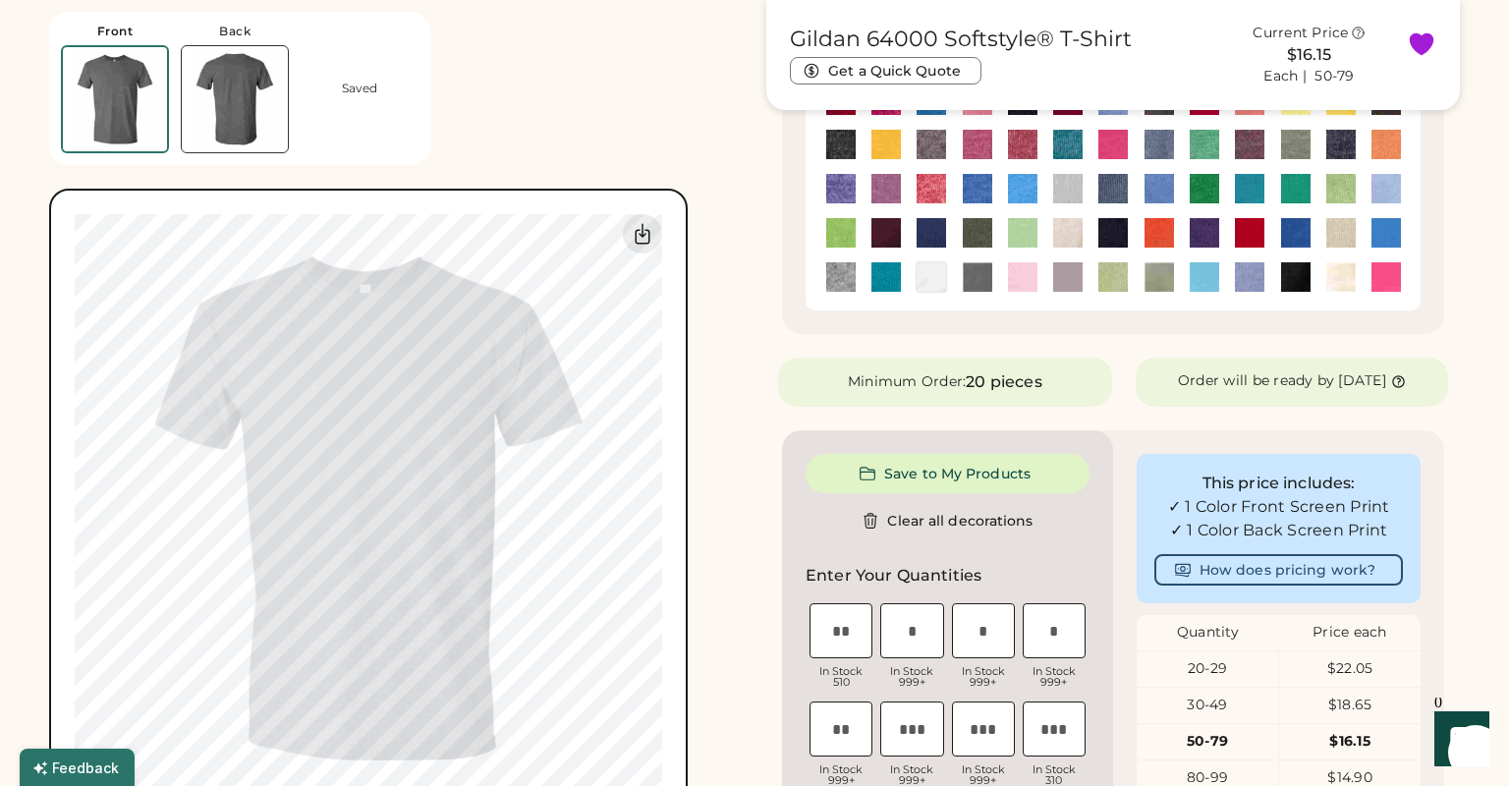
click at [240, 108] on img at bounding box center [235, 99] width 106 height 106
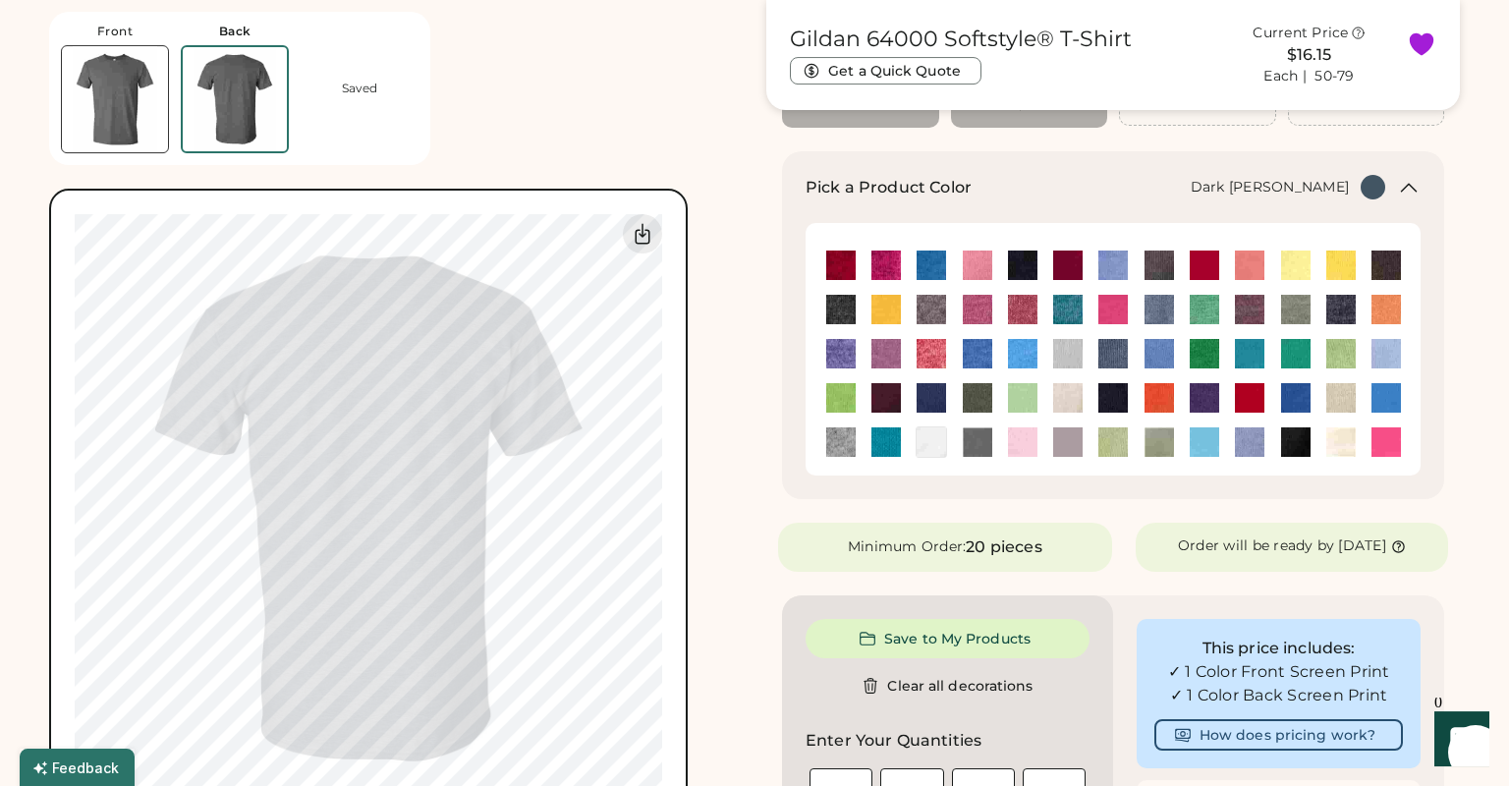
scroll to position [212, 0]
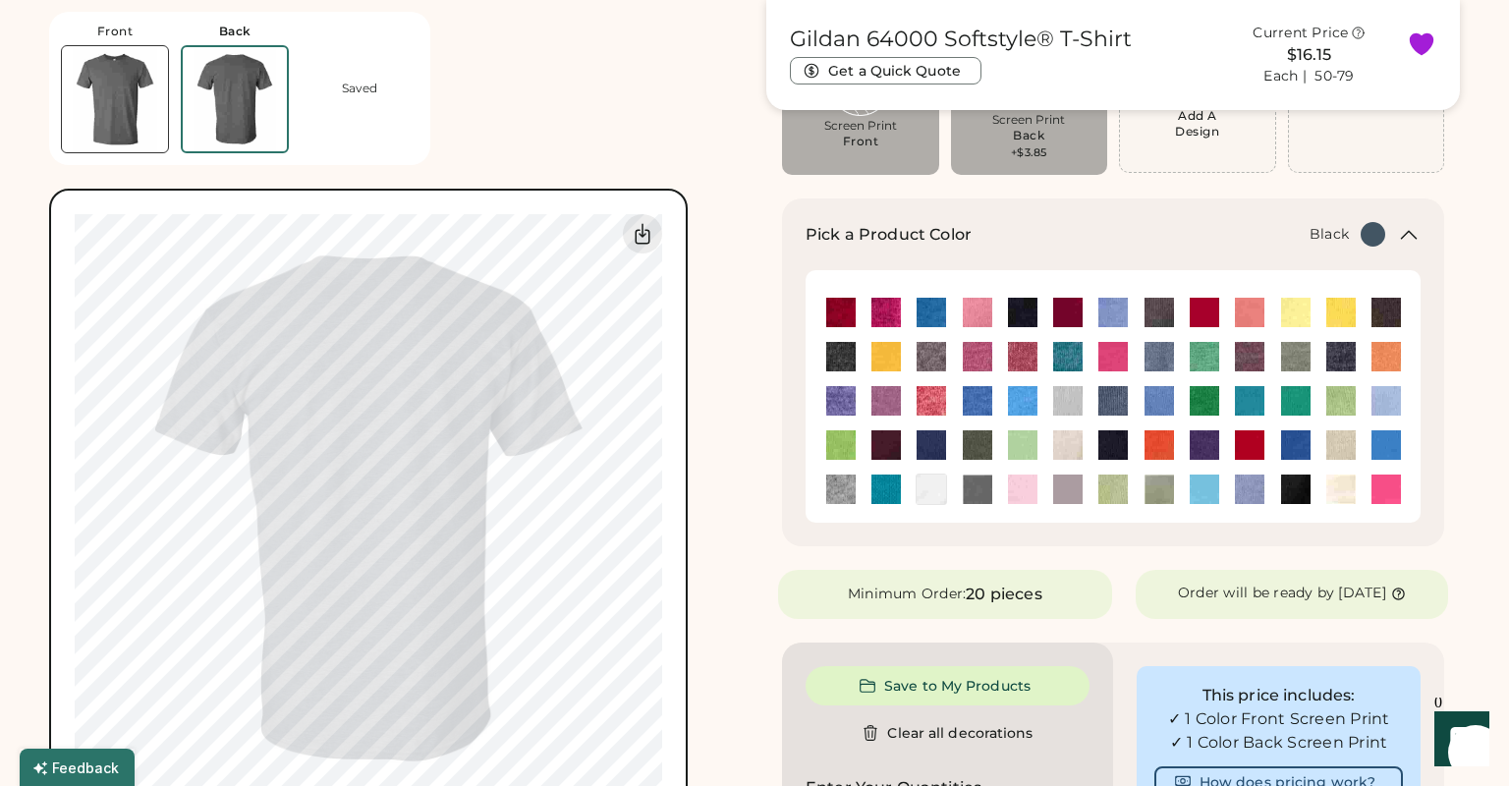
click at [1028, 312] on img at bounding box center [1022, 312] width 29 height 29
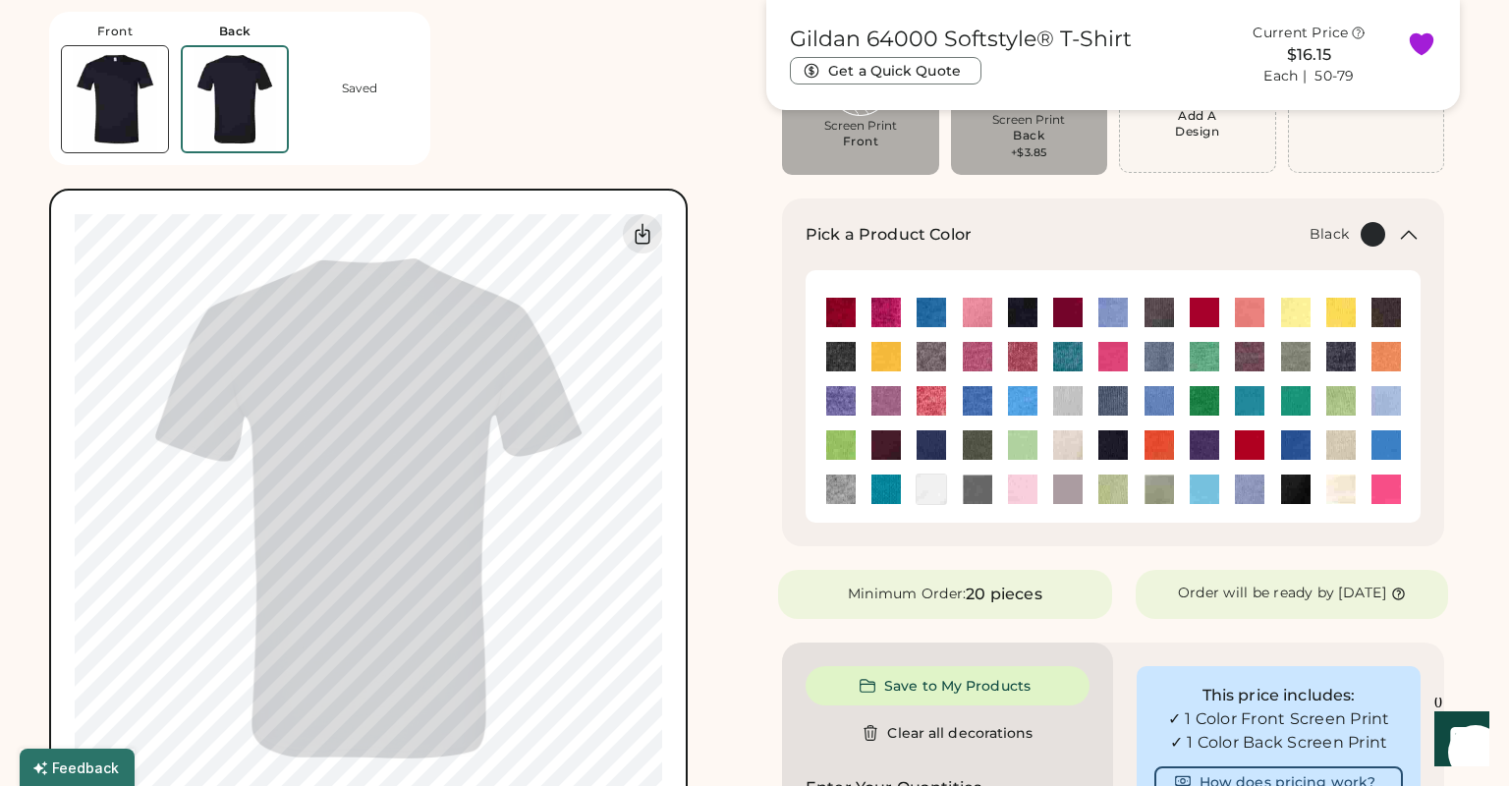
click at [134, 85] on img at bounding box center [115, 99] width 106 height 106
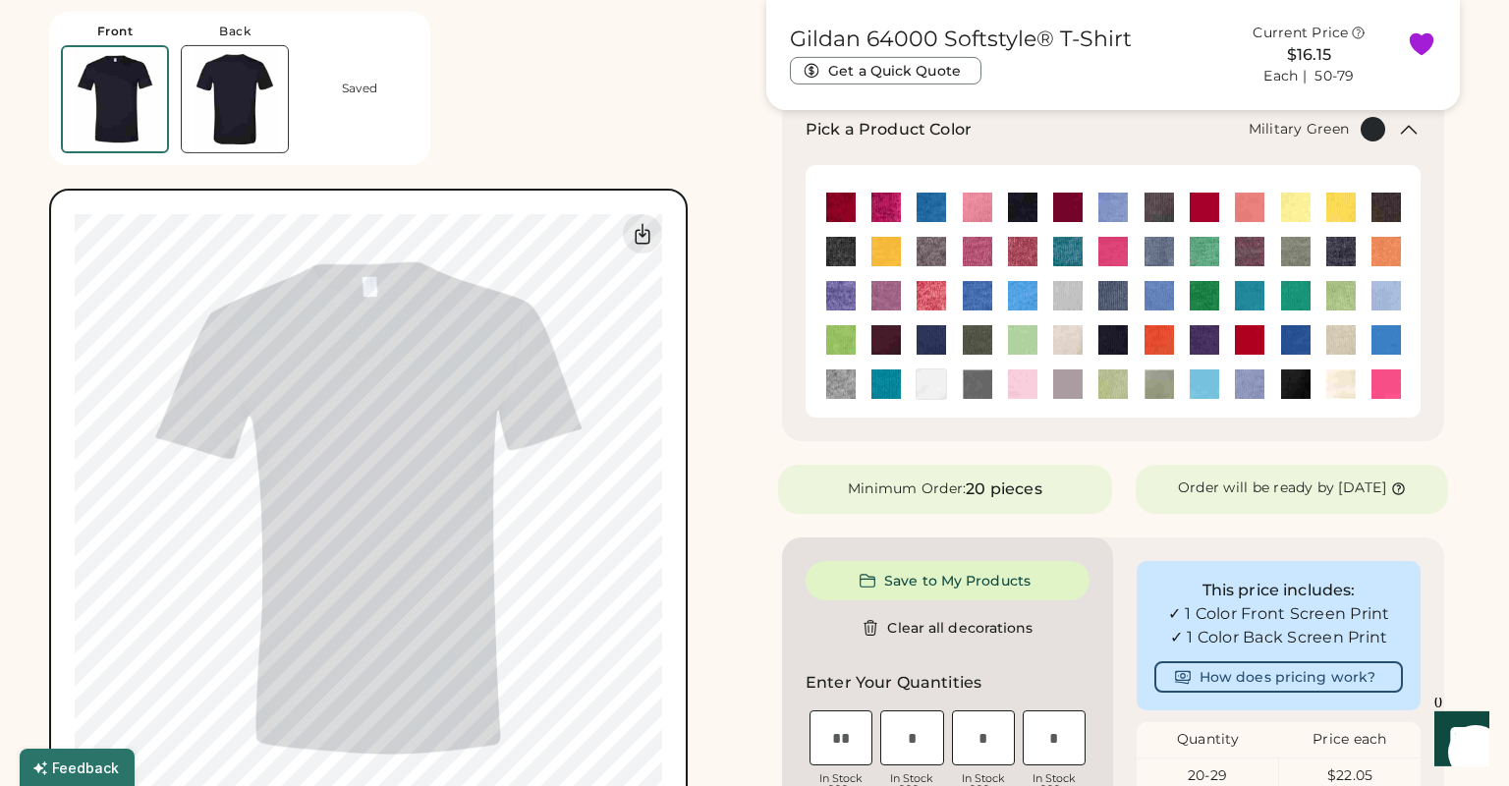
scroll to position [318, 0]
click at [979, 339] on img at bounding box center [977, 338] width 29 height 29
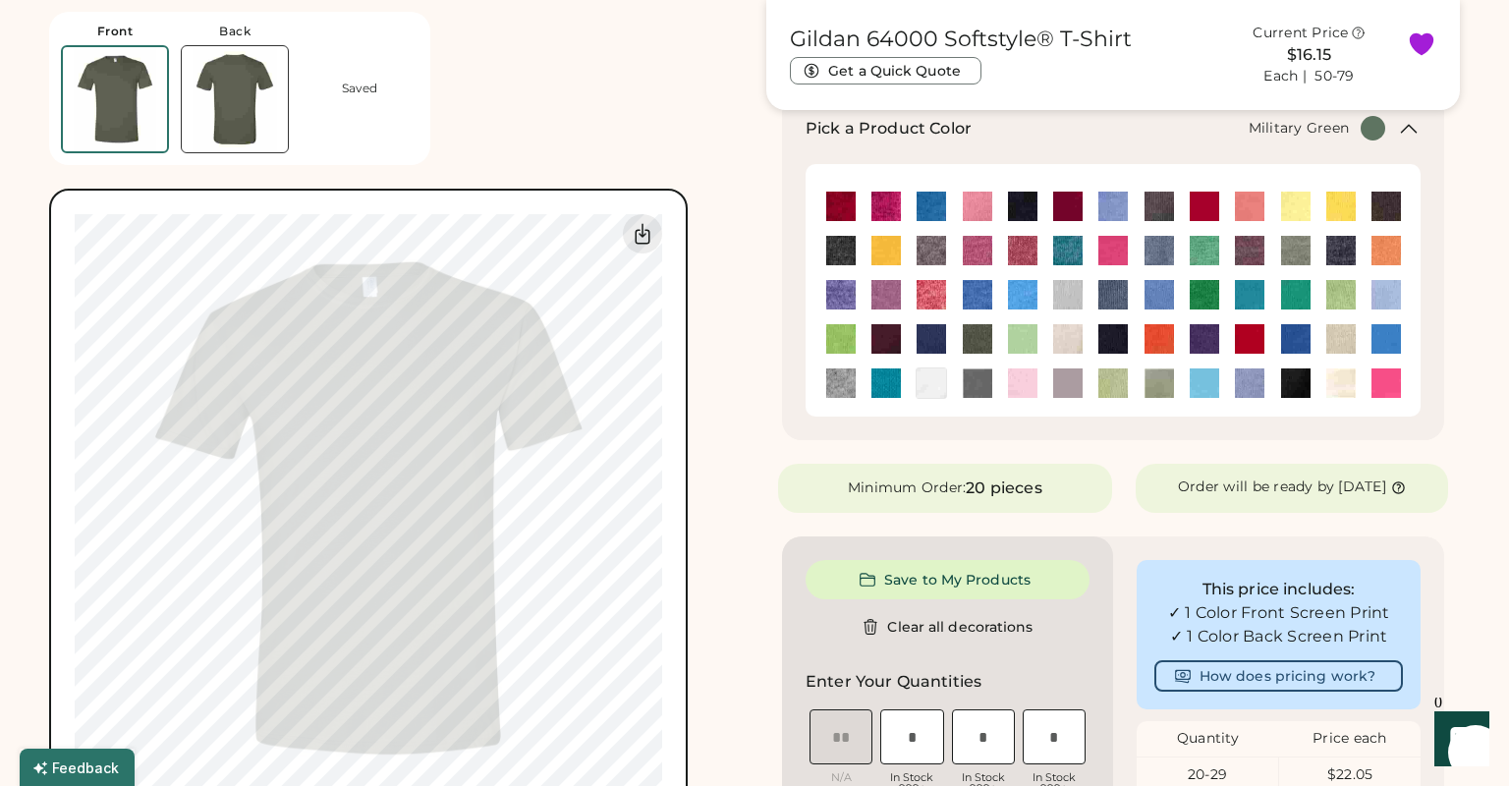
click at [235, 101] on img at bounding box center [235, 99] width 106 height 106
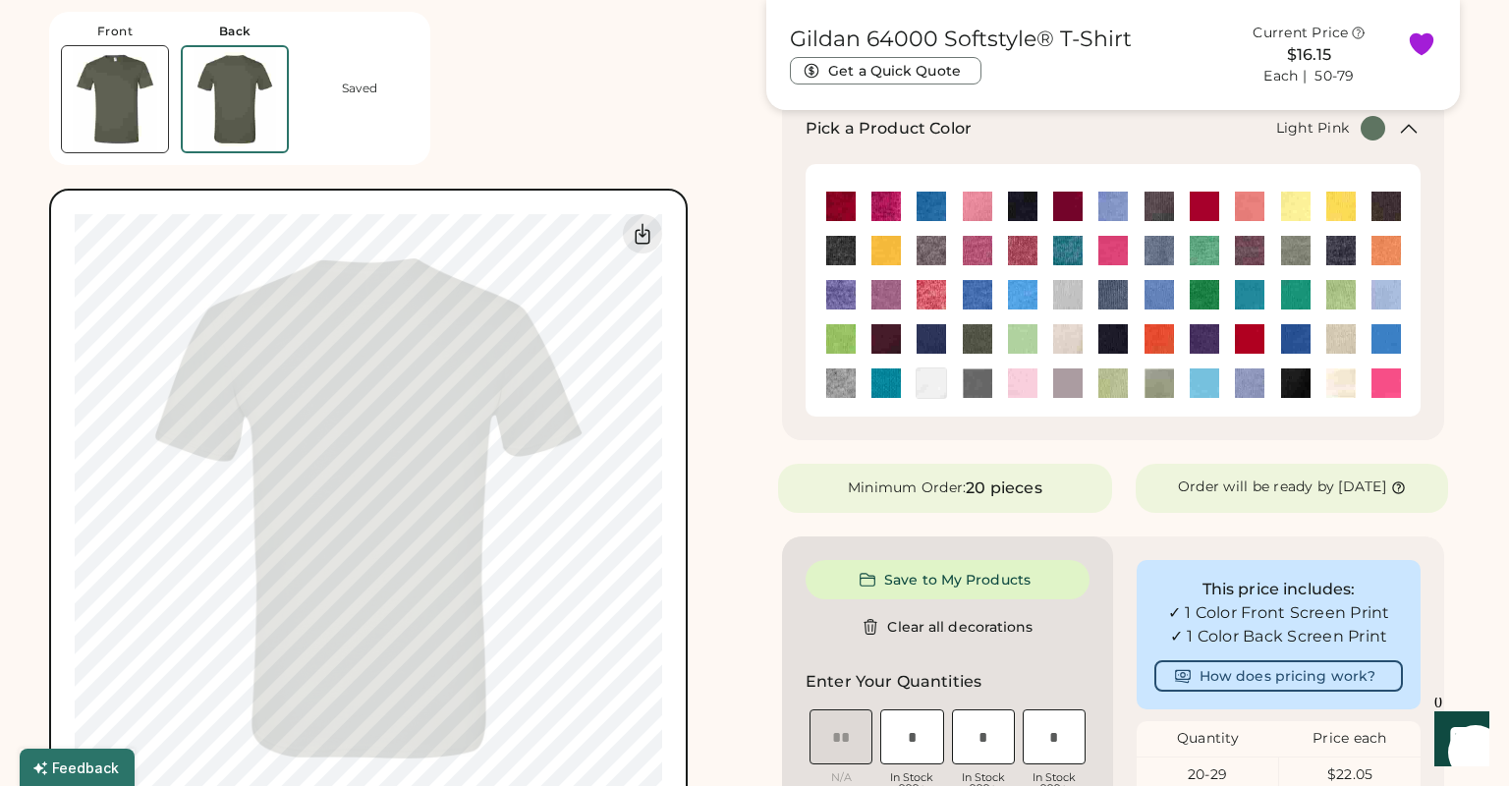
click at [1028, 382] on img at bounding box center [1022, 382] width 29 height 29
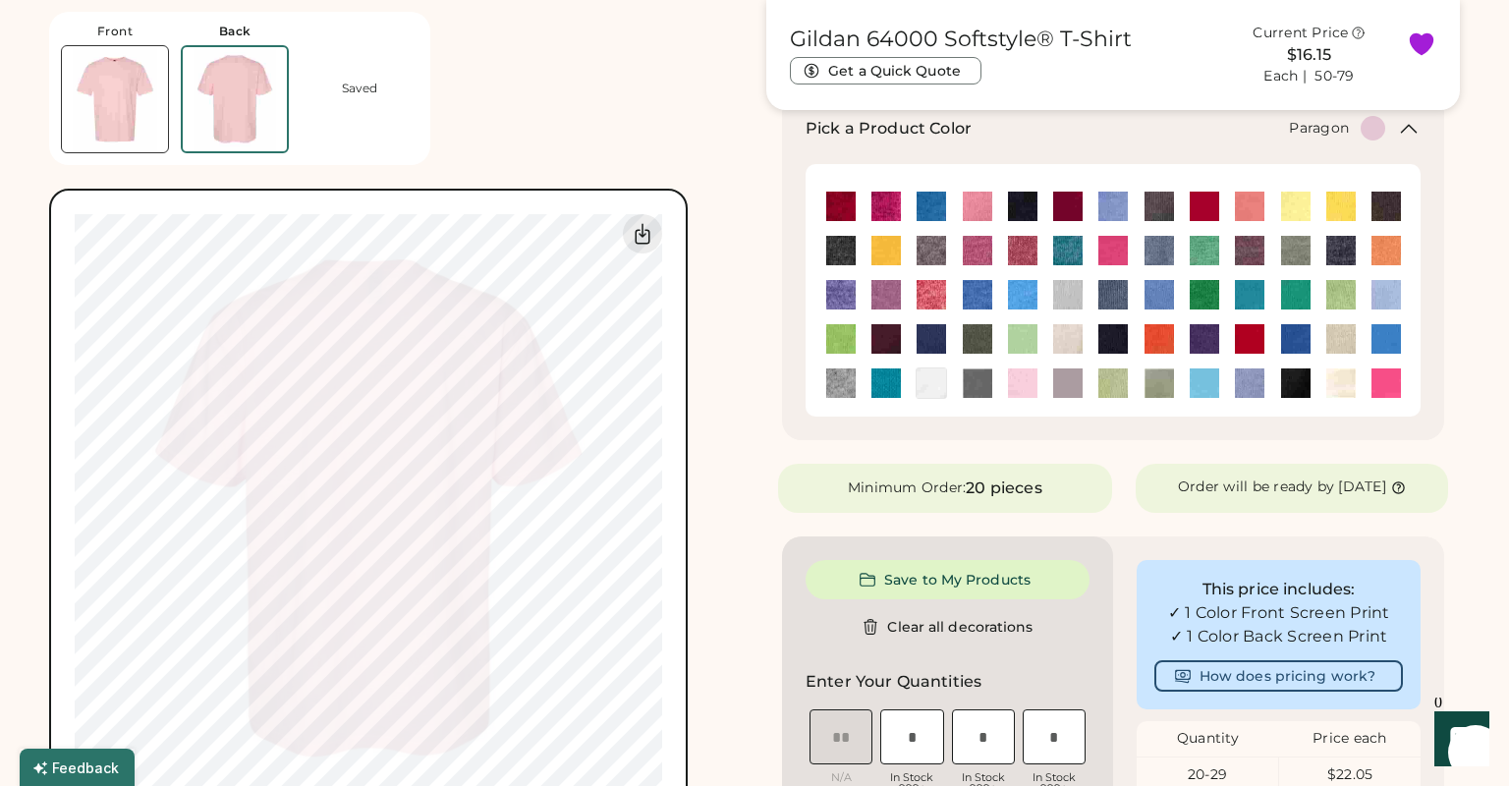
click at [1062, 382] on img at bounding box center [1067, 382] width 29 height 29
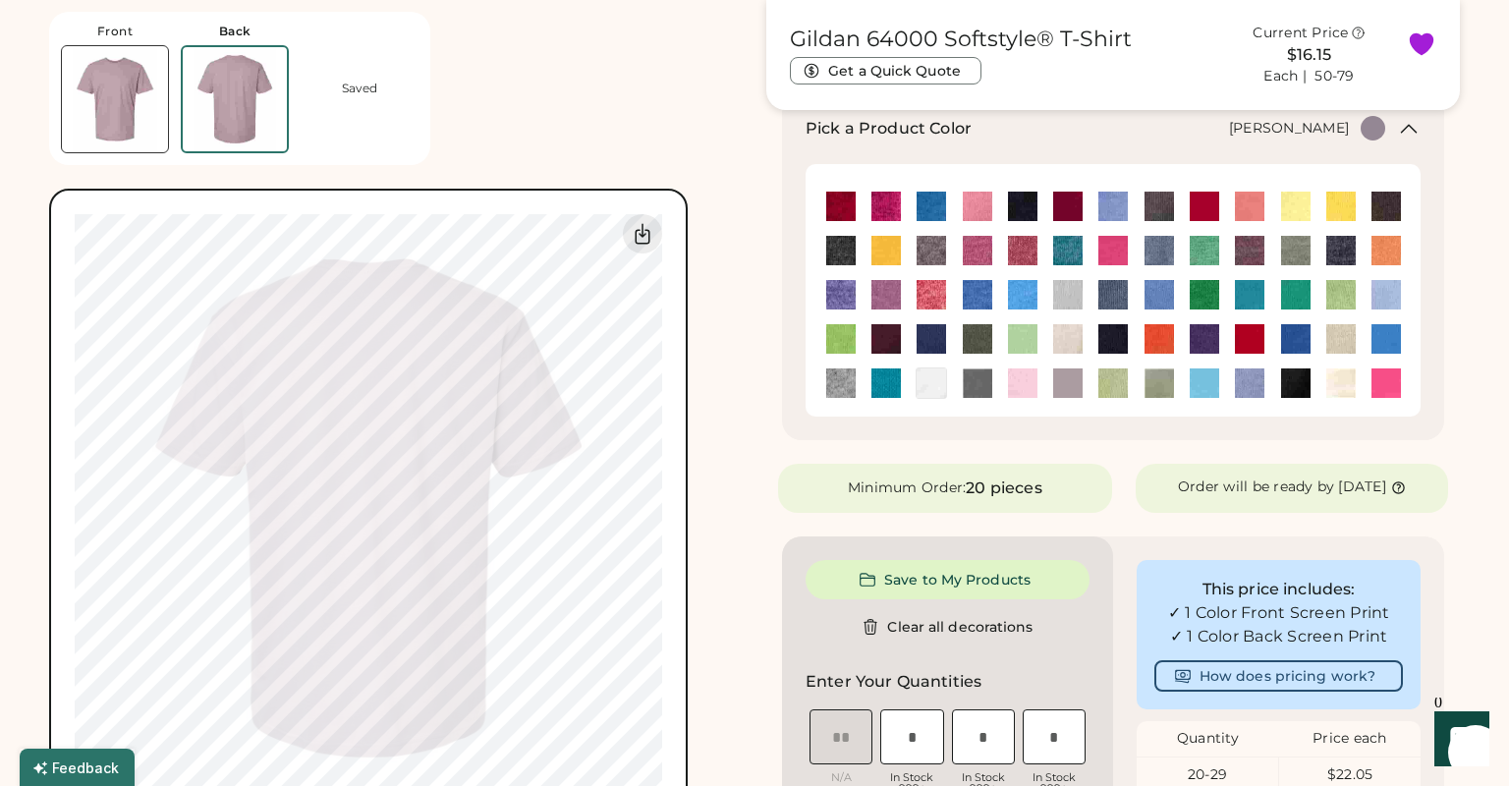
click at [979, 255] on img at bounding box center [977, 250] width 29 height 29
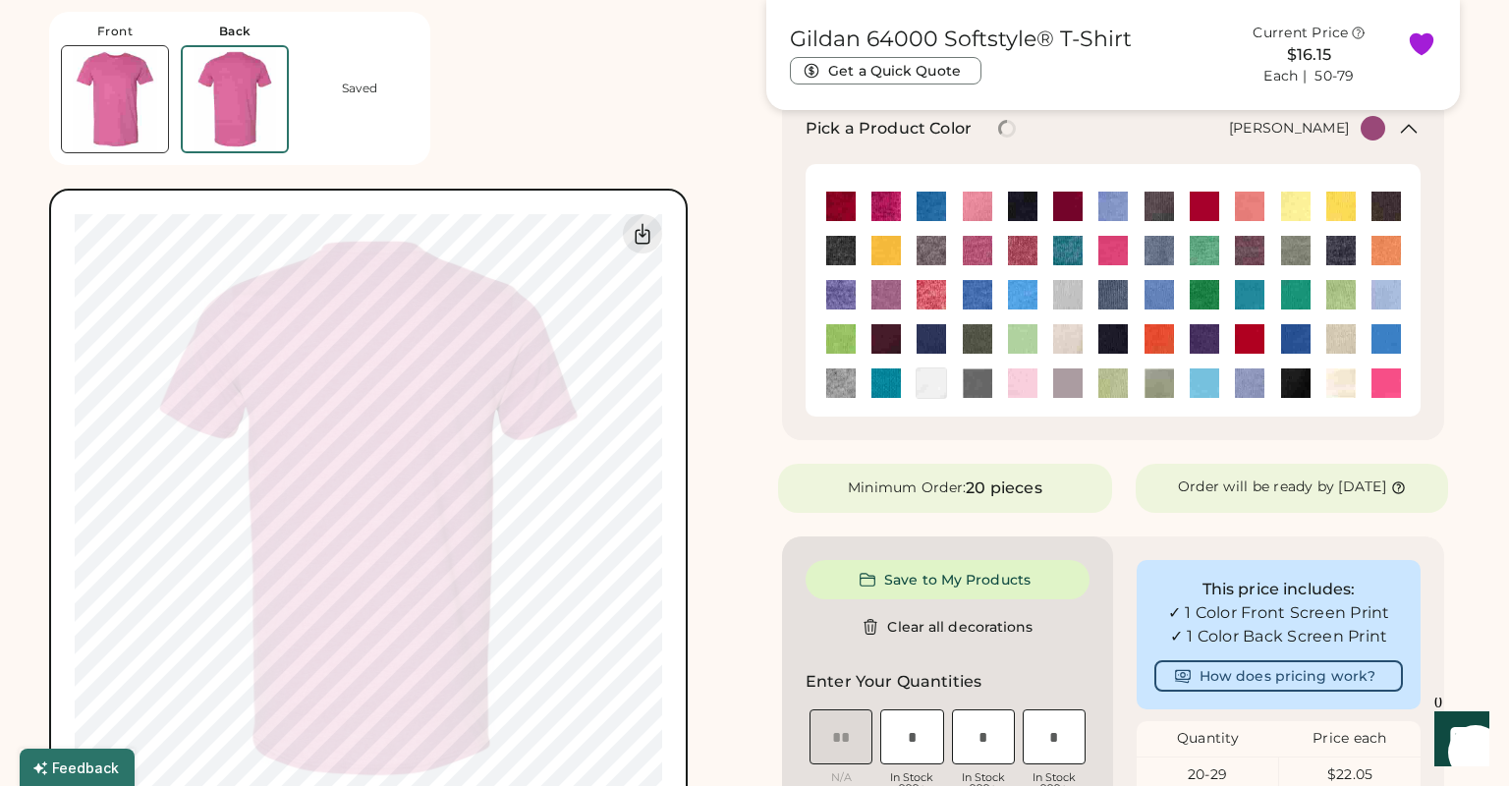
click at [1027, 250] on img at bounding box center [1022, 250] width 29 height 29
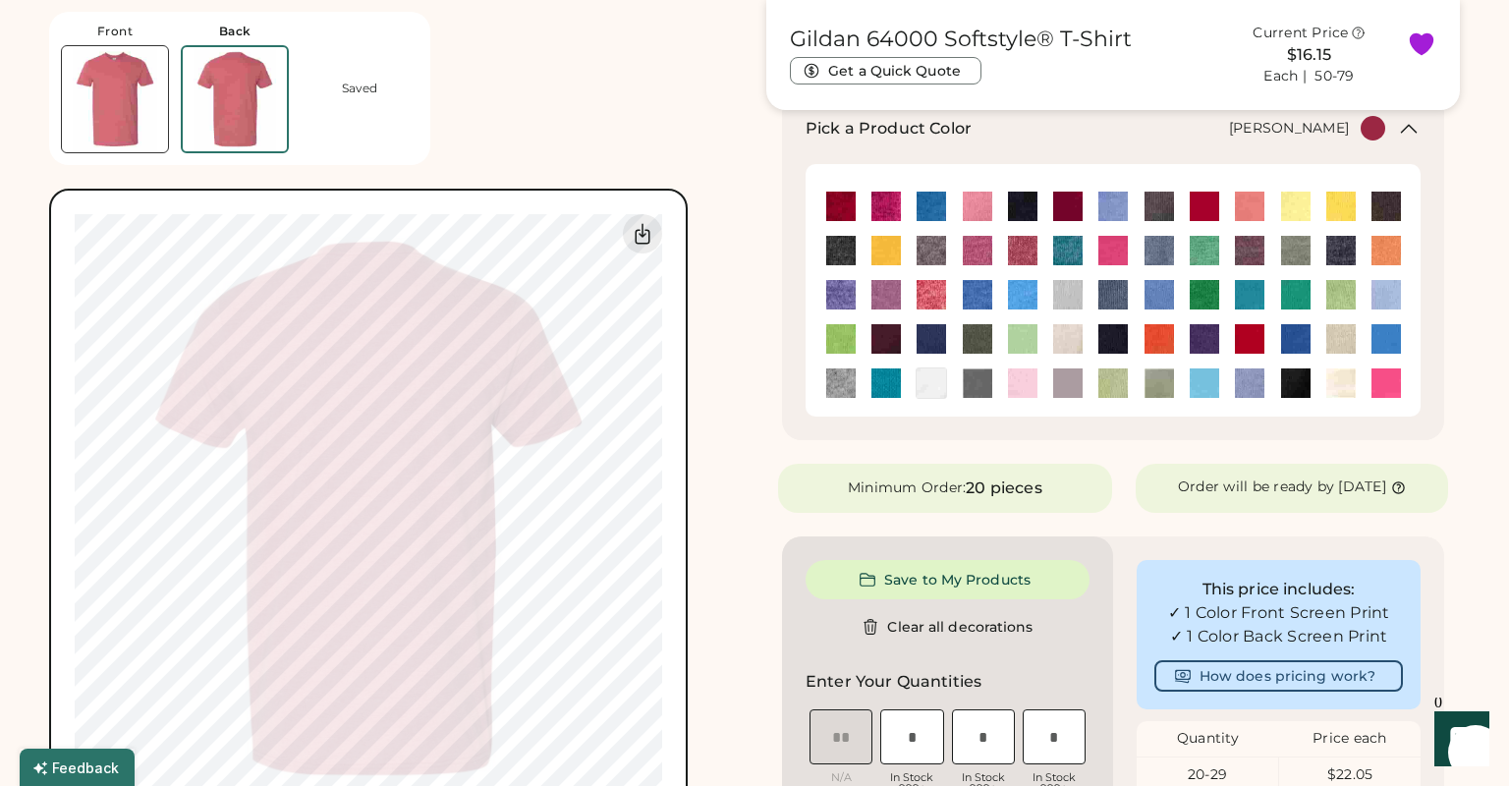
click at [1252, 257] on img at bounding box center [1249, 250] width 29 height 29
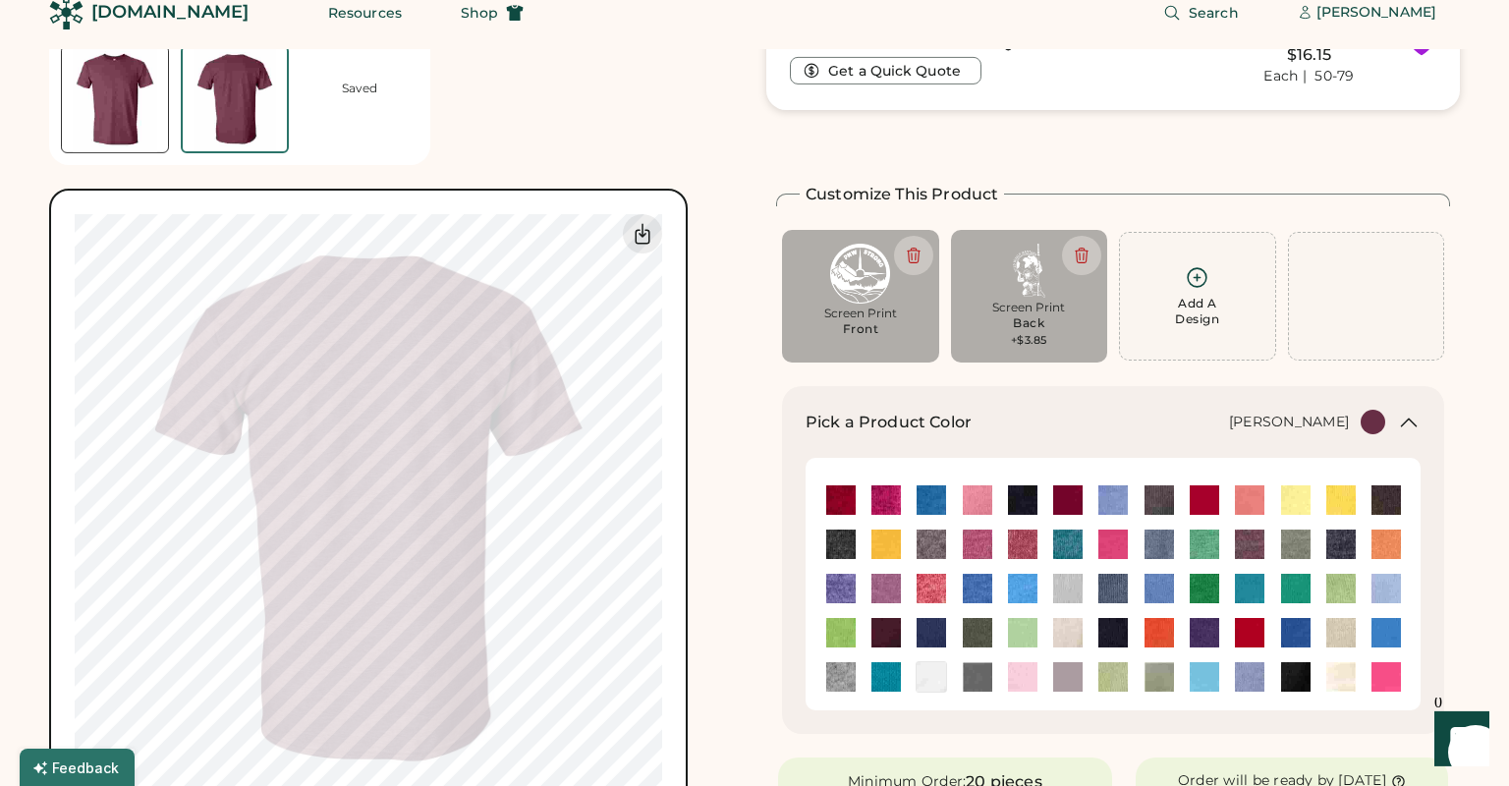
scroll to position [0, 0]
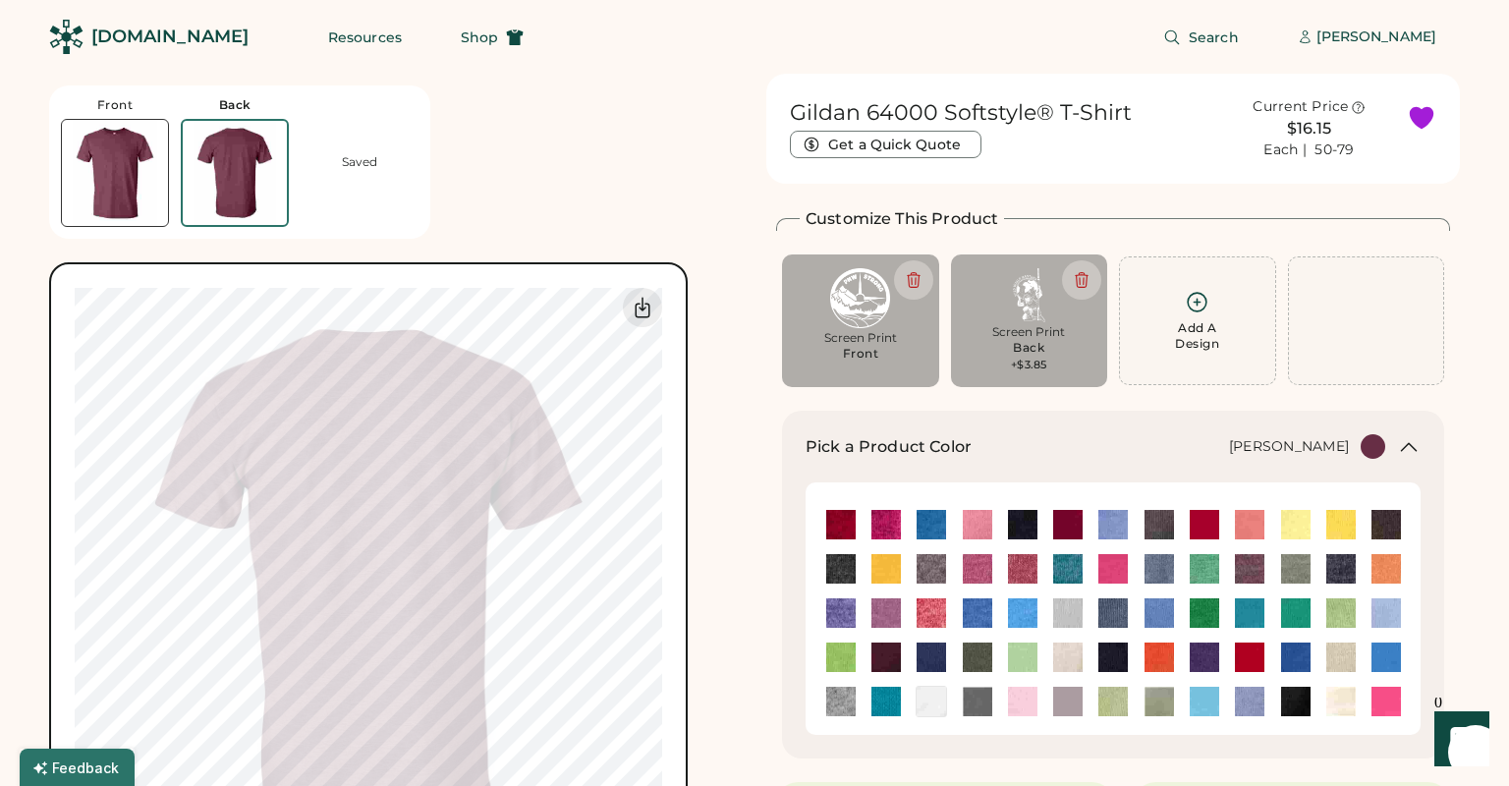
click at [102, 189] on img at bounding box center [115, 173] width 106 height 106
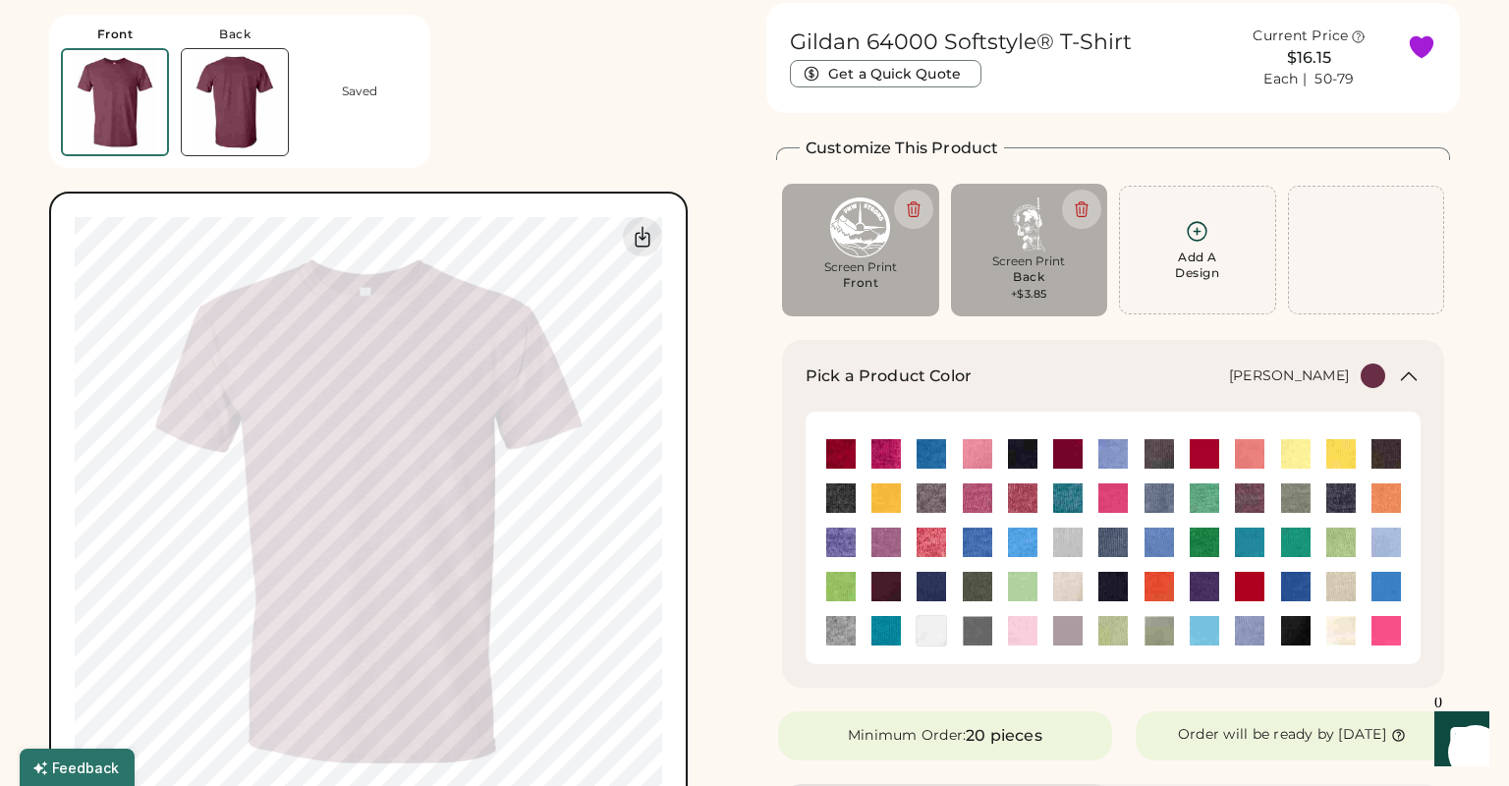
scroll to position [74, 0]
